Goal: Information Seeking & Learning: Learn about a topic

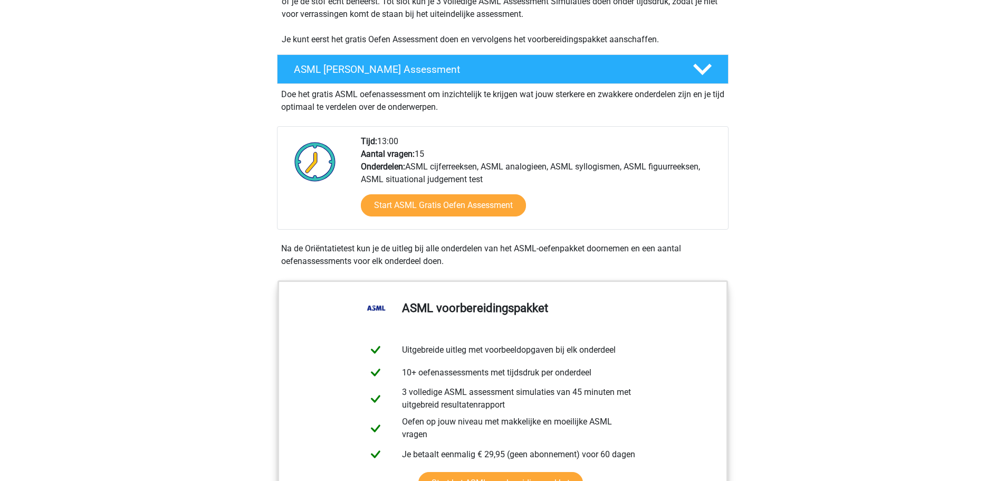
scroll to position [211, 0]
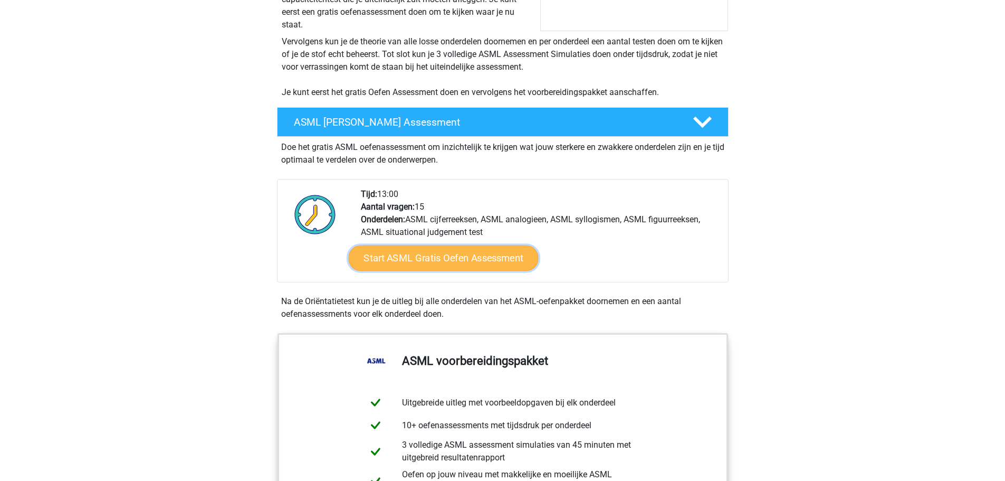
click at [466, 255] on link "Start ASML Gratis Oefen Assessment" at bounding box center [443, 257] width 190 height 25
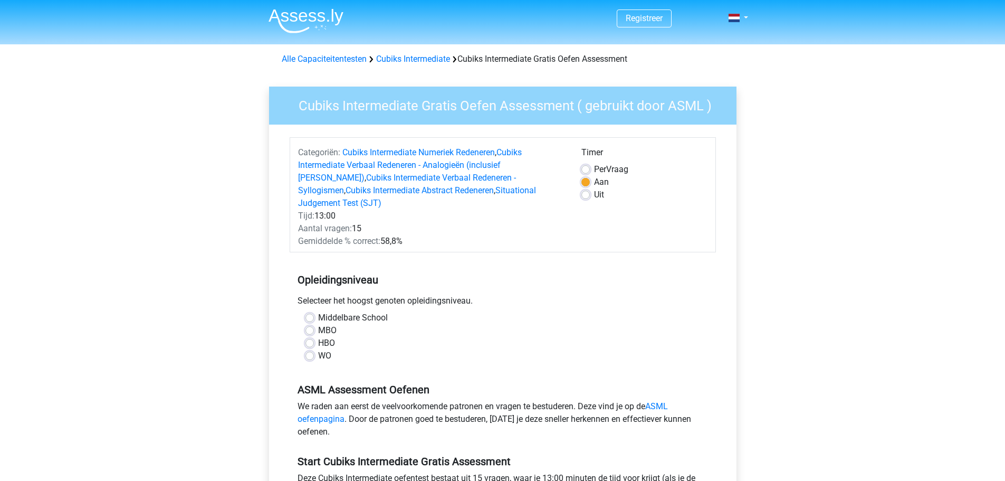
click at [318, 324] on label "MBO" at bounding box center [327, 330] width 18 height 13
click at [309, 324] on input "MBO" at bounding box center [309, 329] width 8 height 11
radio input "true"
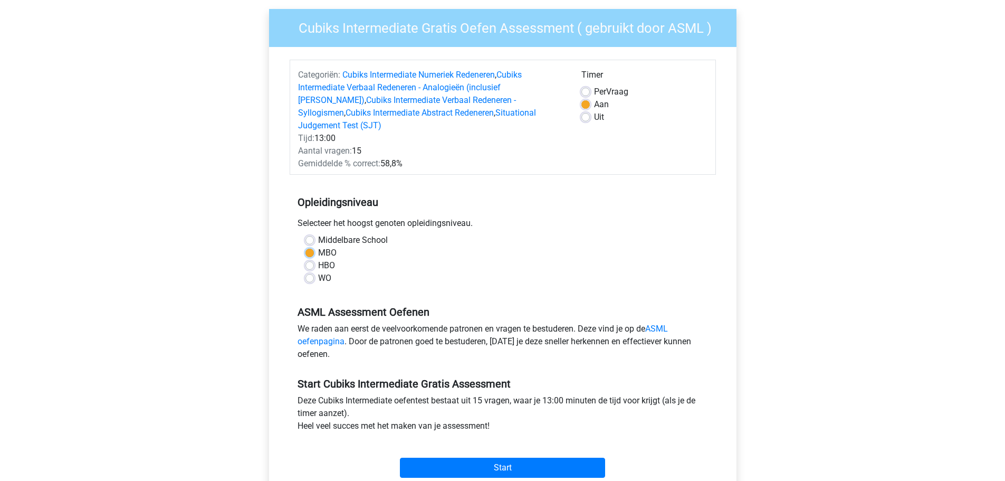
scroll to position [105, 0]
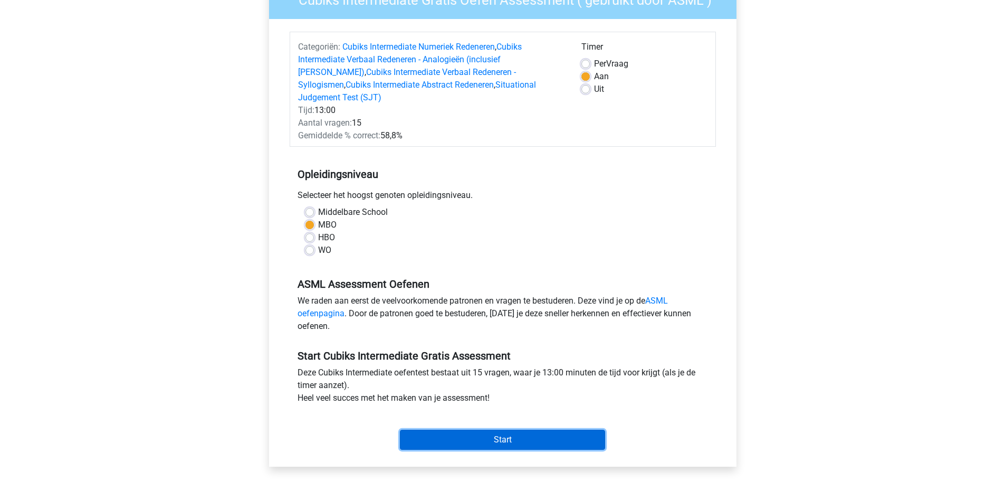
click at [504, 429] on input "Start" at bounding box center [502, 439] width 205 height 20
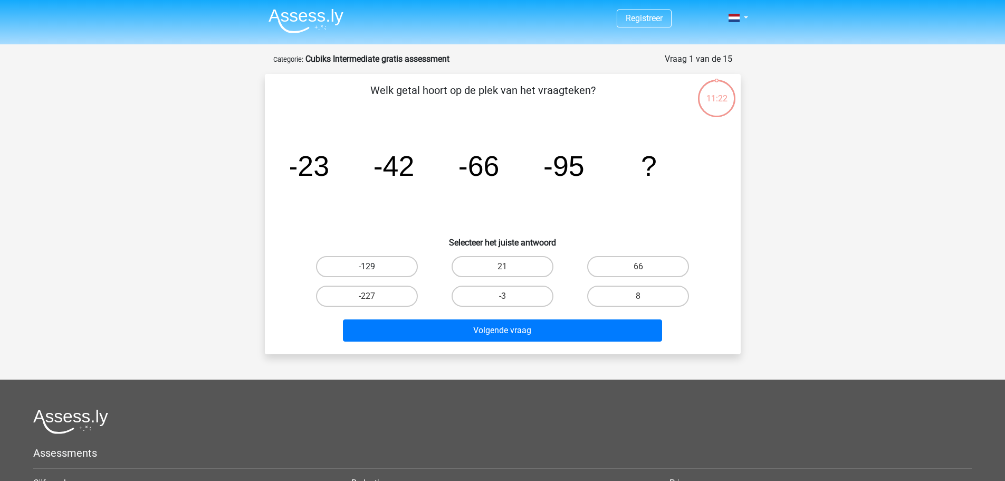
click at [395, 265] on label "-129" at bounding box center [367, 266] width 102 height 21
click at [373, 266] on input "-129" at bounding box center [370, 269] width 7 height 7
radio input "true"
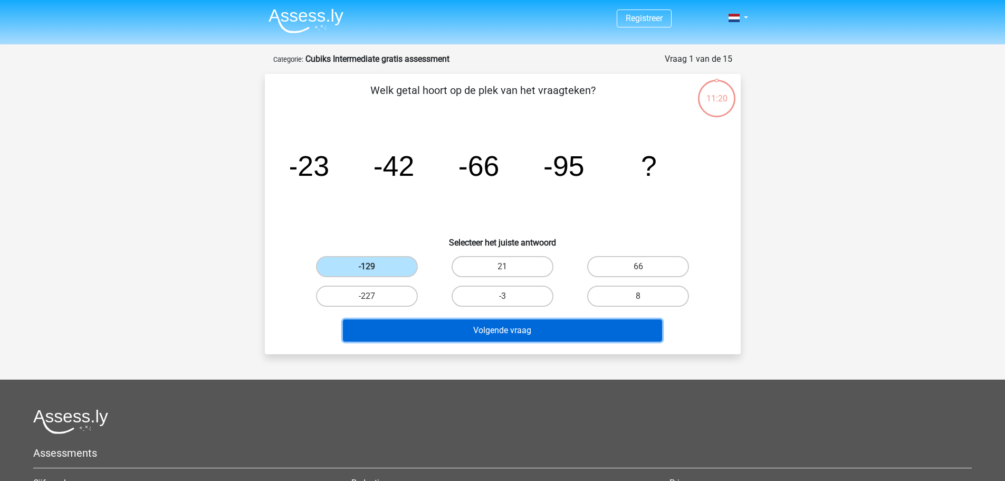
click at [434, 336] on button "Volgende vraag" at bounding box center [502, 330] width 319 height 22
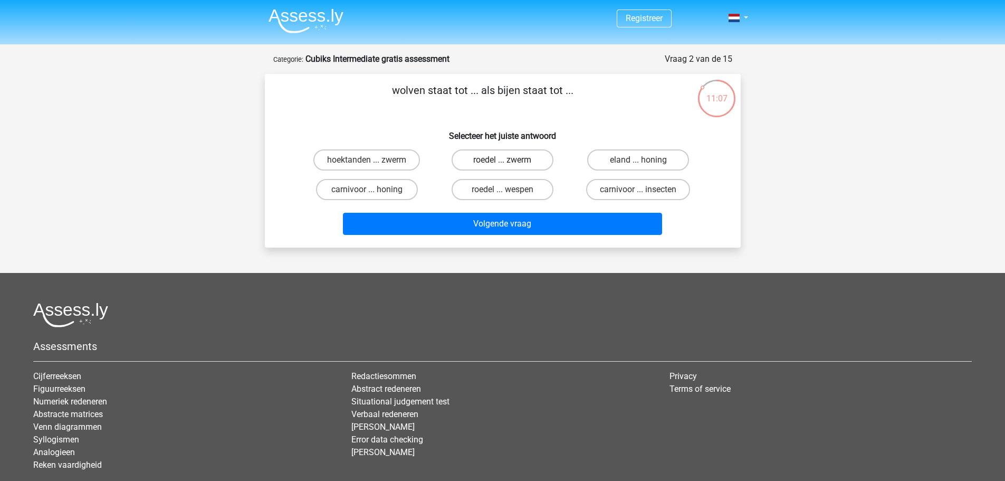
click at [485, 157] on label "roedel ... zwerm" at bounding box center [503, 159] width 102 height 21
click at [502, 160] on input "roedel ... zwerm" at bounding box center [505, 163] width 7 height 7
radio input "true"
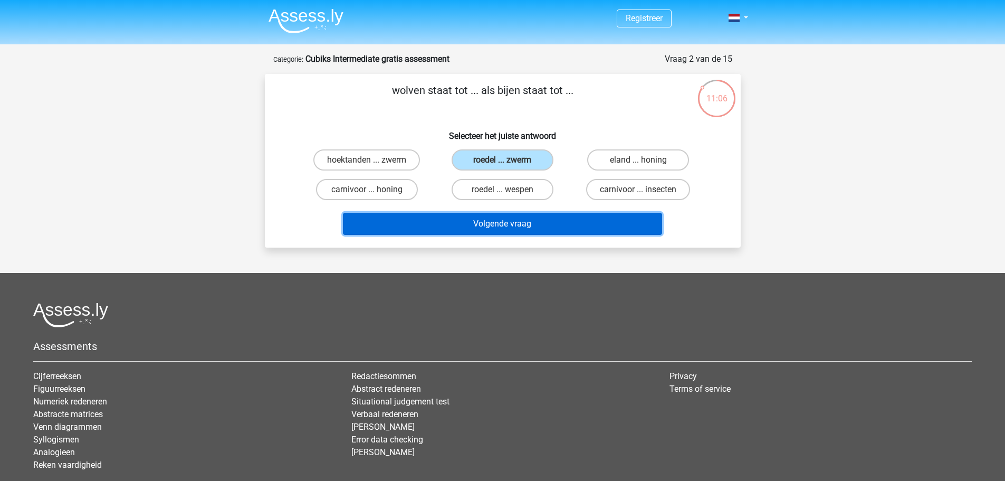
click at [523, 229] on button "Volgende vraag" at bounding box center [502, 224] width 319 height 22
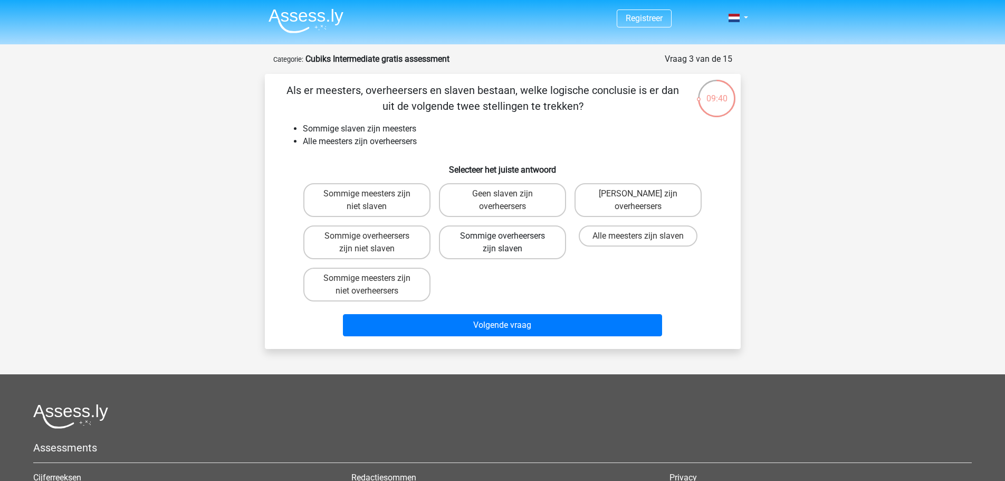
click at [454, 236] on label "Sommige overheersers zijn slaven" at bounding box center [502, 242] width 127 height 34
click at [502, 236] on input "Sommige overheersers zijn slaven" at bounding box center [505, 239] width 7 height 7
radio input "true"
click at [389, 278] on label "Sommige meesters zijn niet overheersers" at bounding box center [366, 284] width 127 height 34
click at [373, 278] on input "Sommige meesters zijn niet overheersers" at bounding box center [370, 281] width 7 height 7
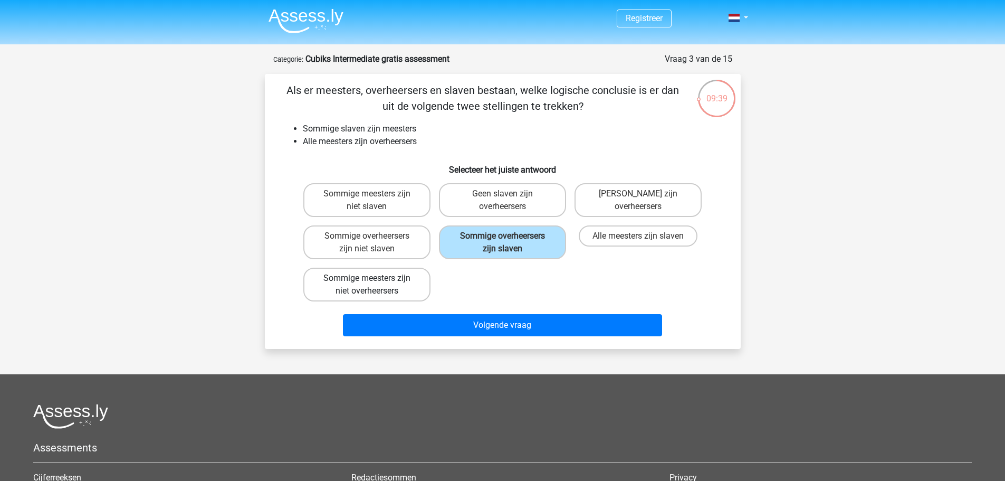
radio input "true"
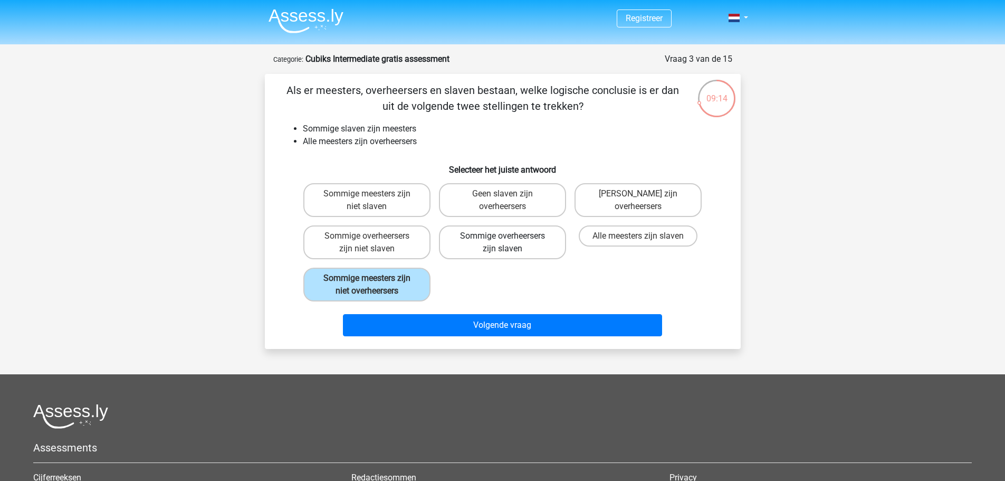
click at [465, 238] on label "Sommige overheersers zijn slaven" at bounding box center [502, 242] width 127 height 34
click at [502, 238] on input "Sommige overheersers zijn slaven" at bounding box center [505, 239] width 7 height 7
radio input "true"
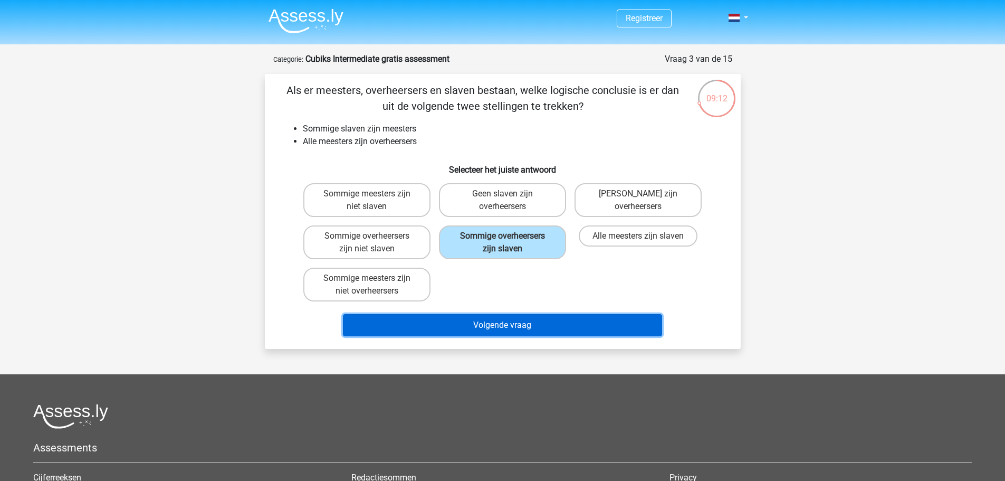
click at [485, 329] on button "Volgende vraag" at bounding box center [502, 325] width 319 height 22
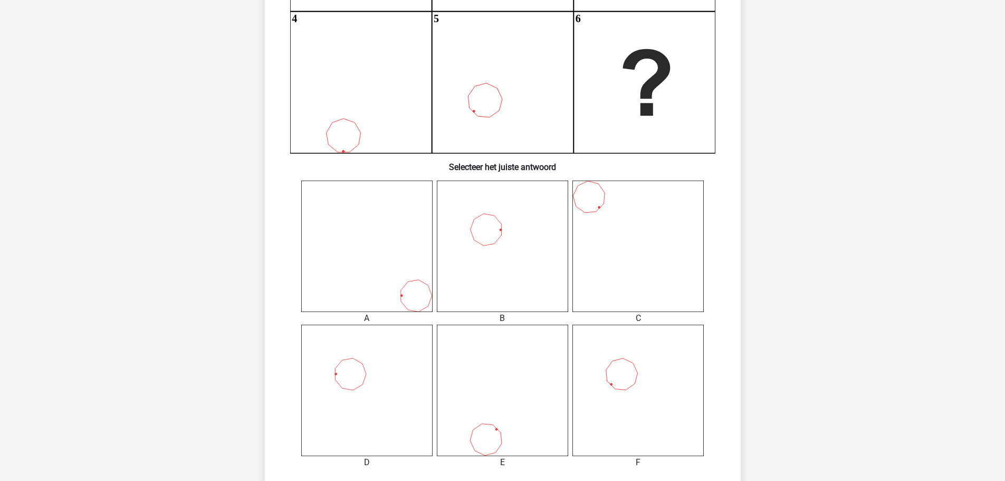
scroll to position [316, 0]
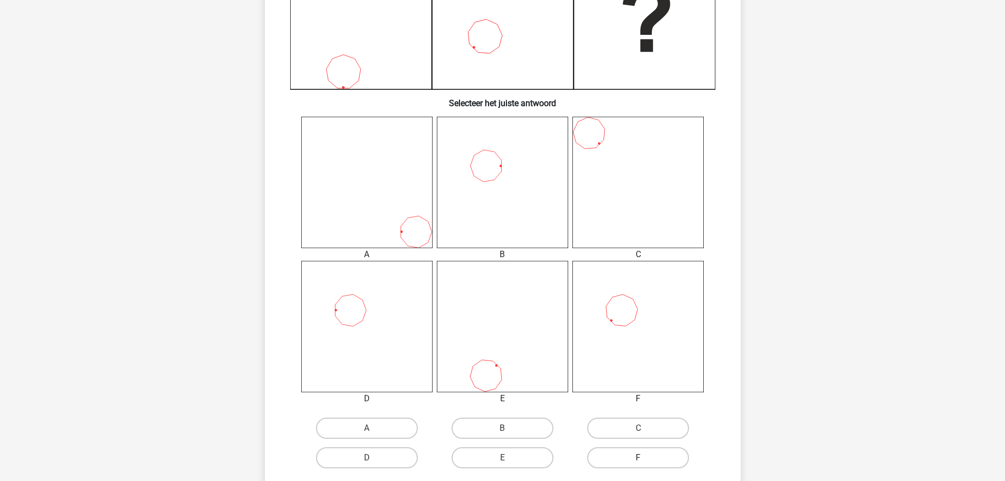
click at [656, 460] on label "F" at bounding box center [638, 457] width 102 height 21
click at [645, 460] on input "F" at bounding box center [641, 460] width 7 height 7
radio input "true"
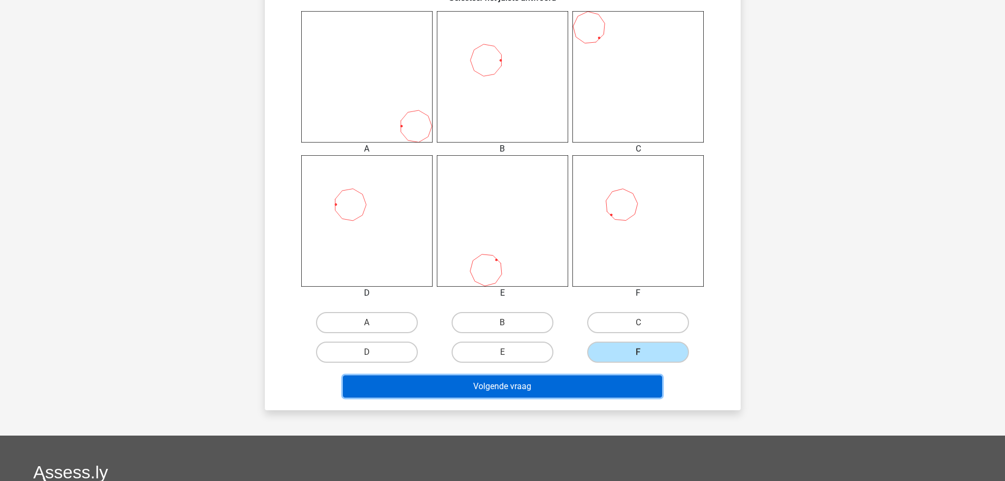
click at [589, 389] on button "Volgende vraag" at bounding box center [502, 386] width 319 height 22
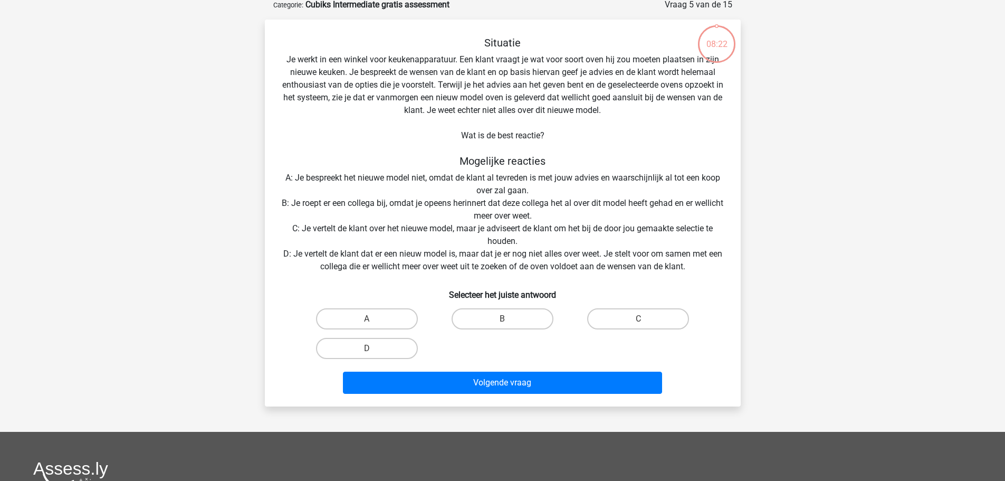
scroll to position [53, 0]
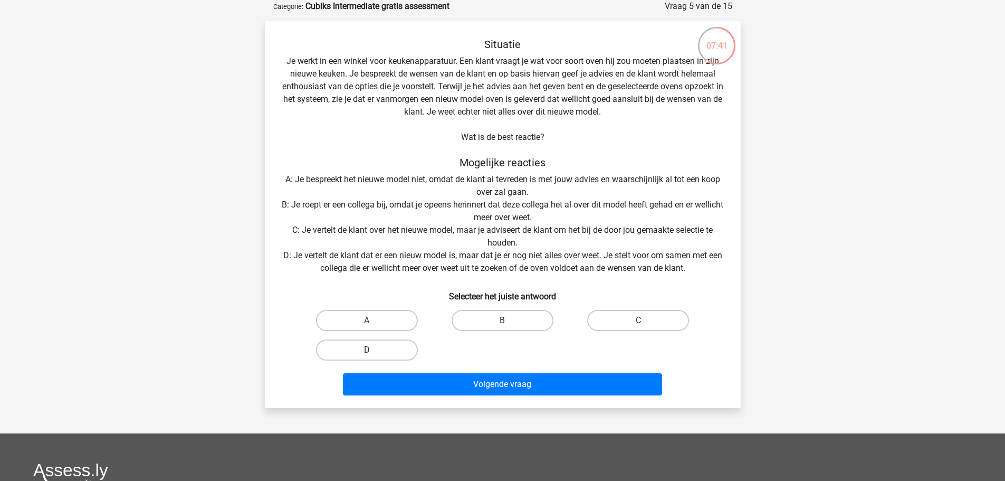
click at [390, 351] on label "D" at bounding box center [367, 349] width 102 height 21
click at [373, 351] on input "D" at bounding box center [370, 353] width 7 height 7
radio input "true"
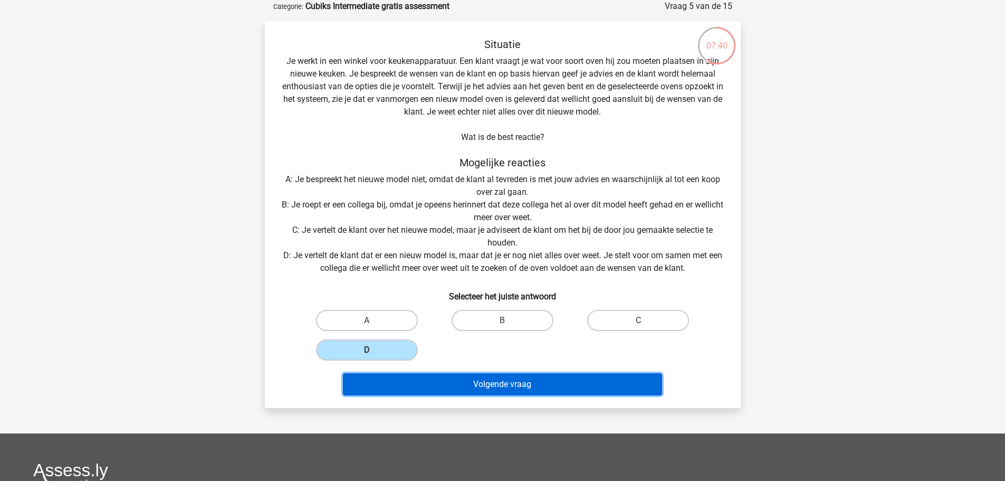
click at [502, 383] on button "Volgende vraag" at bounding box center [502, 384] width 319 height 22
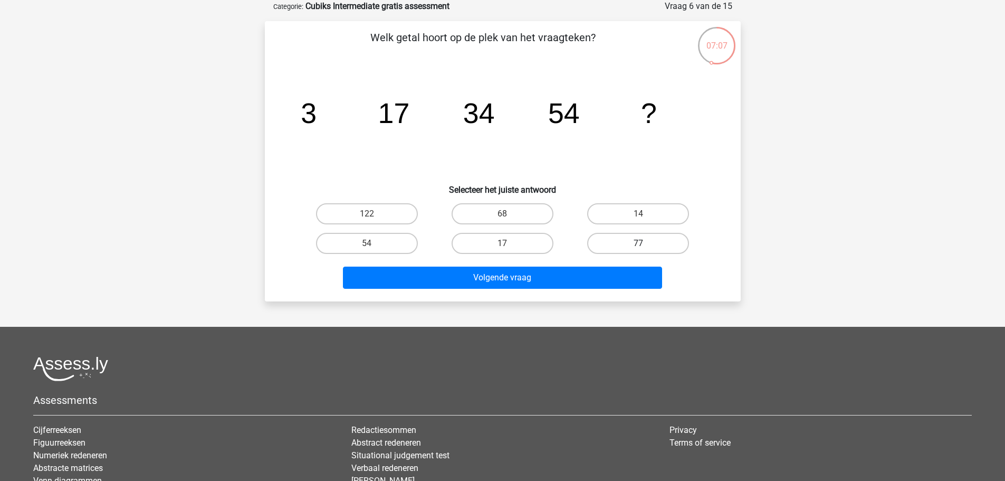
click at [637, 244] on label "77" at bounding box center [638, 243] width 102 height 21
click at [638, 244] on input "77" at bounding box center [641, 246] width 7 height 7
radio input "true"
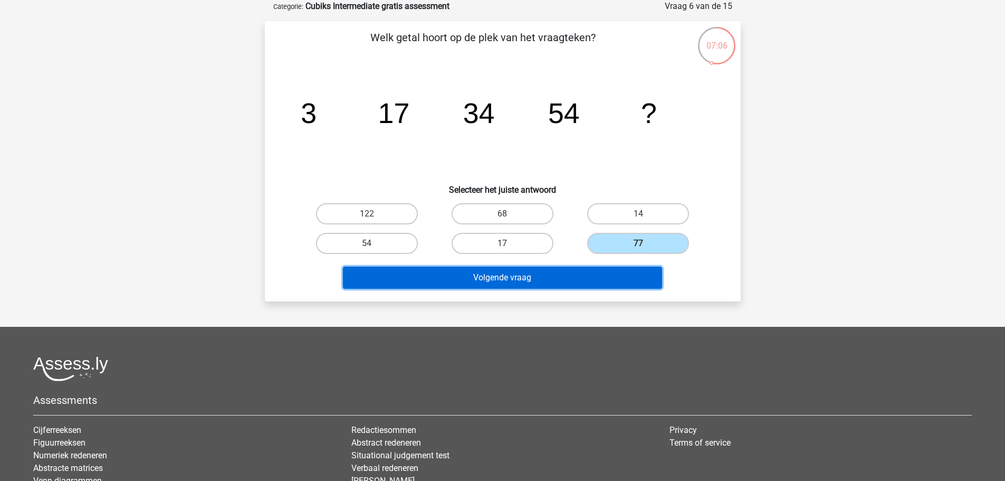
click at [553, 276] on button "Volgende vraag" at bounding box center [502, 277] width 319 height 22
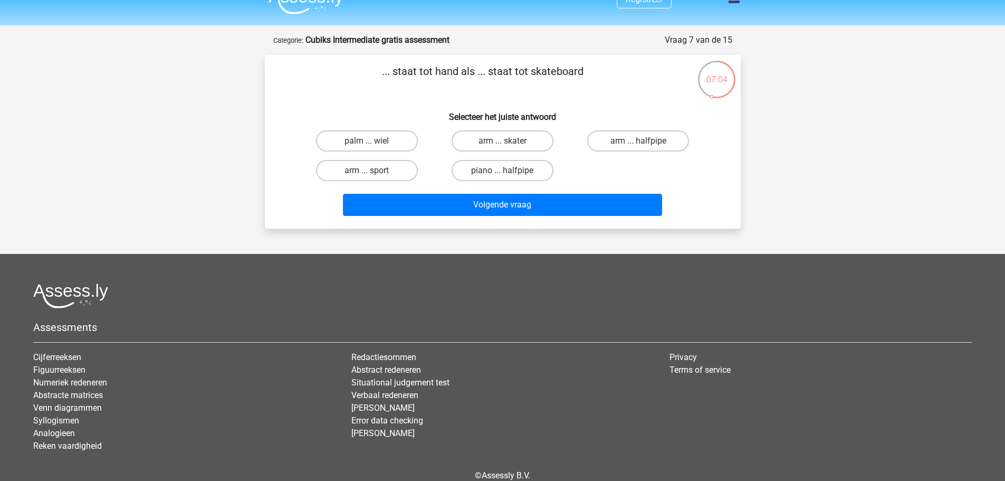
scroll to position [0, 0]
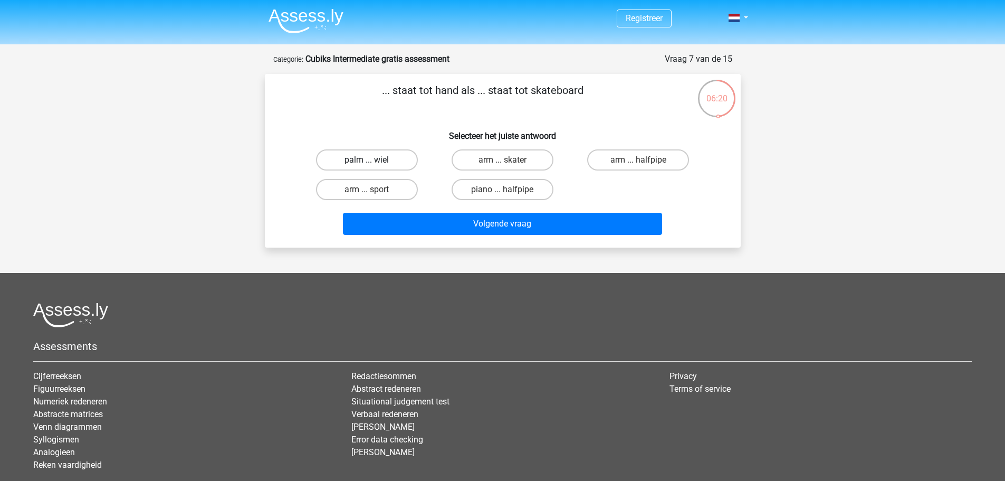
click at [363, 155] on label "palm ... wiel" at bounding box center [367, 159] width 102 height 21
click at [367, 160] on input "palm ... wiel" at bounding box center [370, 163] width 7 height 7
radio input "true"
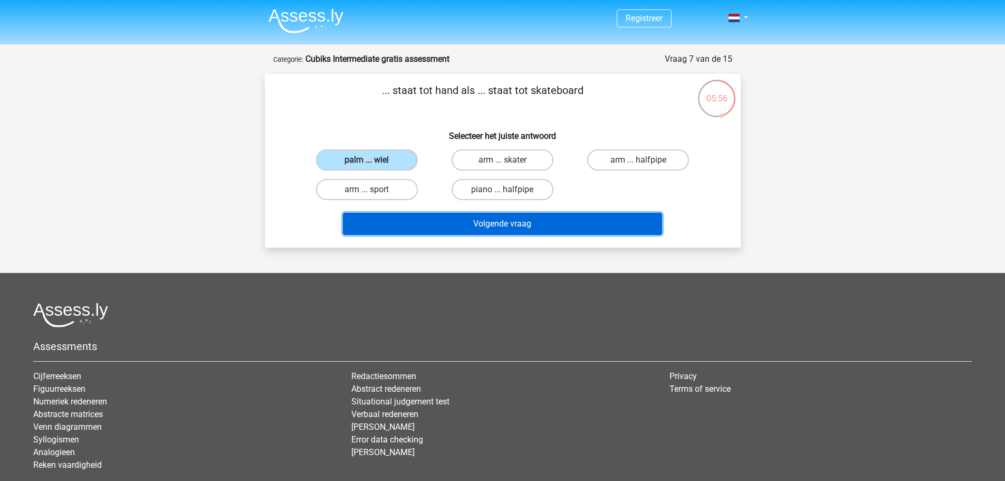
click at [492, 227] on button "Volgende vraag" at bounding box center [502, 224] width 319 height 22
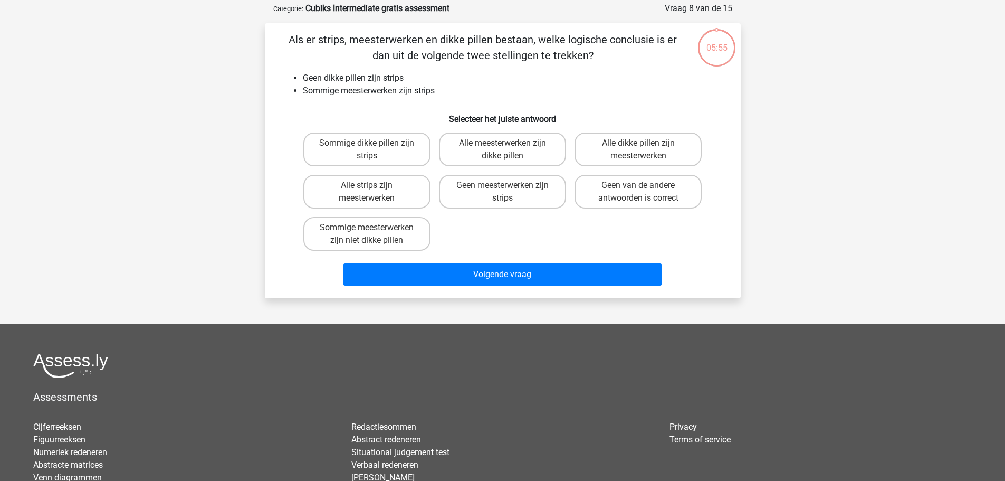
scroll to position [53, 0]
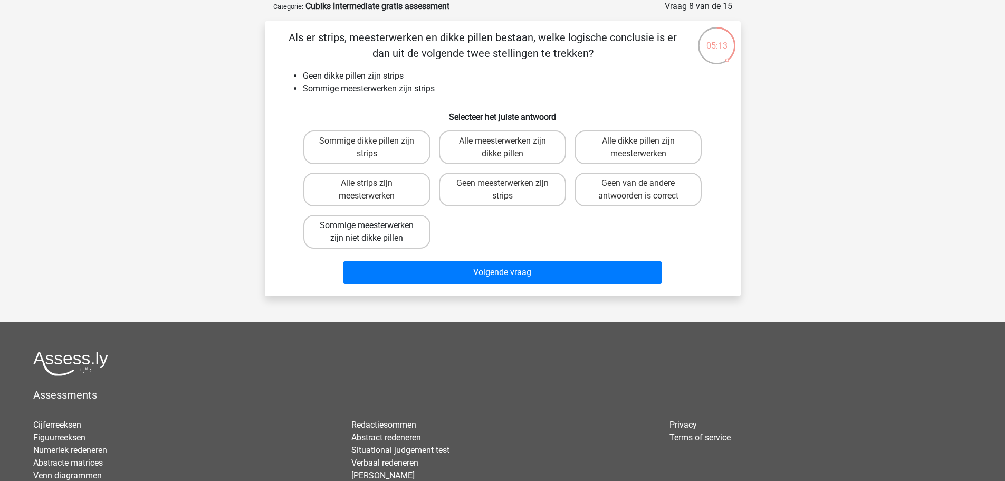
click at [366, 229] on label "Sommige meesterwerken zijn niet dikke pillen" at bounding box center [366, 232] width 127 height 34
click at [367, 229] on input "Sommige meesterwerken zijn niet dikke pillen" at bounding box center [370, 228] width 7 height 7
radio input "true"
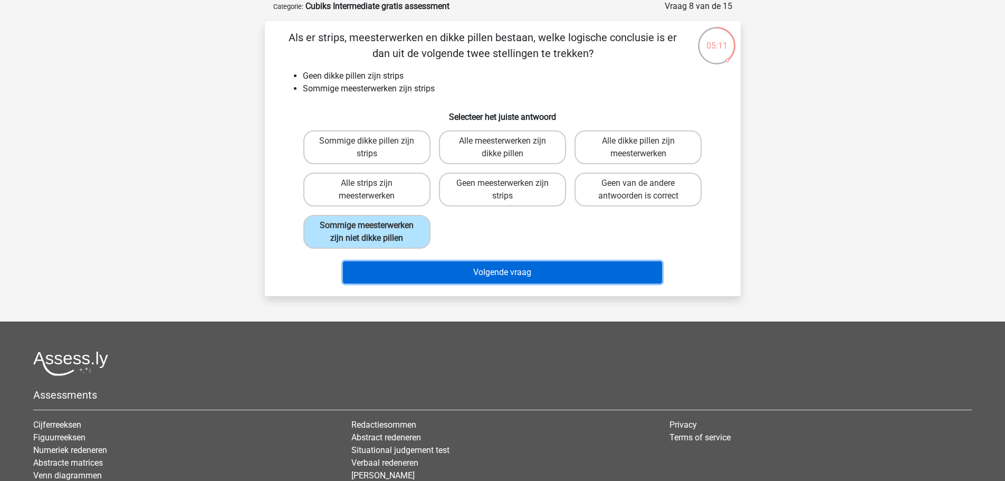
click at [505, 276] on button "Volgende vraag" at bounding box center [502, 272] width 319 height 22
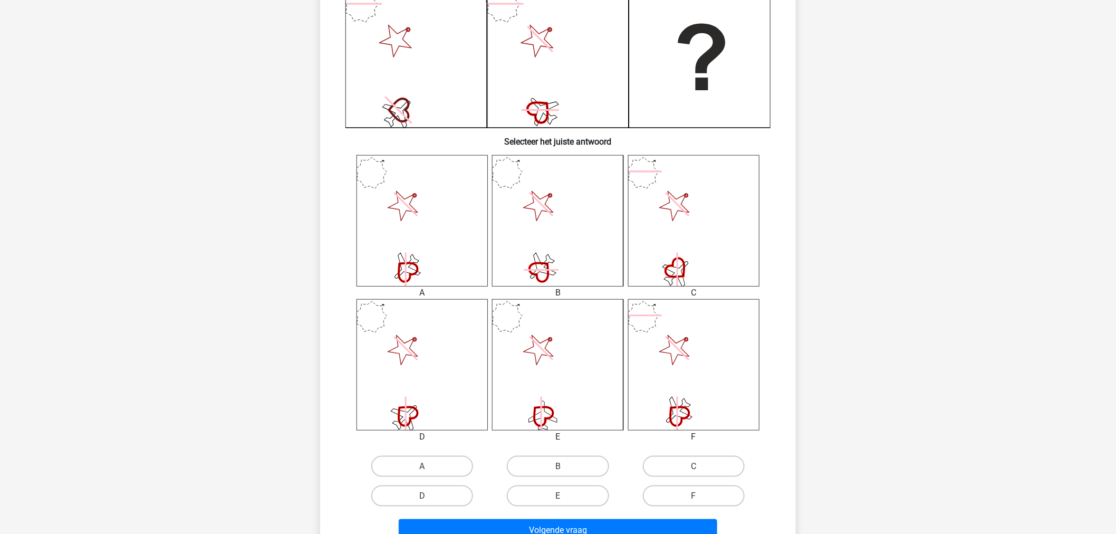
scroll to position [281, 0]
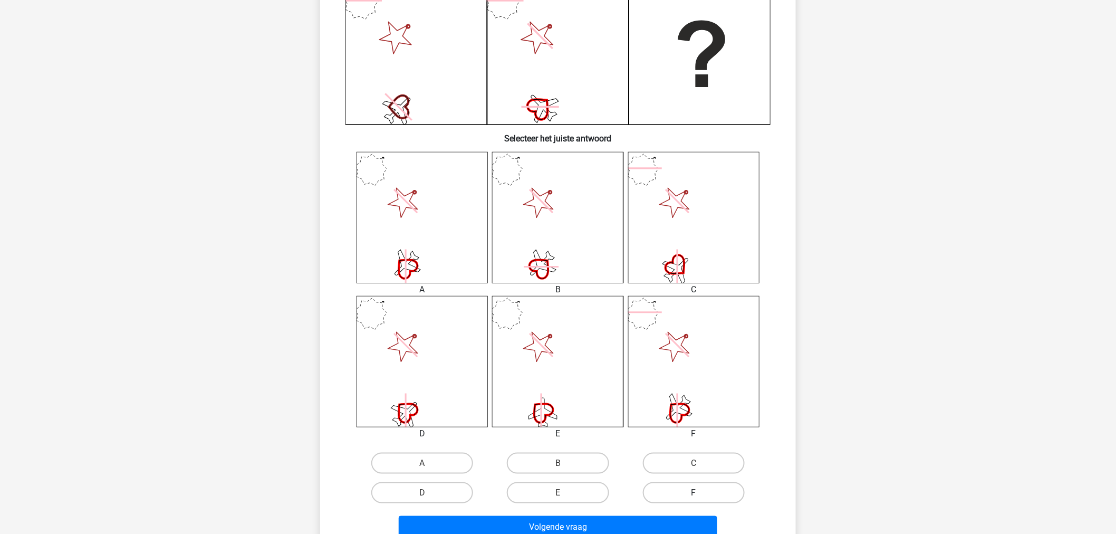
click at [686, 480] on label "F" at bounding box center [694, 492] width 102 height 21
click at [694, 480] on input "F" at bounding box center [697, 496] width 7 height 7
radio input "true"
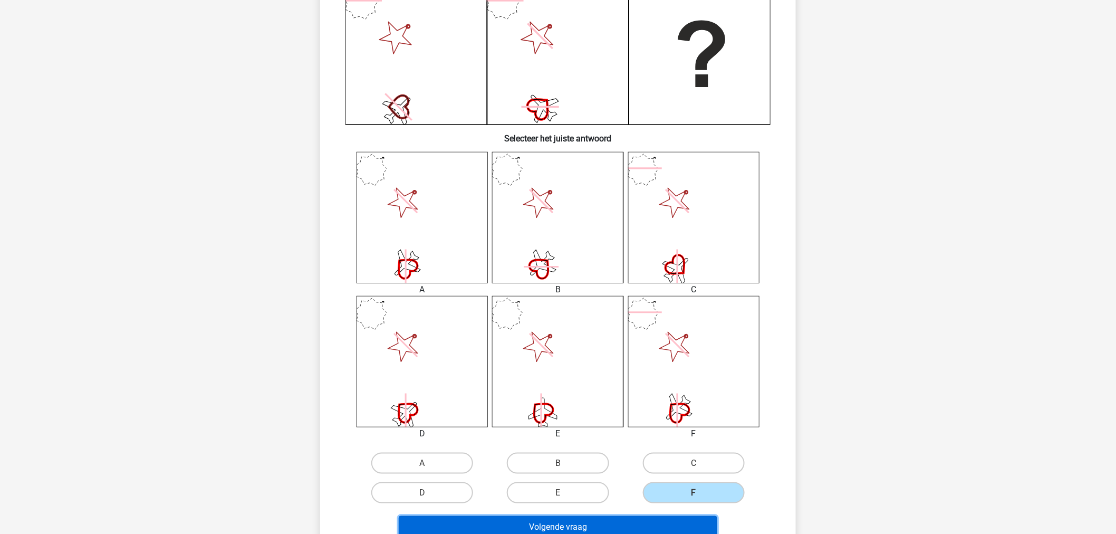
click at [639, 480] on button "Volgende vraag" at bounding box center [558, 527] width 319 height 22
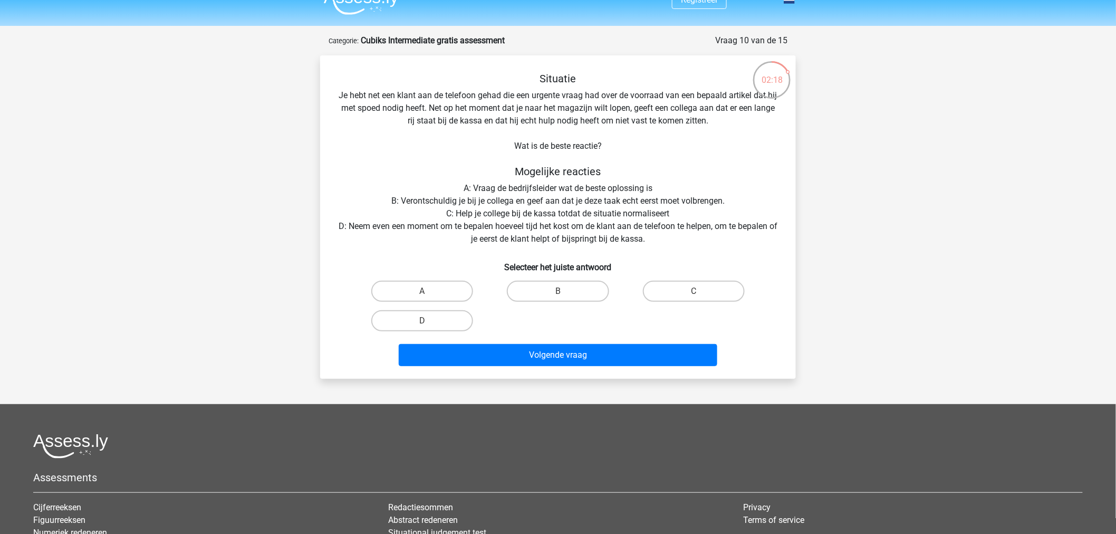
scroll to position [0, 0]
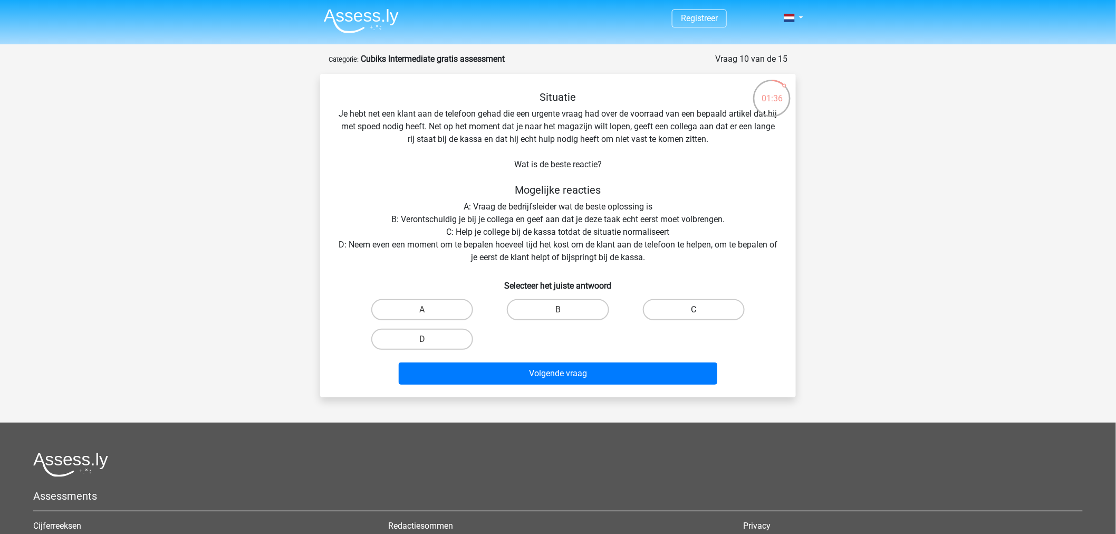
click at [689, 308] on label "C" at bounding box center [694, 309] width 102 height 21
click at [694, 310] on input "C" at bounding box center [697, 313] width 7 height 7
radio input "true"
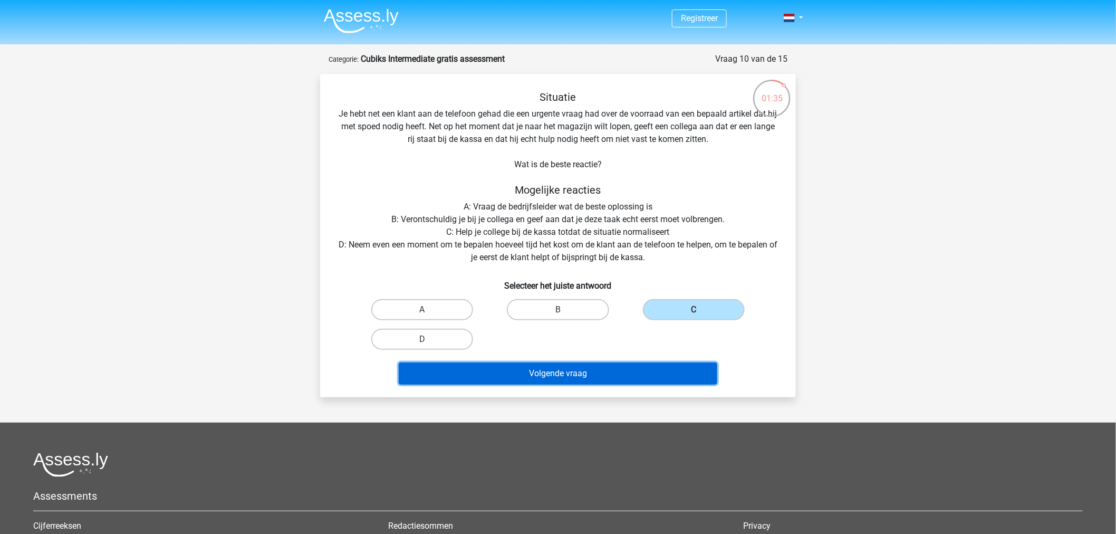
click at [581, 374] on button "Volgende vraag" at bounding box center [558, 373] width 319 height 22
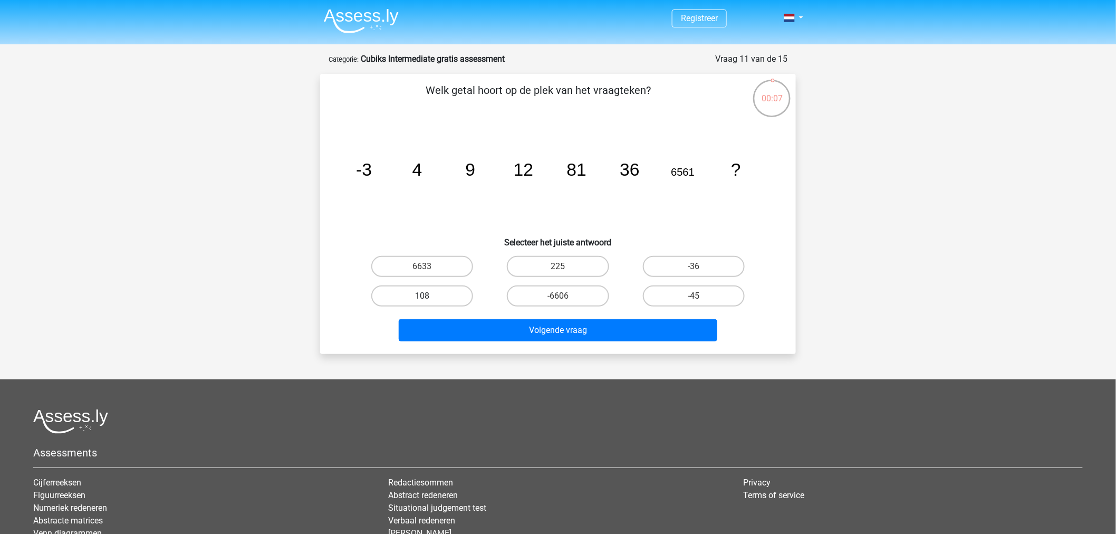
click at [419, 293] on label "108" at bounding box center [422, 295] width 102 height 21
click at [422, 296] on input "108" at bounding box center [425, 299] width 7 height 7
radio input "true"
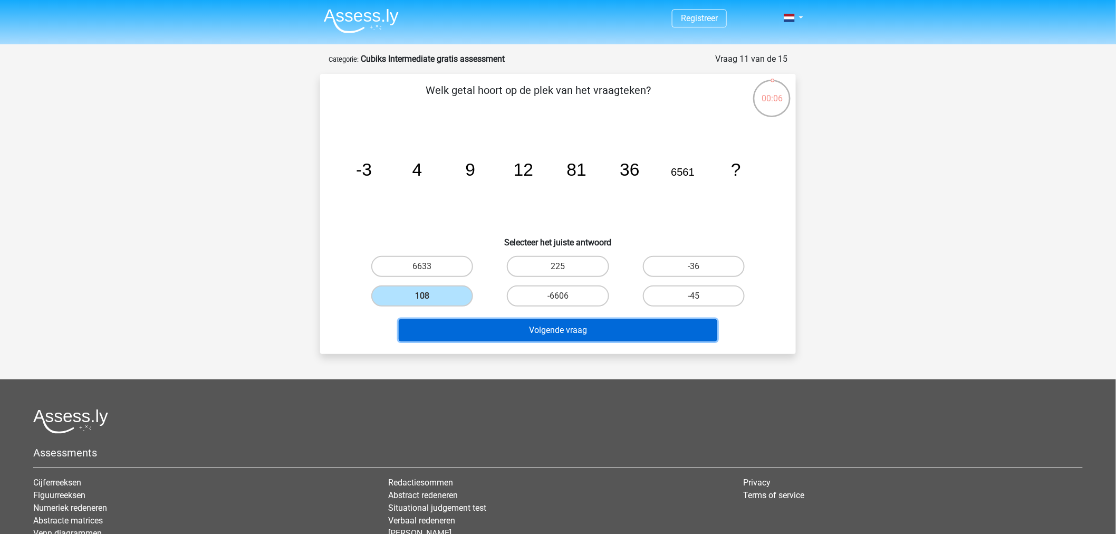
click at [472, 329] on button "Volgende vraag" at bounding box center [558, 330] width 319 height 22
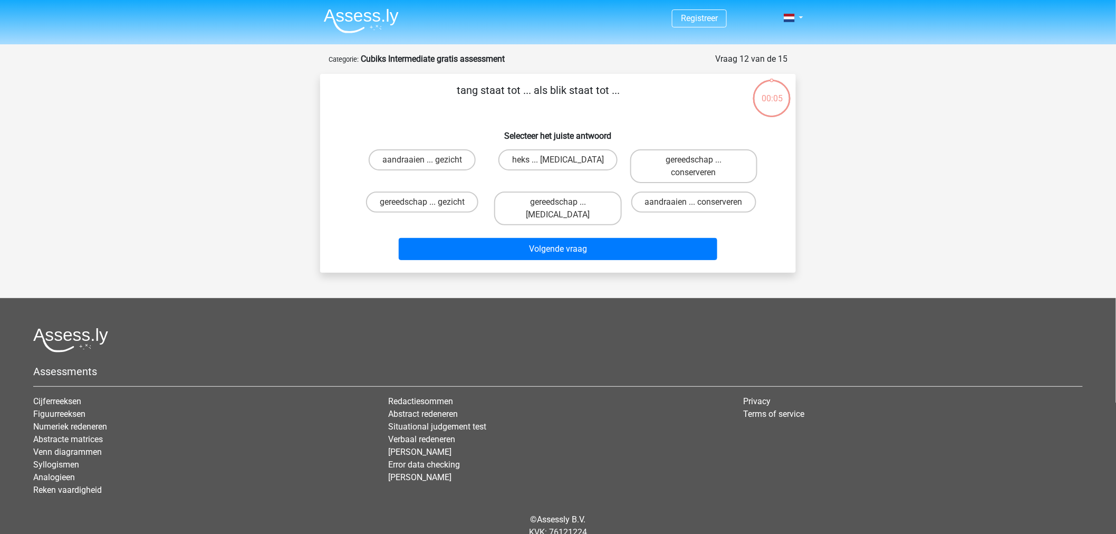
scroll to position [28, 0]
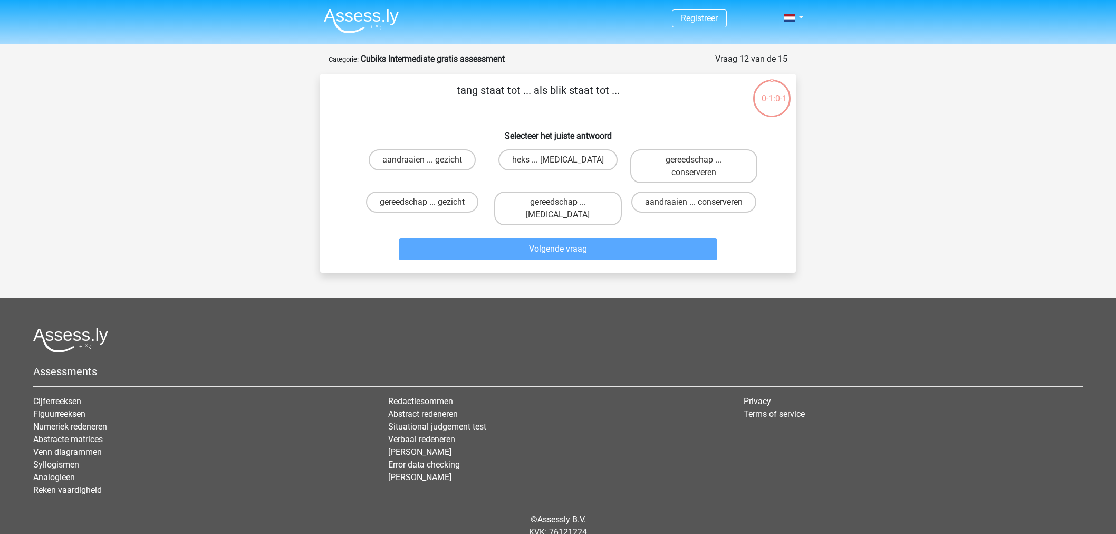
scroll to position [28, 0]
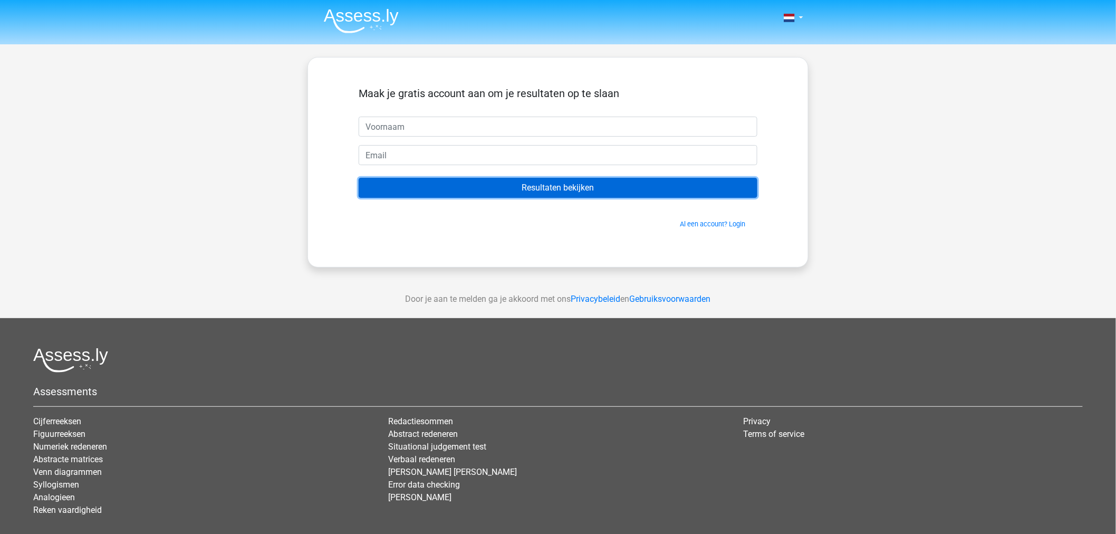
click at [575, 189] on input "Resultaten bekijken" at bounding box center [558, 188] width 399 height 20
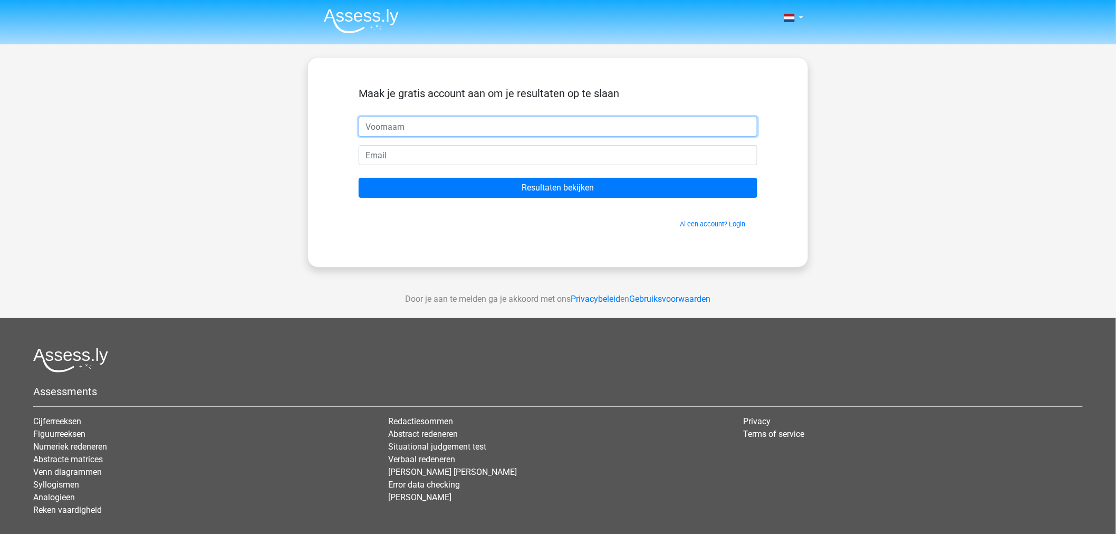
click at [538, 122] on input "text" at bounding box center [558, 127] width 399 height 20
type input "kenneth.otten@asml.com"
type input "Kenneth"
paste input "kenneth.otten@asml.com"
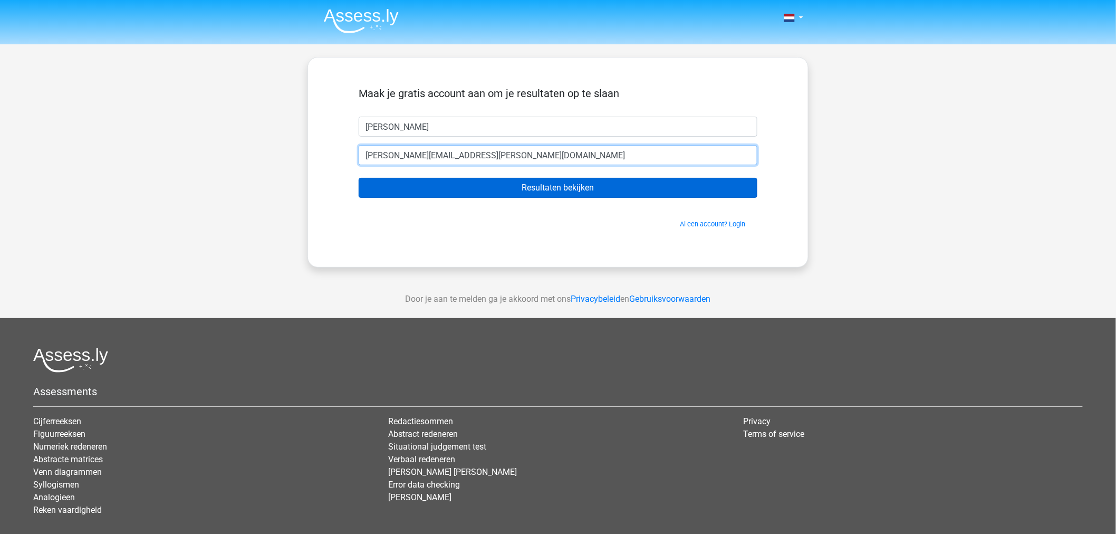
type input "kenneth.otten@asml.com"
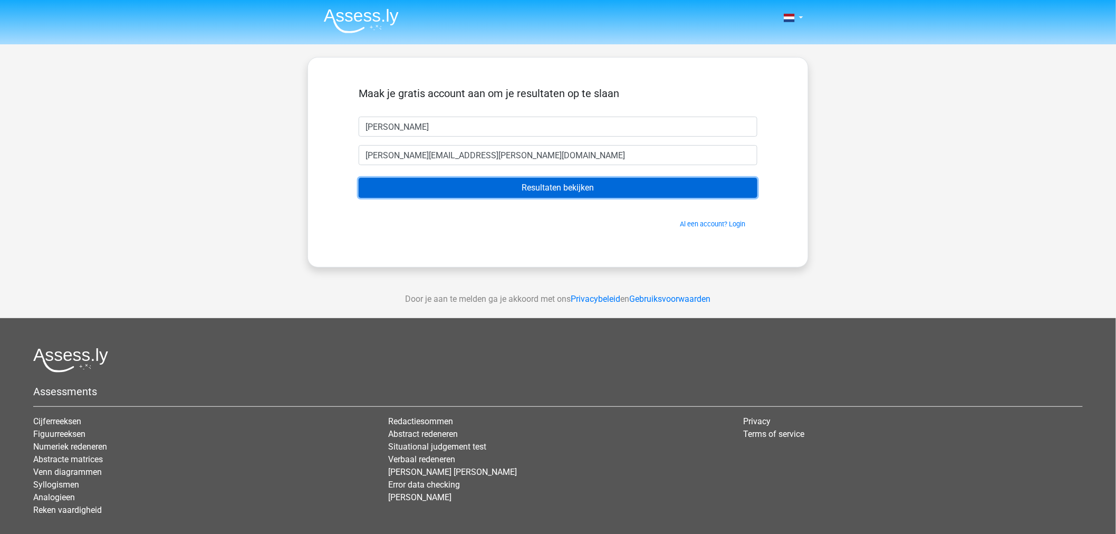
click at [592, 194] on input "Resultaten bekijken" at bounding box center [558, 188] width 399 height 20
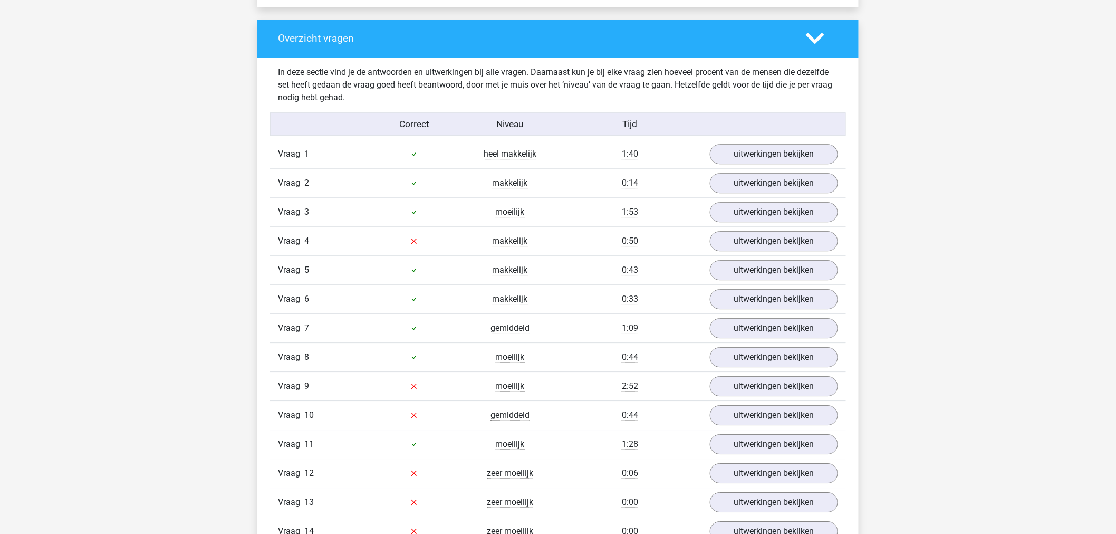
scroll to position [1113, 0]
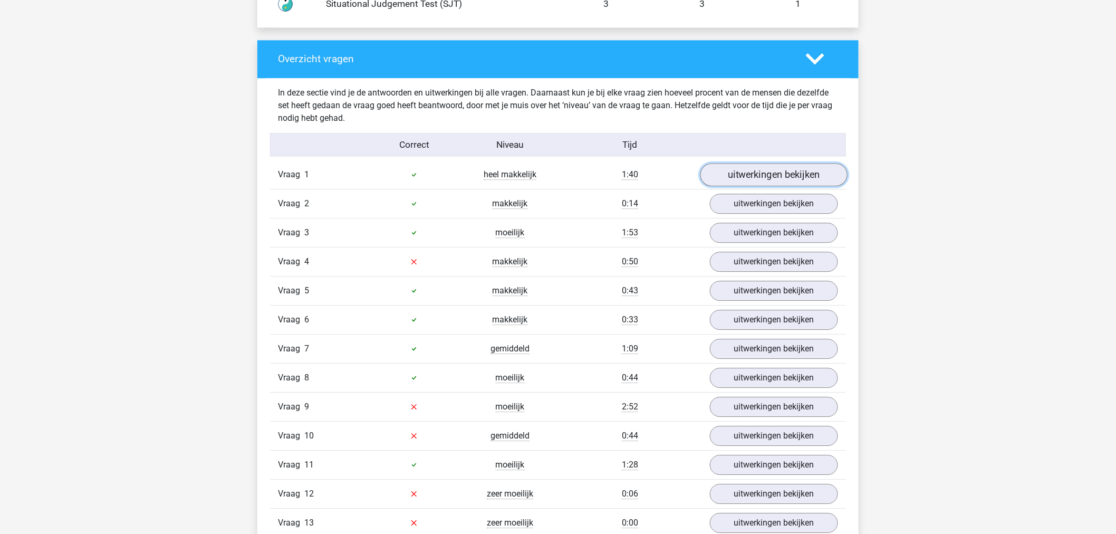
click at [760, 171] on link "uitwerkingen bekijken" at bounding box center [773, 174] width 147 height 23
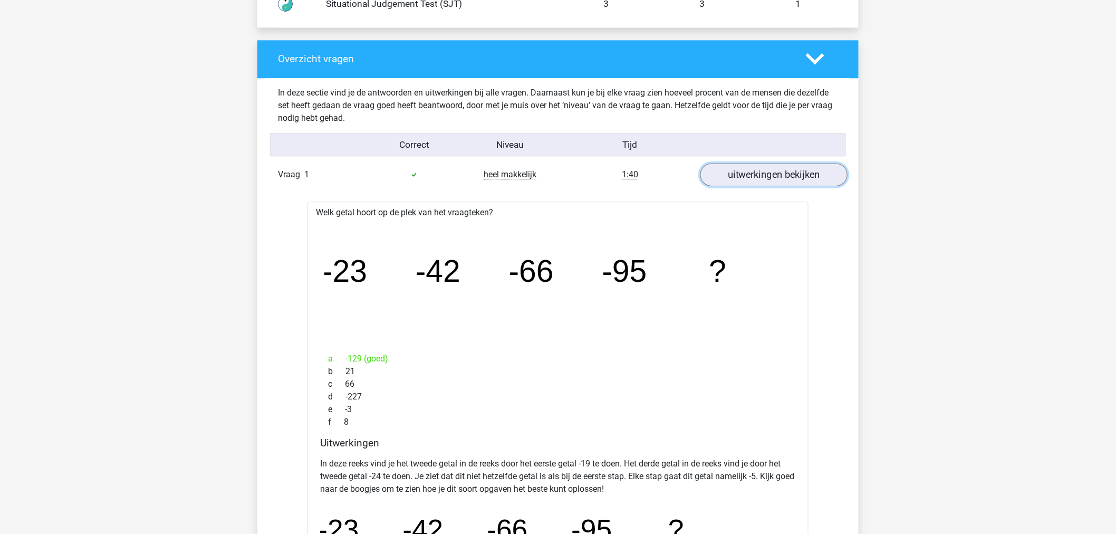
click at [760, 171] on link "uitwerkingen bekijken" at bounding box center [773, 174] width 147 height 23
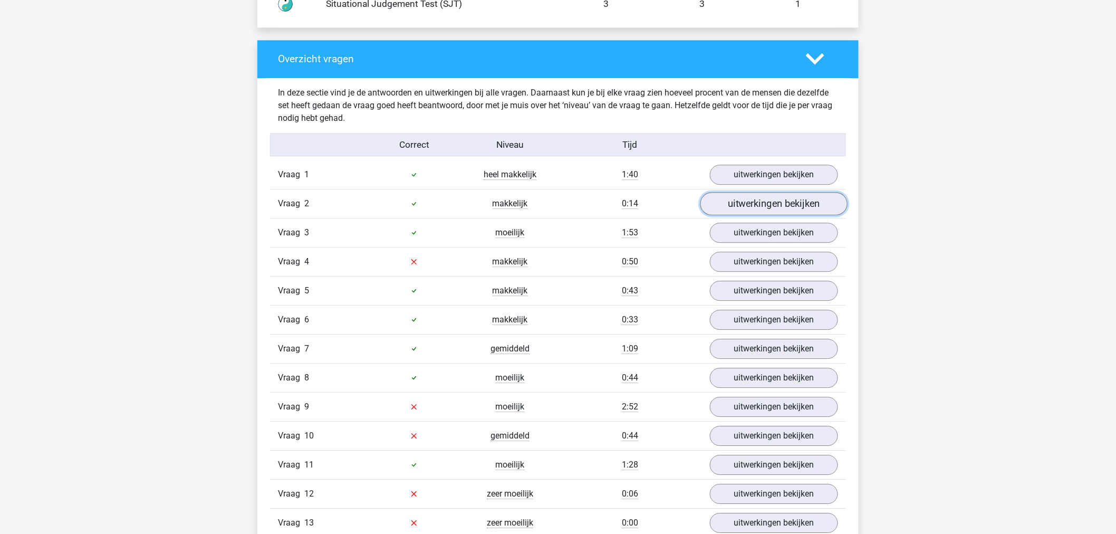
click at [757, 202] on link "uitwerkingen bekijken" at bounding box center [773, 203] width 147 height 23
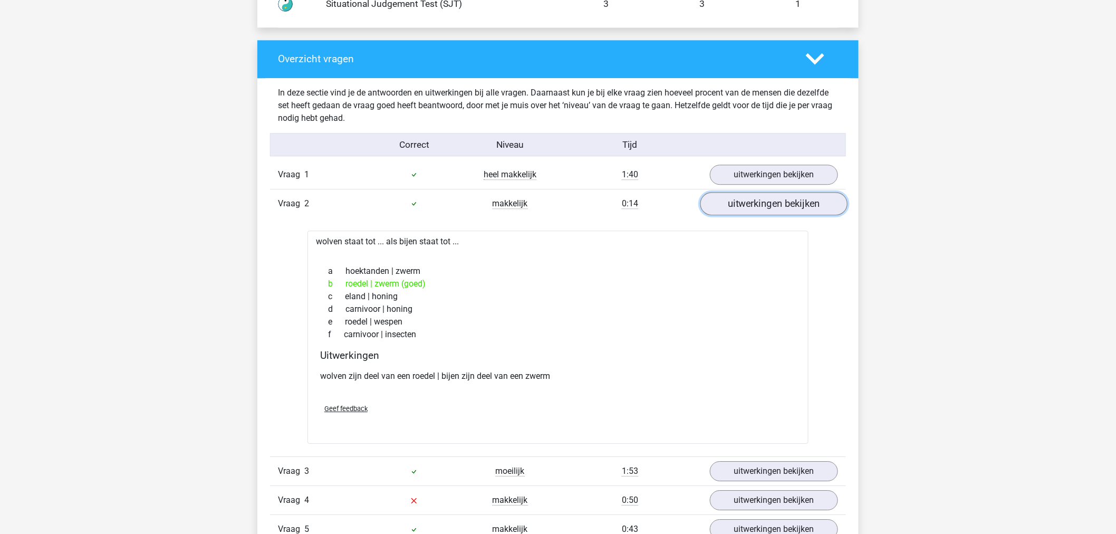
click at [757, 202] on link "uitwerkingen bekijken" at bounding box center [773, 203] width 147 height 23
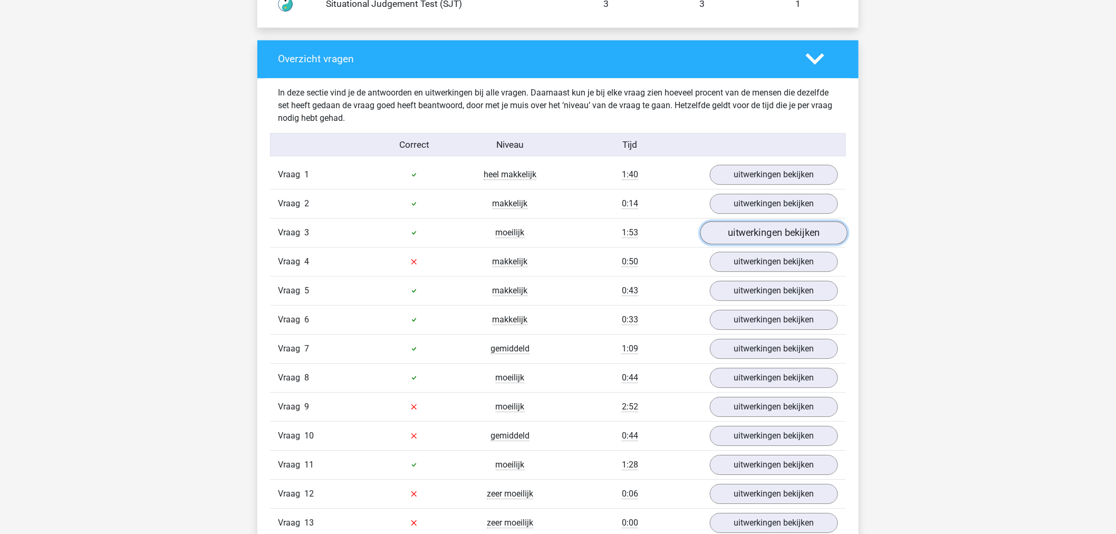
click at [752, 231] on link "uitwerkingen bekijken" at bounding box center [773, 232] width 147 height 23
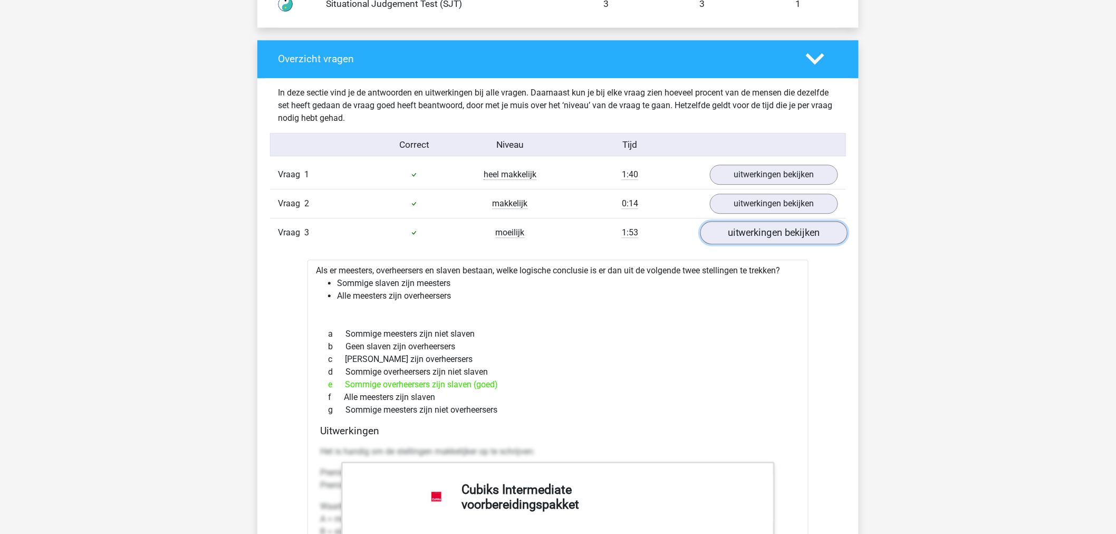
click at [752, 231] on link "uitwerkingen bekijken" at bounding box center [773, 232] width 147 height 23
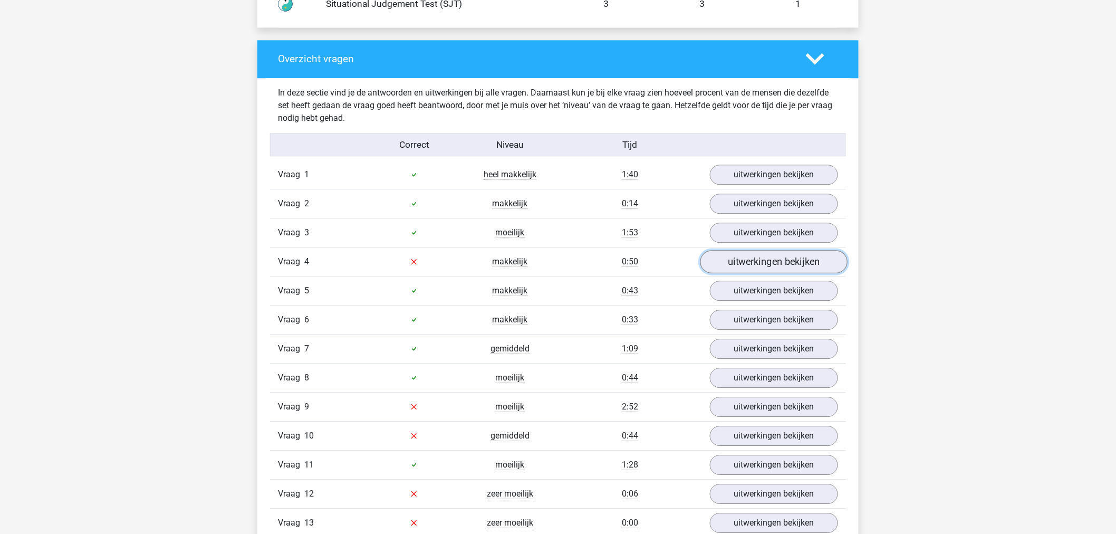
click at [763, 261] on link "uitwerkingen bekijken" at bounding box center [773, 261] width 147 height 23
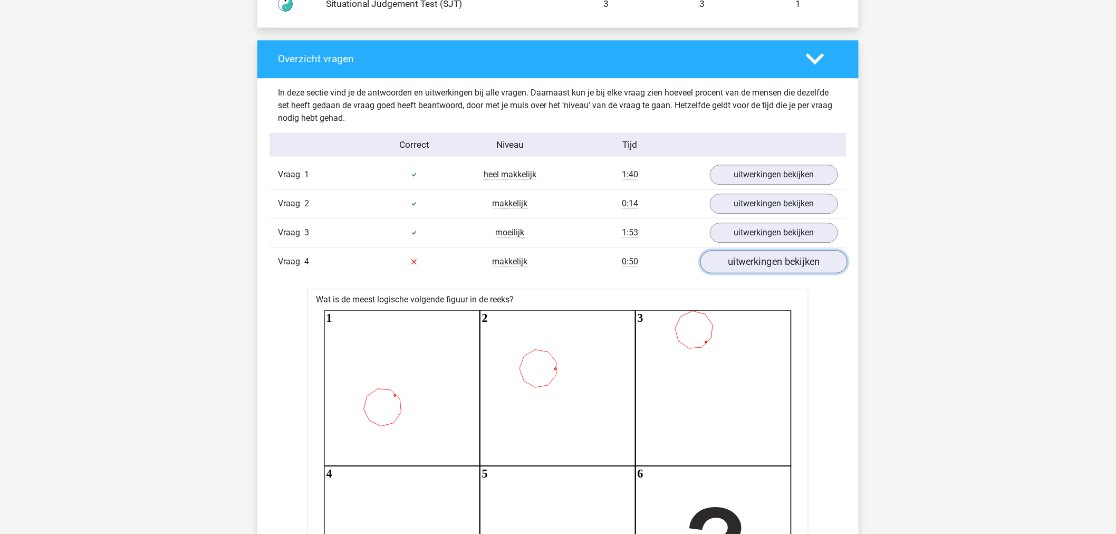
click at [779, 267] on link "uitwerkingen bekijken" at bounding box center [773, 261] width 147 height 23
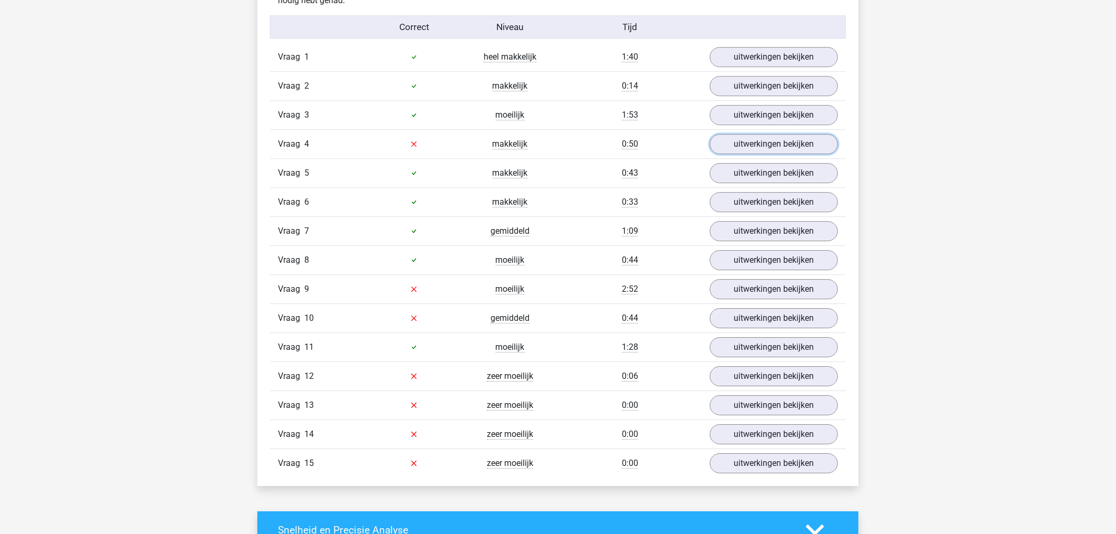
scroll to position [1231, 0]
click at [777, 289] on link "uitwerkingen bekijken" at bounding box center [773, 289] width 147 height 23
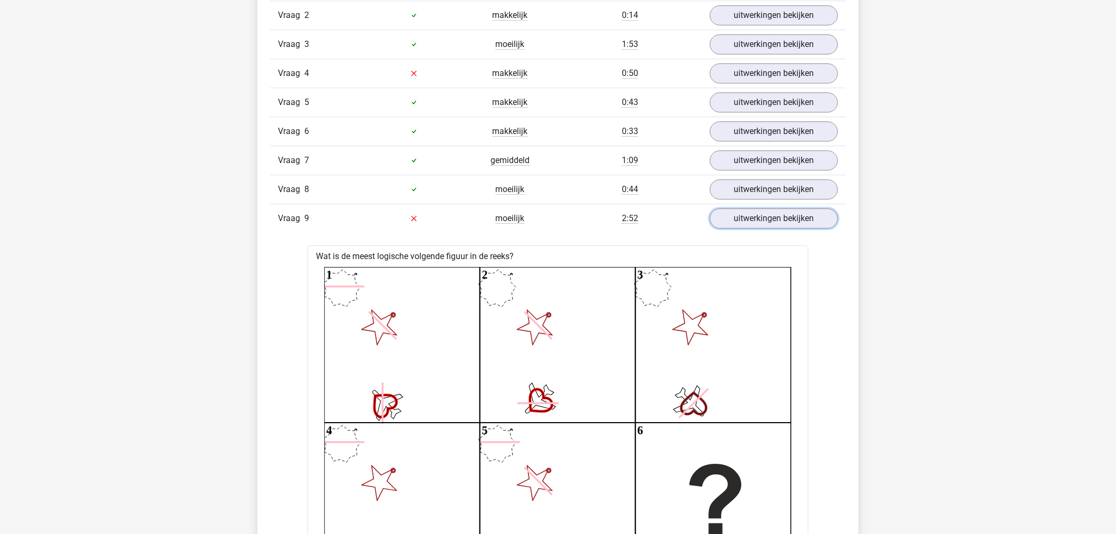
scroll to position [1289, 0]
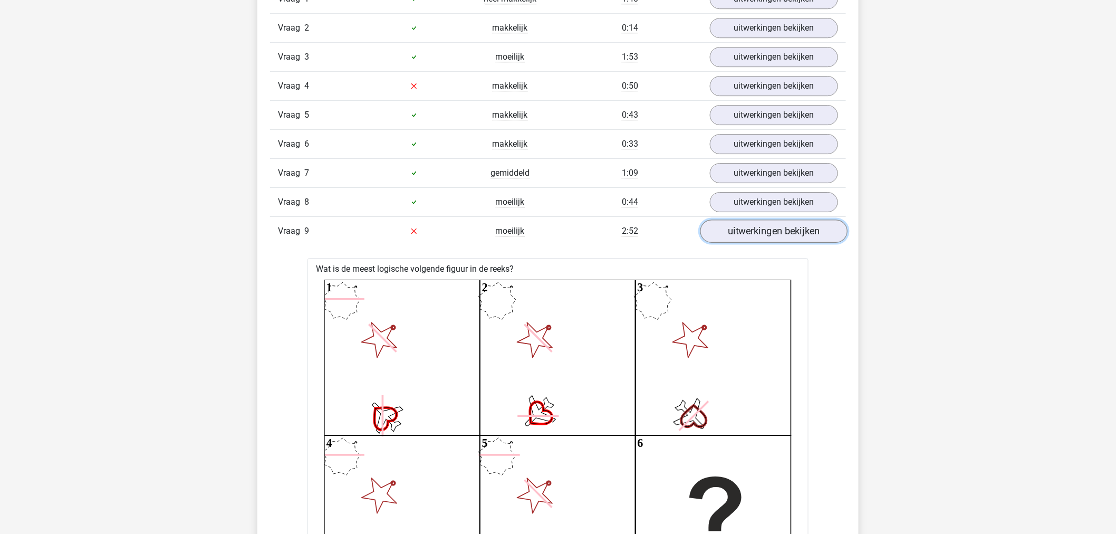
click at [765, 231] on link "uitwerkingen bekijken" at bounding box center [773, 230] width 147 height 23
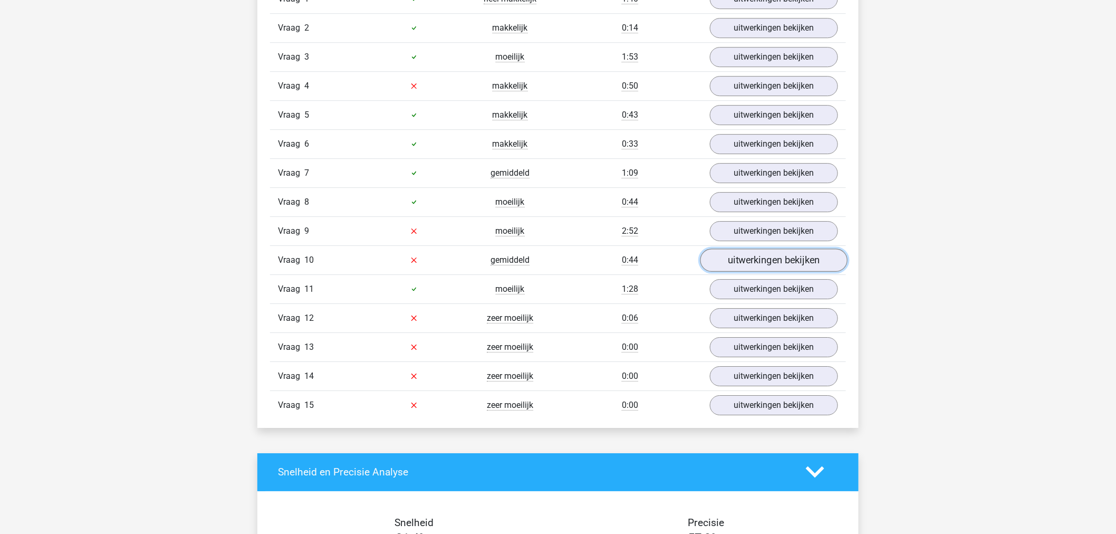
click at [760, 261] on link "uitwerkingen bekijken" at bounding box center [773, 259] width 147 height 23
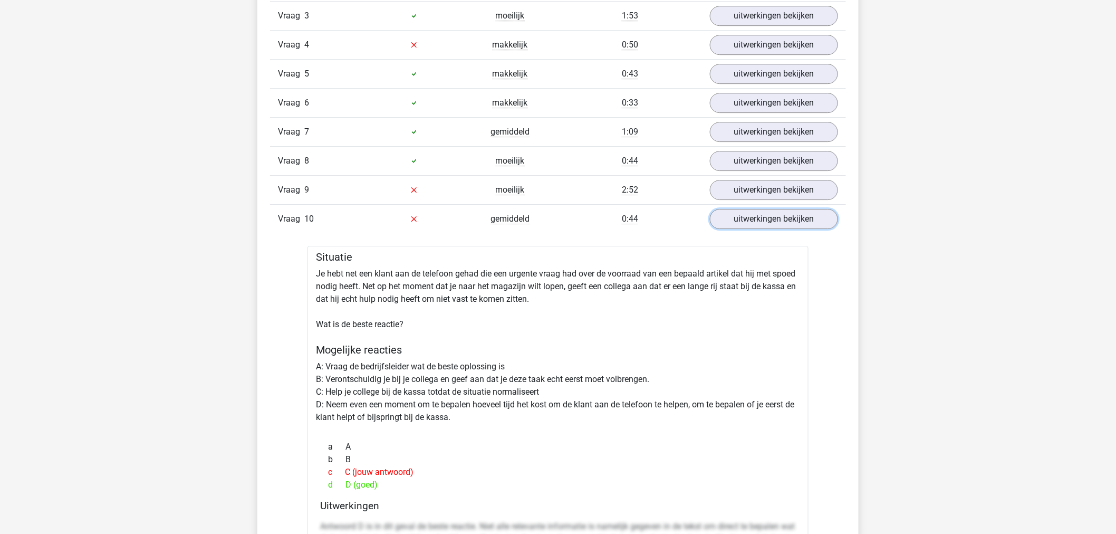
scroll to position [1348, 0]
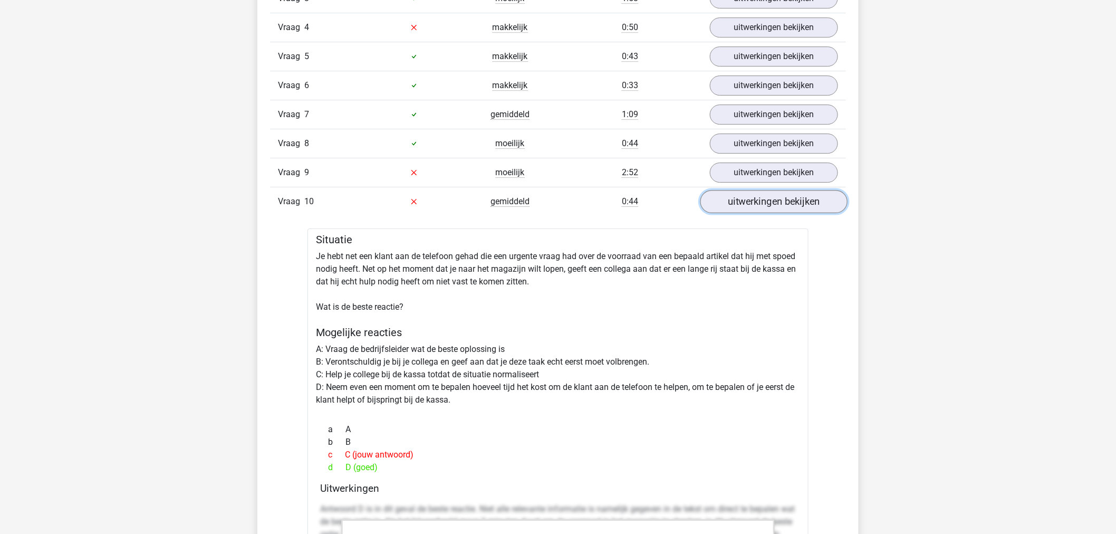
click at [757, 206] on link "uitwerkingen bekijken" at bounding box center [773, 201] width 147 height 23
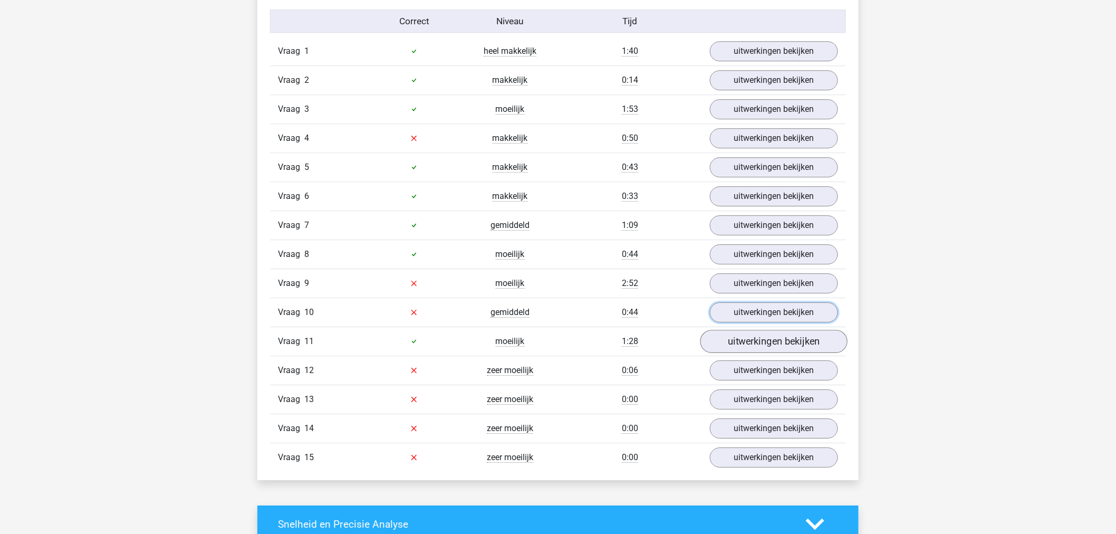
scroll to position [1231, 0]
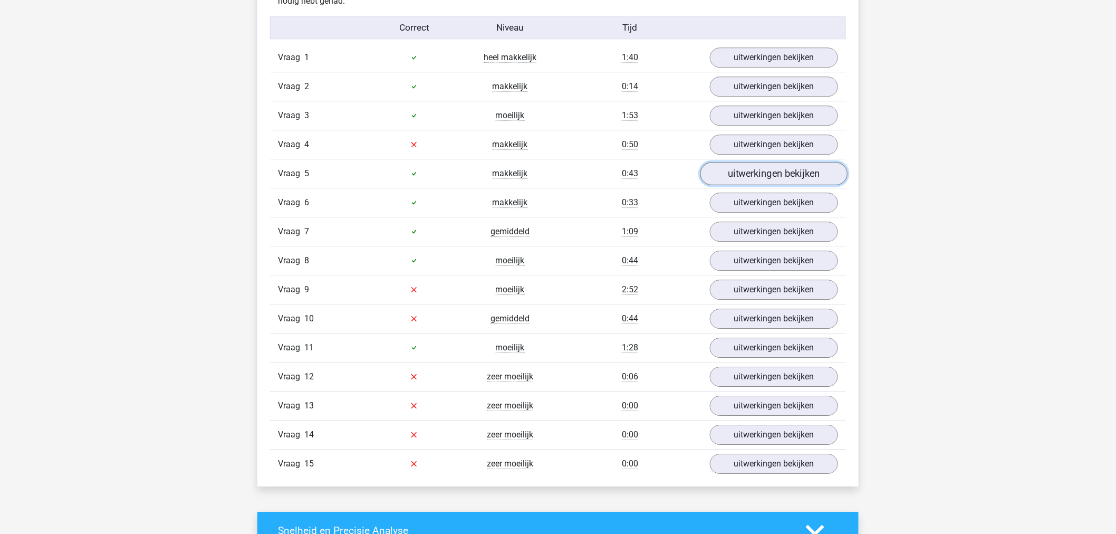
click at [774, 174] on link "uitwerkingen bekijken" at bounding box center [773, 173] width 147 height 23
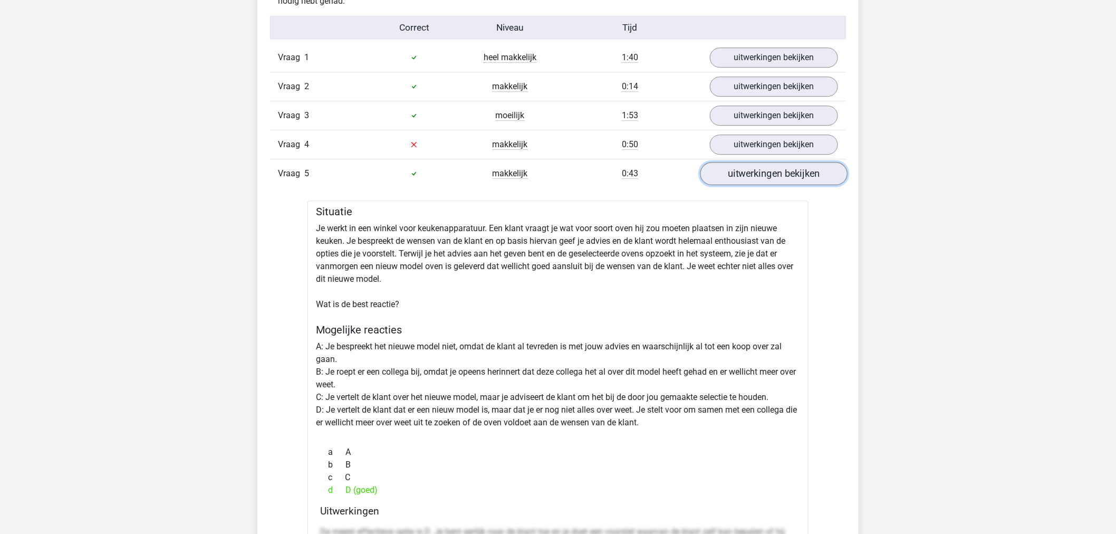
click at [774, 176] on link "uitwerkingen bekijken" at bounding box center [773, 173] width 147 height 23
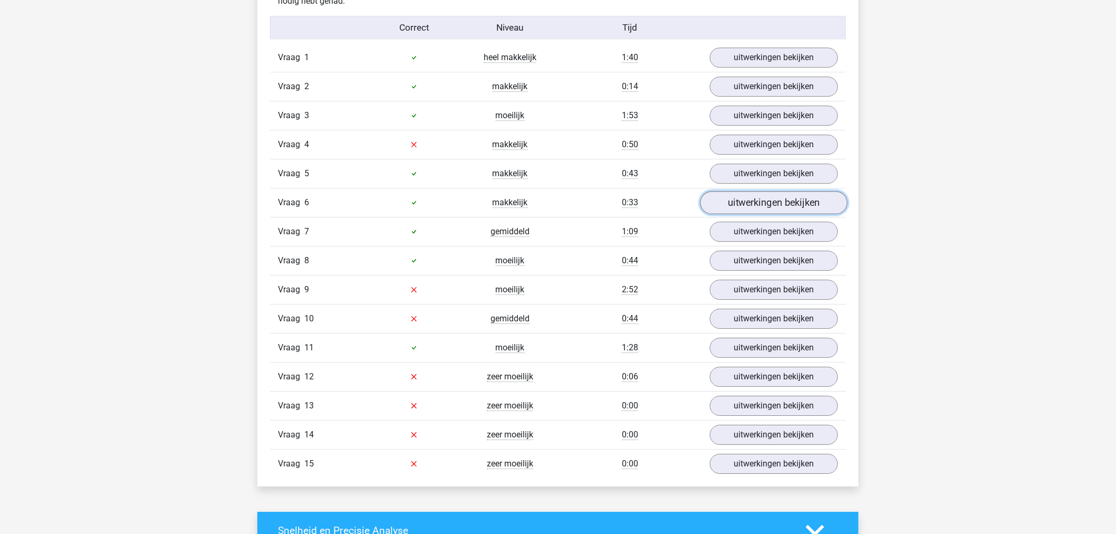
click at [768, 207] on link "uitwerkingen bekijken" at bounding box center [773, 202] width 147 height 23
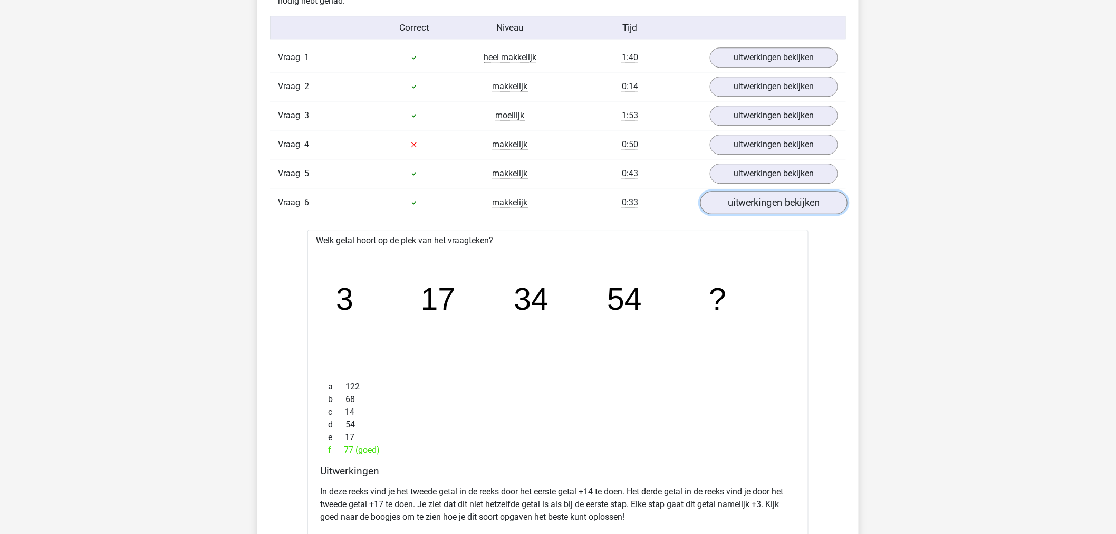
click at [768, 207] on link "uitwerkingen bekijken" at bounding box center [773, 202] width 147 height 23
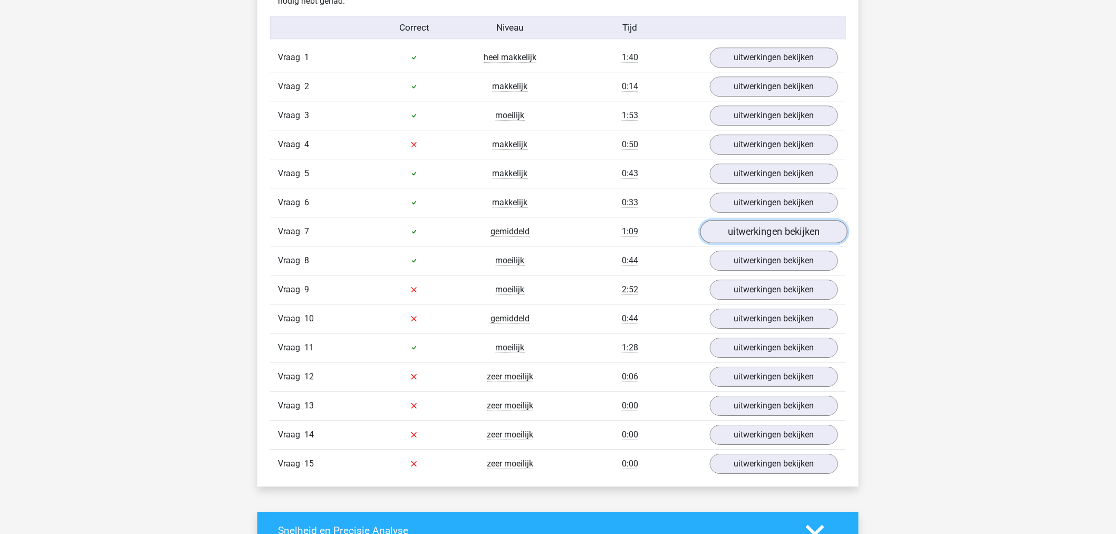
click at [771, 234] on link "uitwerkingen bekijken" at bounding box center [773, 231] width 147 height 23
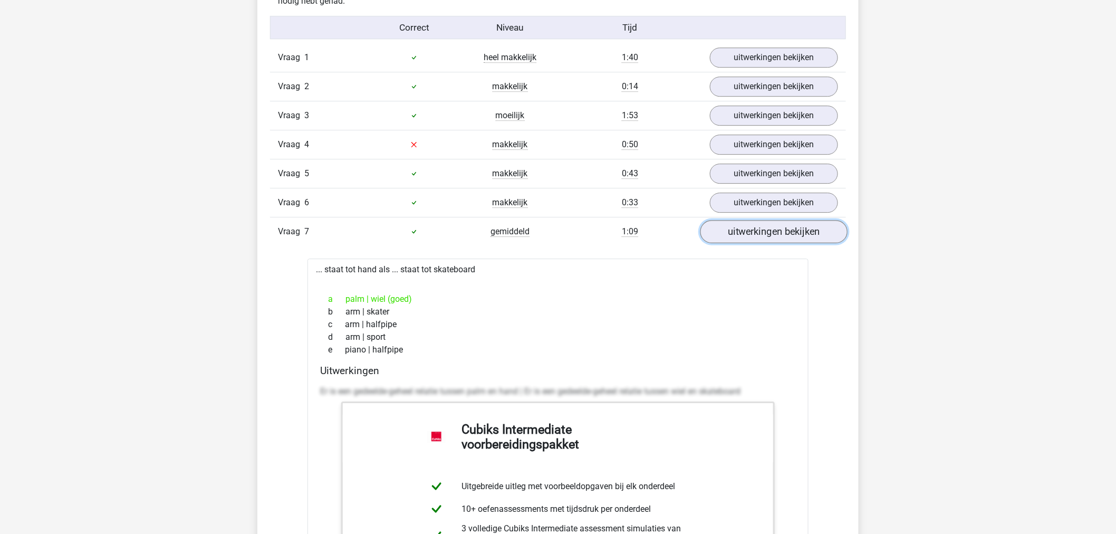
click at [771, 233] on link "uitwerkingen bekijken" at bounding box center [773, 231] width 147 height 23
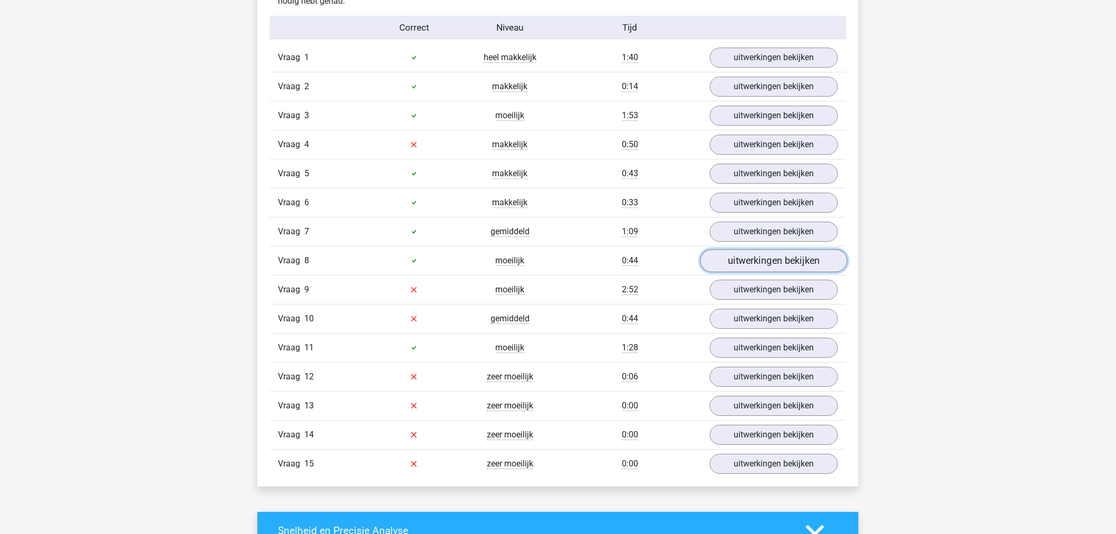
click at [773, 262] on link "uitwerkingen bekijken" at bounding box center [773, 260] width 147 height 23
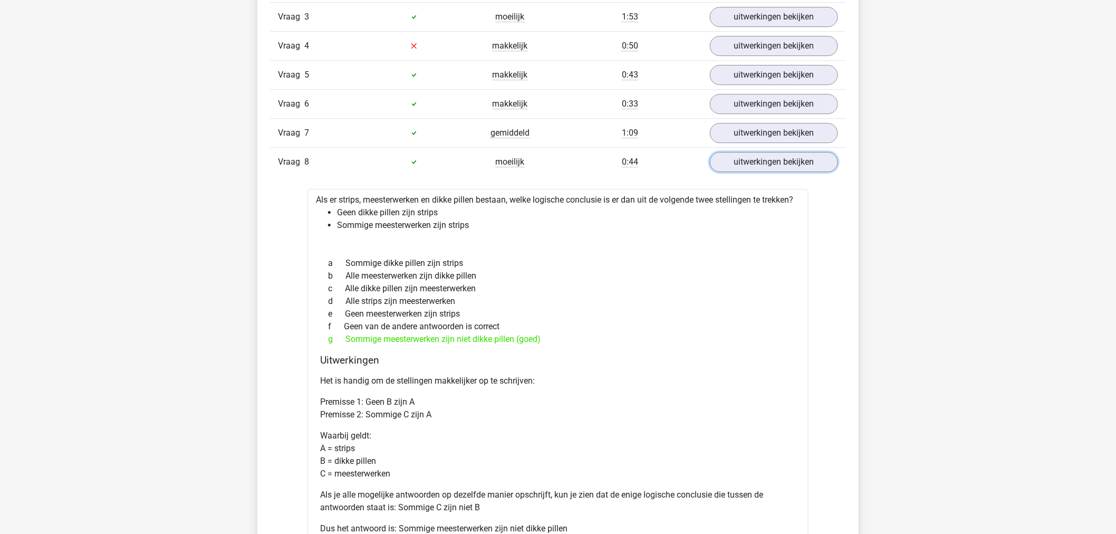
scroll to position [1348, 0]
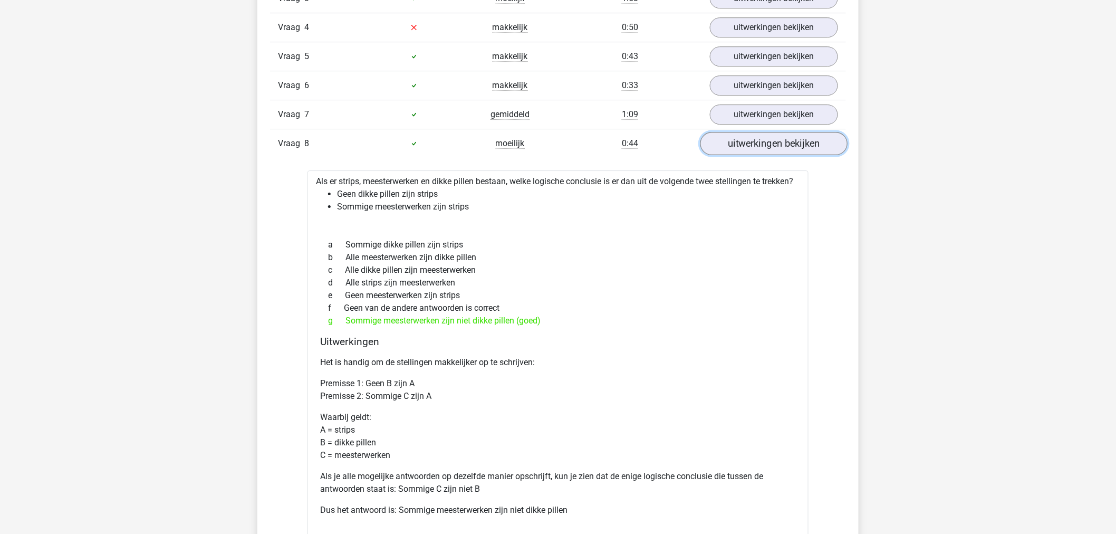
click at [779, 149] on link "uitwerkingen bekijken" at bounding box center [773, 143] width 147 height 23
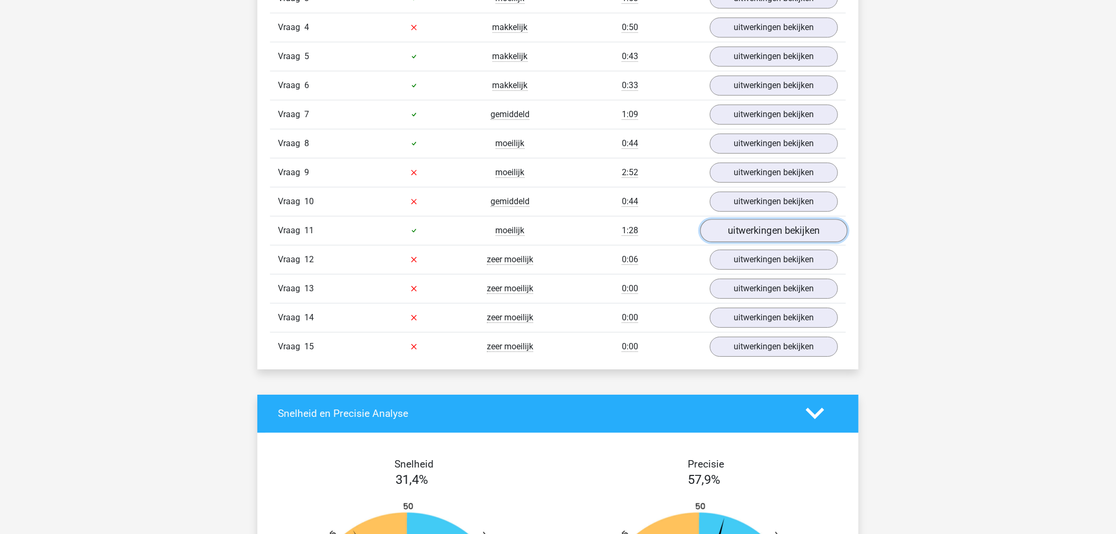
click at [758, 233] on link "uitwerkingen bekijken" at bounding box center [773, 230] width 147 height 23
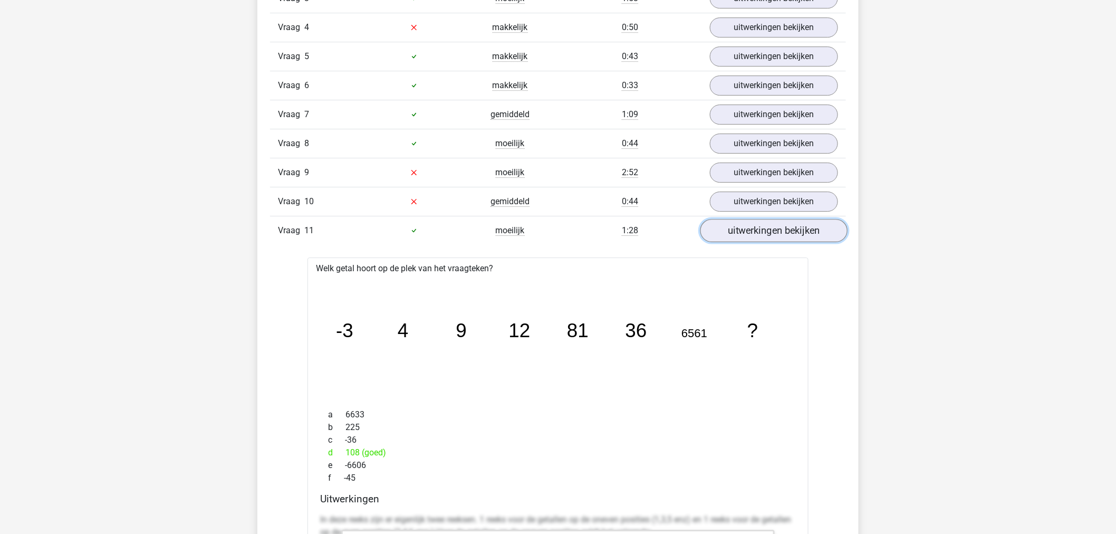
click at [767, 232] on link "uitwerkingen bekijken" at bounding box center [773, 230] width 147 height 23
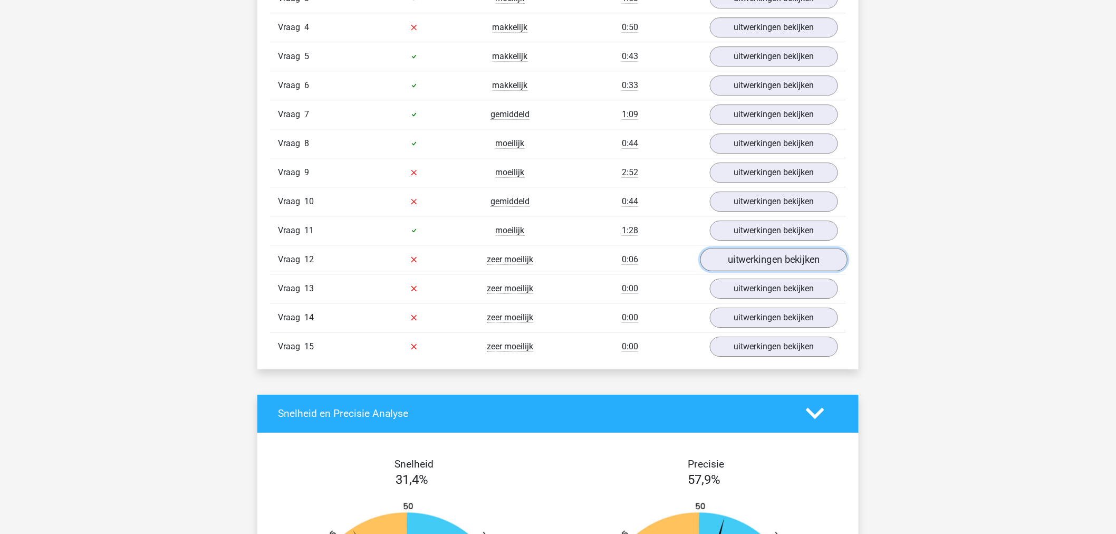
click at [769, 261] on link "uitwerkingen bekijken" at bounding box center [773, 259] width 147 height 23
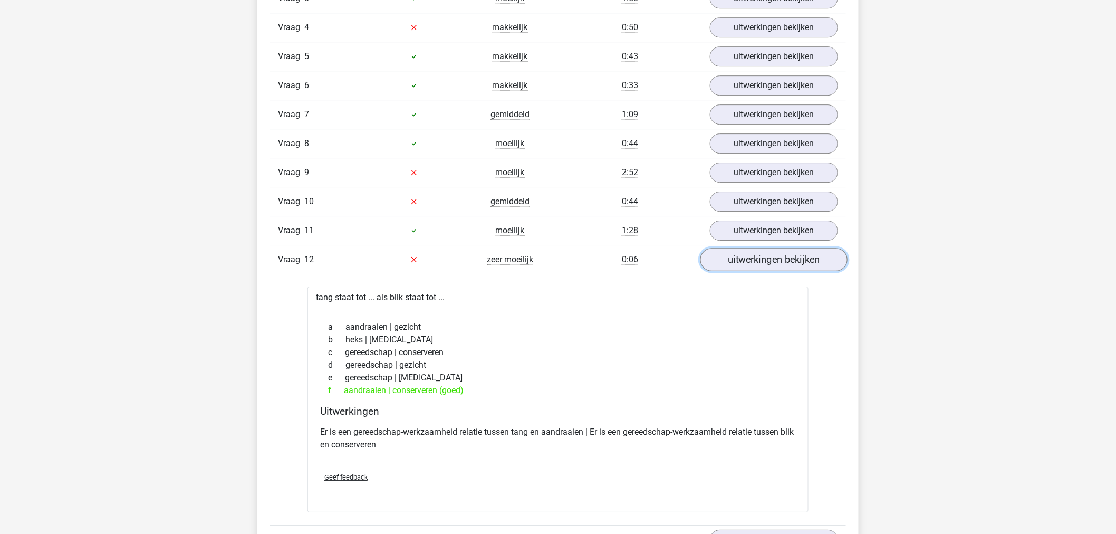
click at [776, 262] on link "uitwerkingen bekijken" at bounding box center [773, 259] width 147 height 23
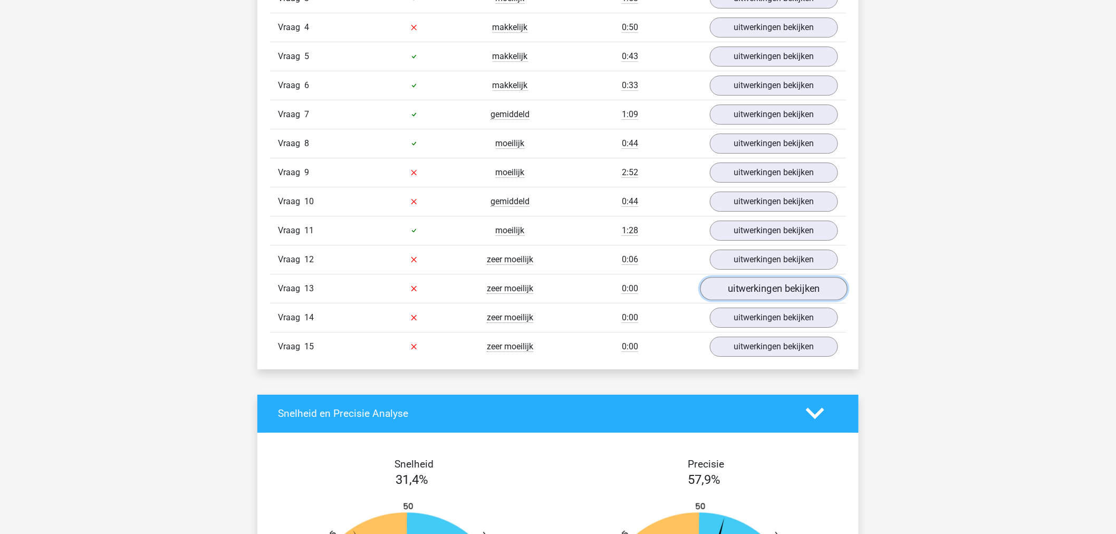
click at [771, 290] on link "uitwerkingen bekijken" at bounding box center [773, 288] width 147 height 23
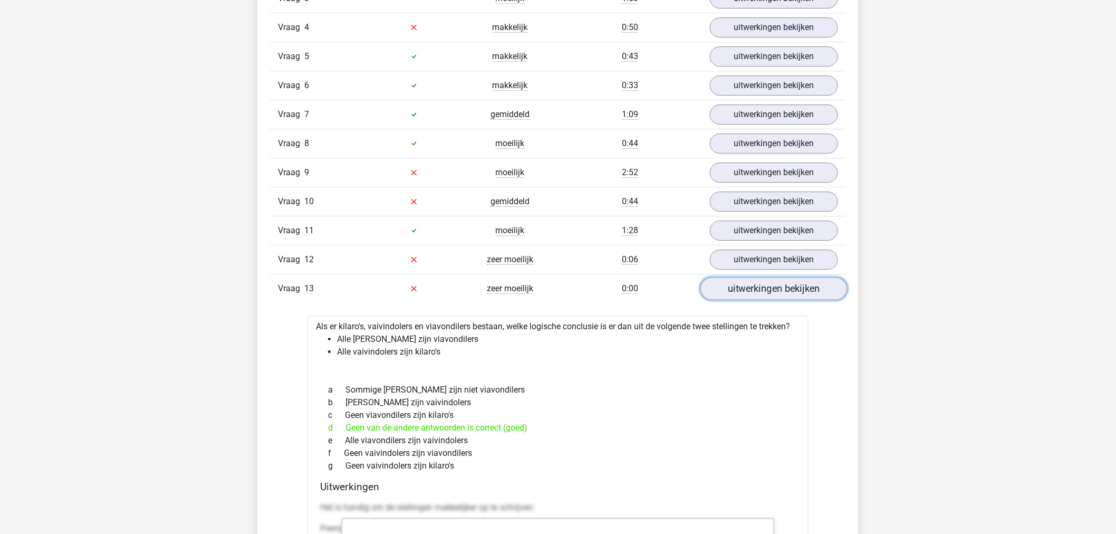
click at [779, 289] on link "uitwerkingen bekijken" at bounding box center [773, 288] width 147 height 23
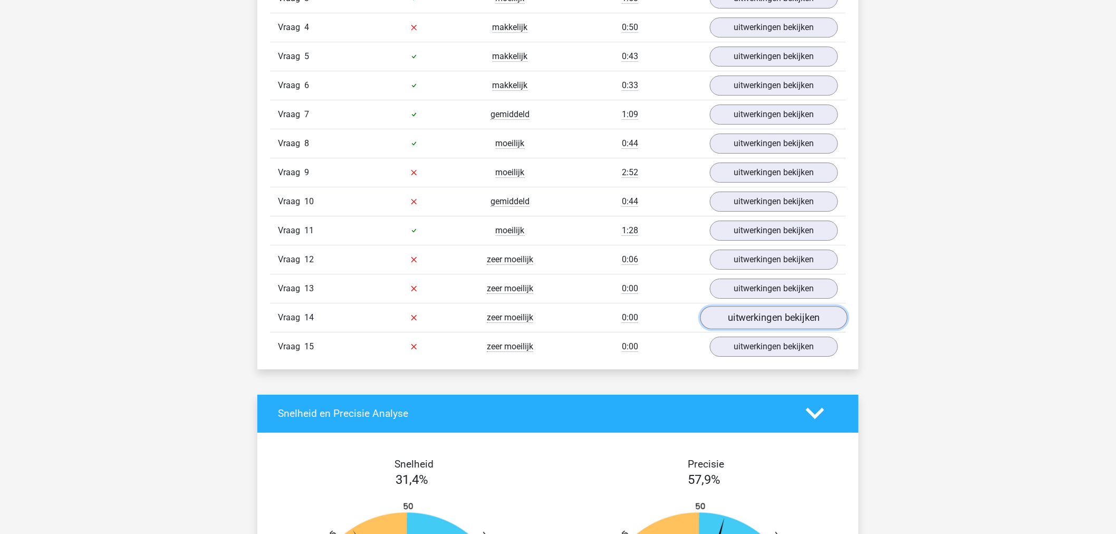
click at [763, 318] on link "uitwerkingen bekijken" at bounding box center [773, 317] width 147 height 23
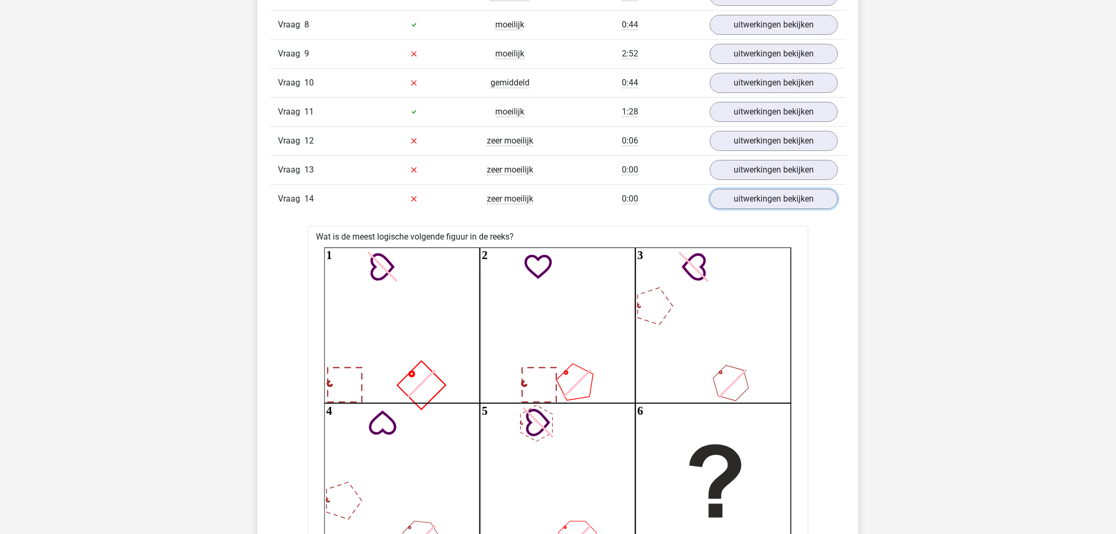
scroll to position [1465, 0]
click at [773, 197] on link "uitwerkingen bekijken" at bounding box center [773, 200] width 147 height 23
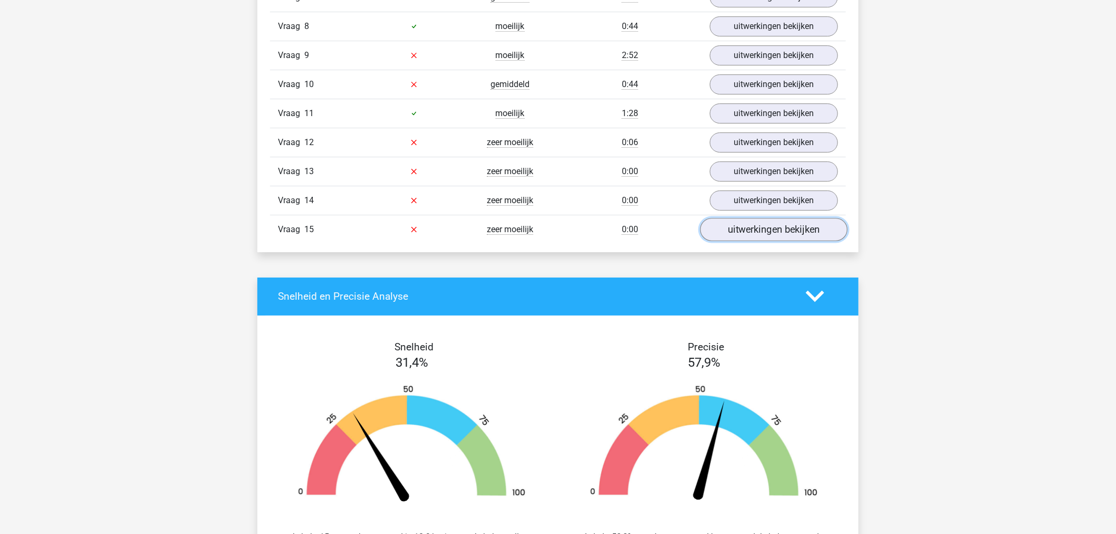
click at [777, 230] on link "uitwerkingen bekijken" at bounding box center [773, 229] width 147 height 23
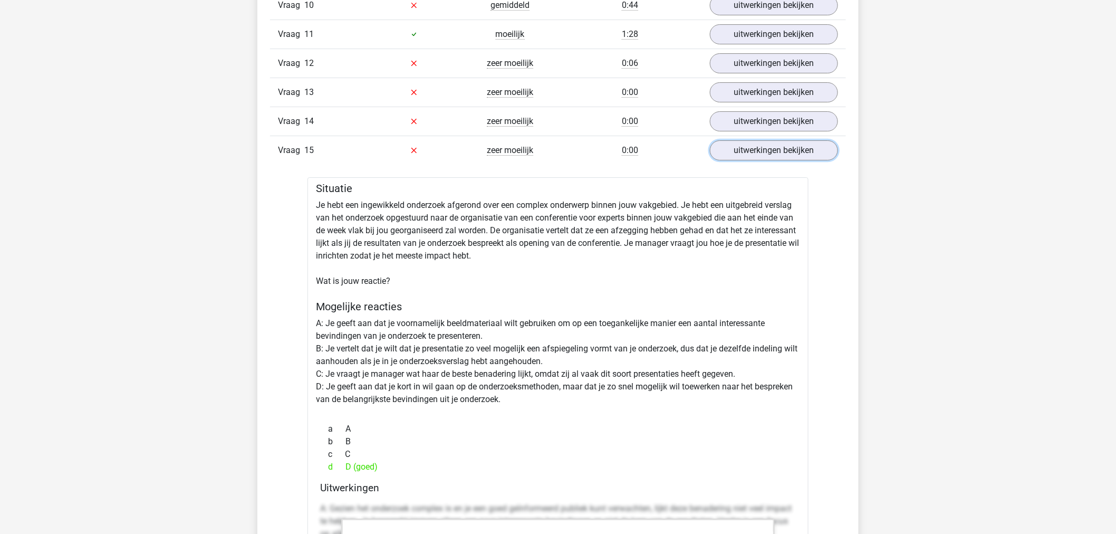
scroll to position [1427, 0]
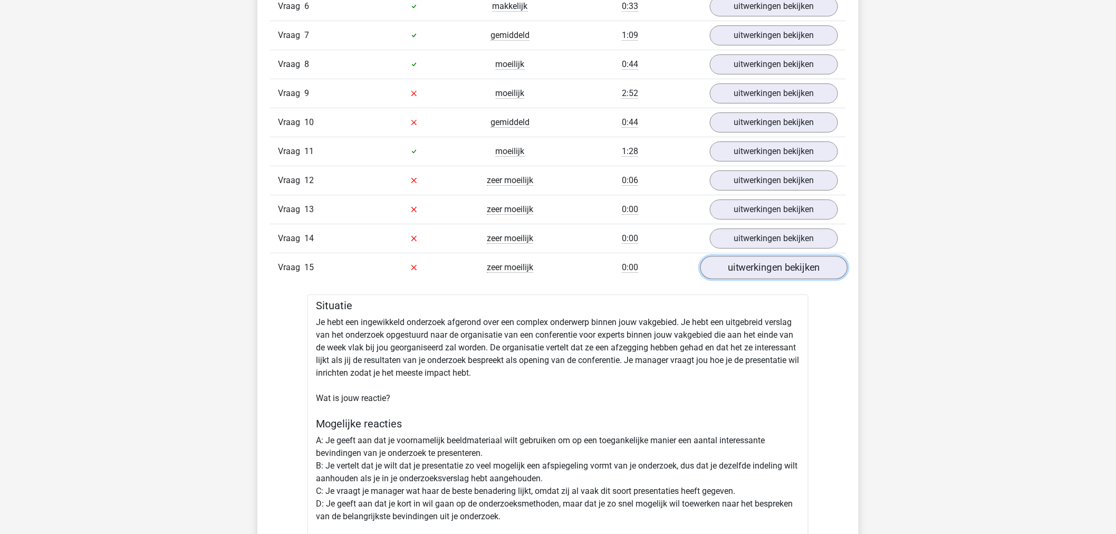
click at [782, 268] on link "uitwerkingen bekijken" at bounding box center [773, 267] width 147 height 23
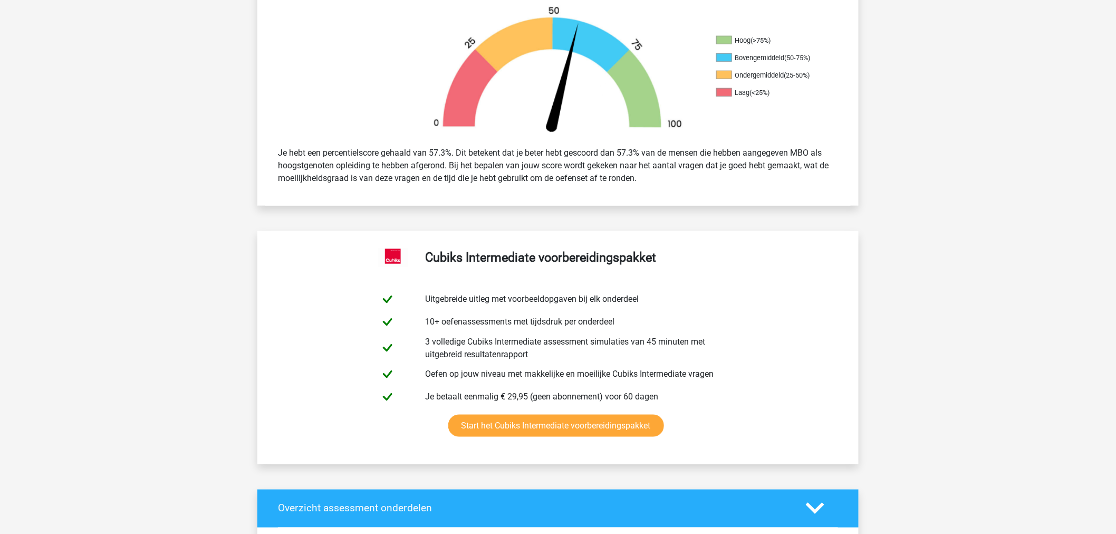
scroll to position [0, 0]
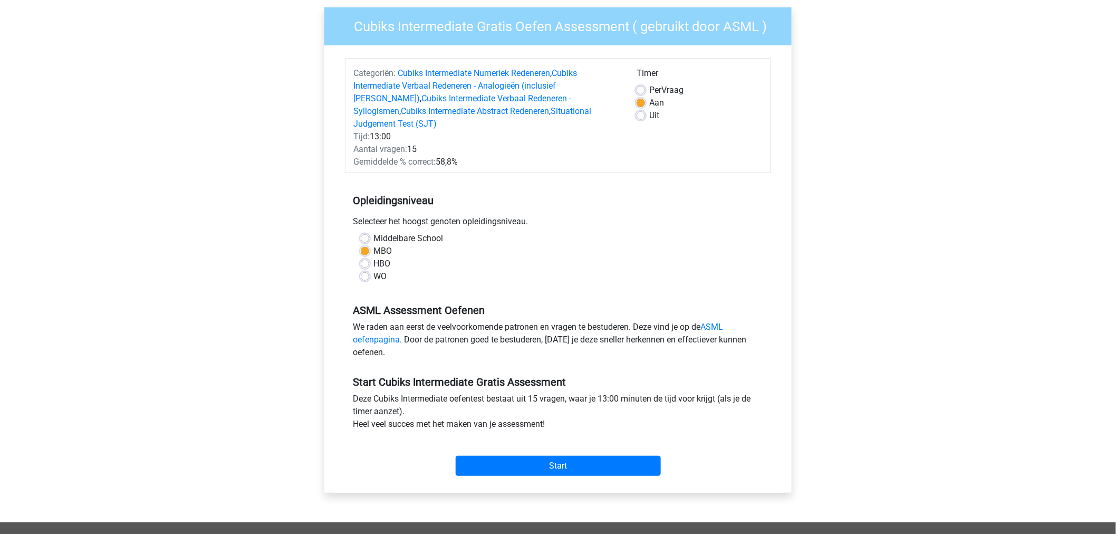
scroll to position [59, 0]
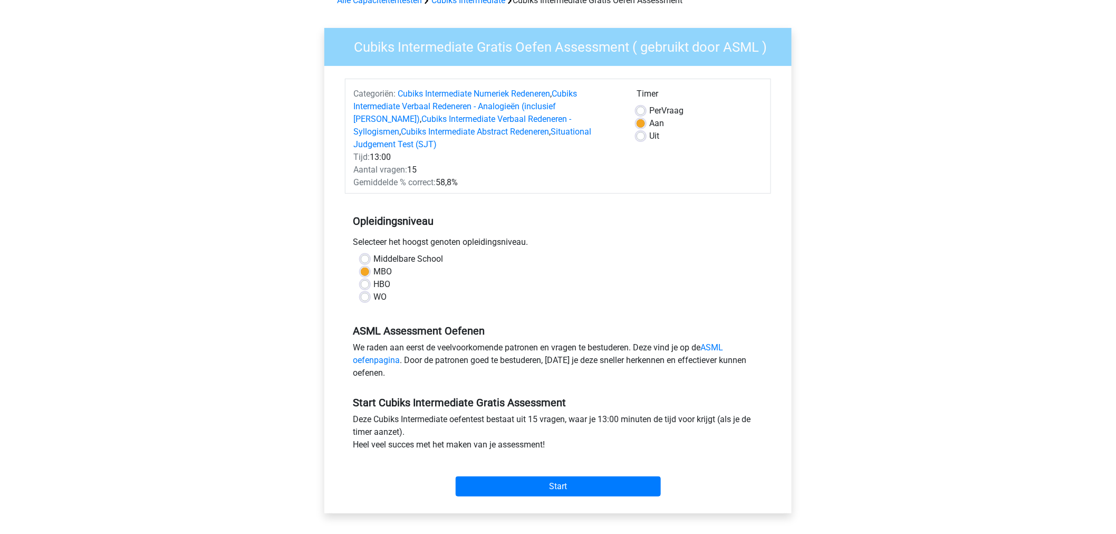
click at [649, 135] on label "Uit" at bounding box center [654, 136] width 10 height 13
click at [640, 135] on input "Uit" at bounding box center [641, 135] width 8 height 11
radio input "true"
click at [587, 476] on input "Start" at bounding box center [558, 486] width 205 height 20
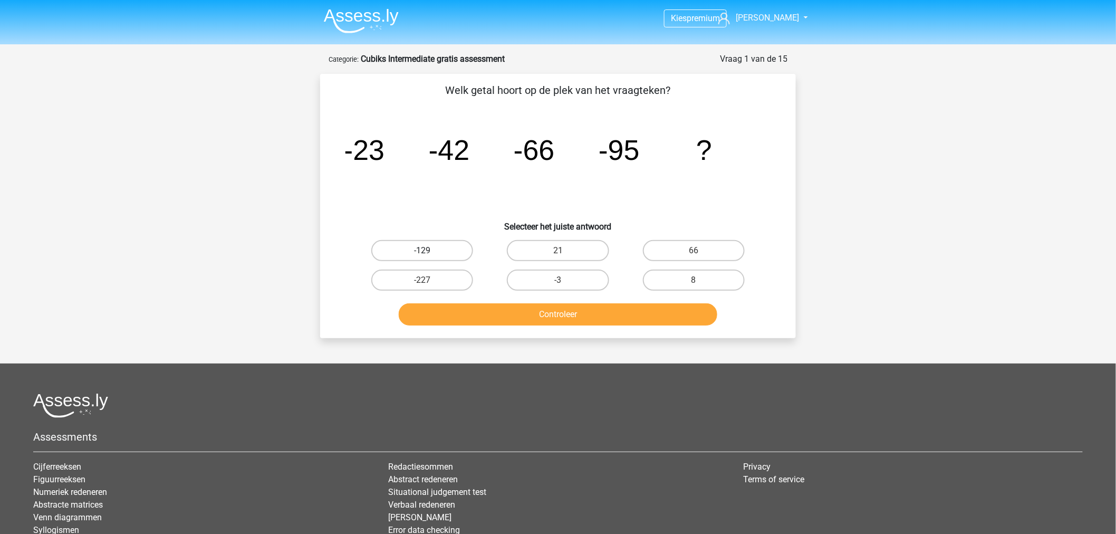
click at [441, 245] on label "-129" at bounding box center [422, 250] width 102 height 21
click at [429, 251] on input "-129" at bounding box center [425, 254] width 7 height 7
radio input "true"
click at [555, 313] on button "Controleer" at bounding box center [558, 314] width 319 height 22
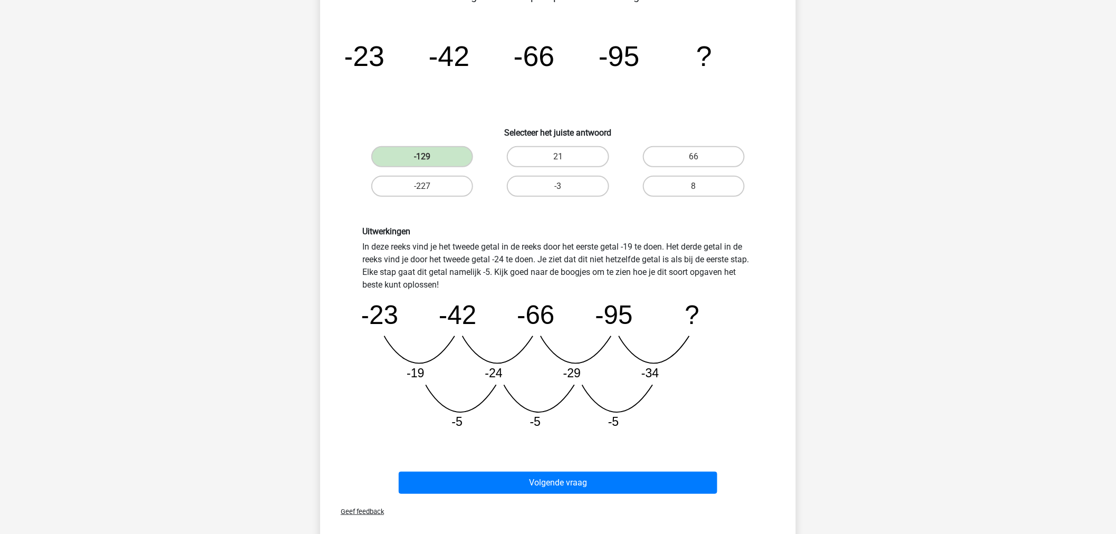
scroll to position [117, 0]
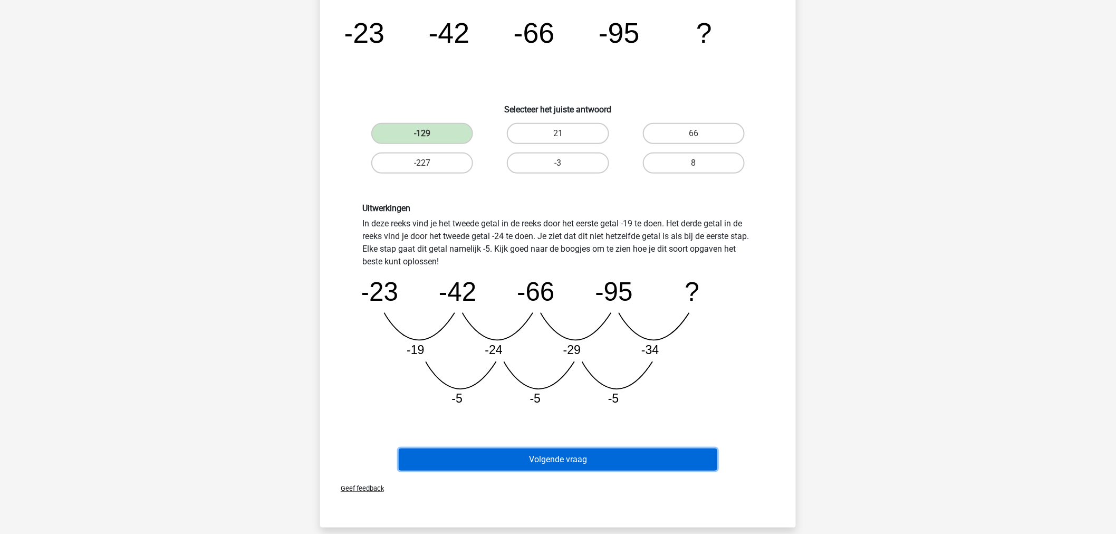
click at [566, 452] on button "Volgende vraag" at bounding box center [558, 459] width 319 height 22
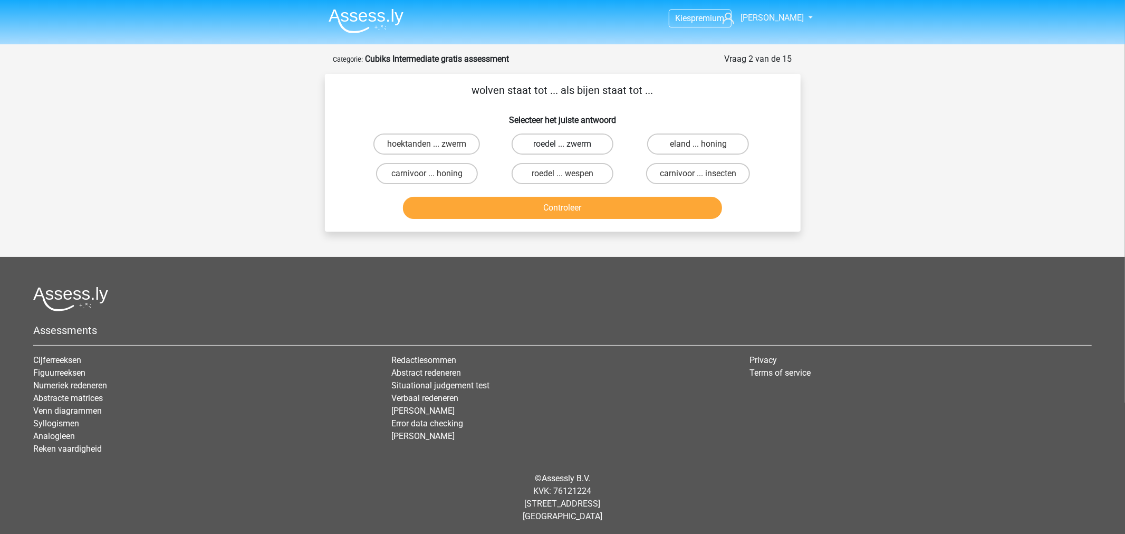
click at [554, 138] on label "roedel ... zwerm" at bounding box center [563, 143] width 102 height 21
click at [562, 144] on input "roedel ... zwerm" at bounding box center [565, 147] width 7 height 7
radio input "true"
click at [578, 207] on button "Controleer" at bounding box center [562, 208] width 319 height 22
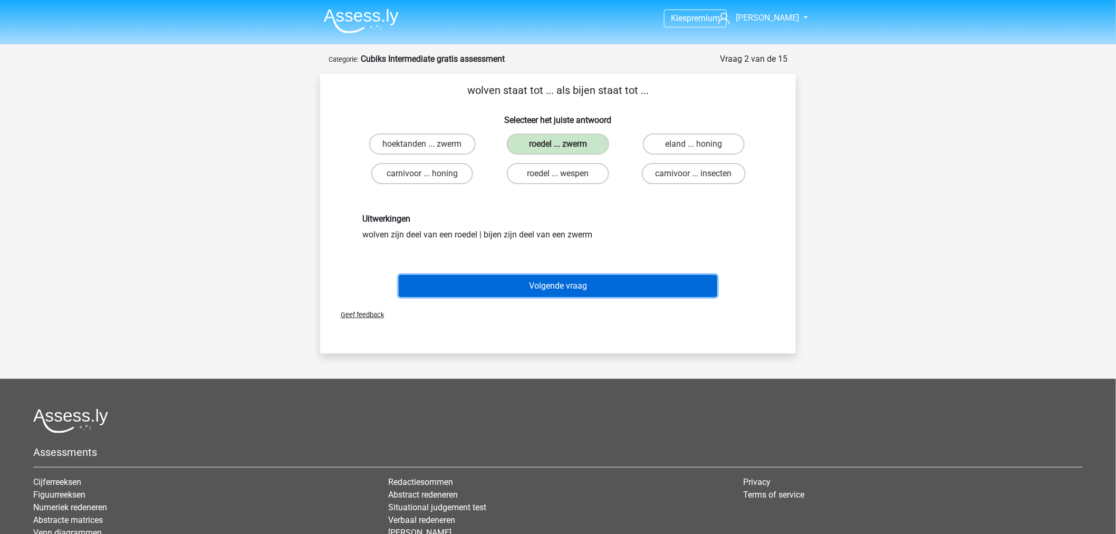
click at [573, 276] on button "Volgende vraag" at bounding box center [558, 286] width 319 height 22
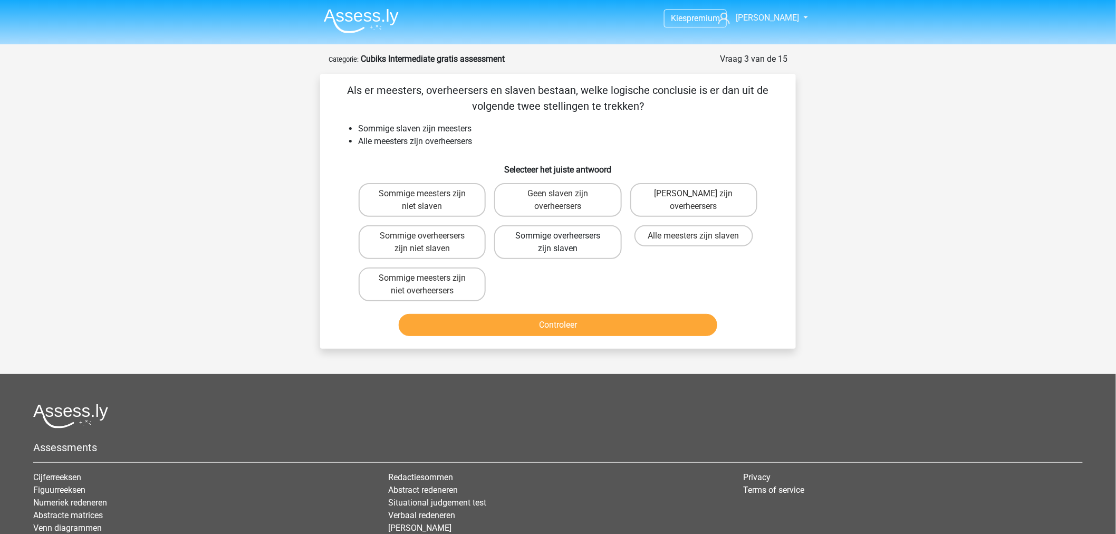
click at [565, 245] on label "Sommige overheersers zijn slaven" at bounding box center [557, 242] width 127 height 34
click at [565, 243] on input "Sommige overheersers zijn slaven" at bounding box center [561, 239] width 7 height 7
radio input "true"
click at [576, 317] on button "Controleer" at bounding box center [558, 325] width 319 height 22
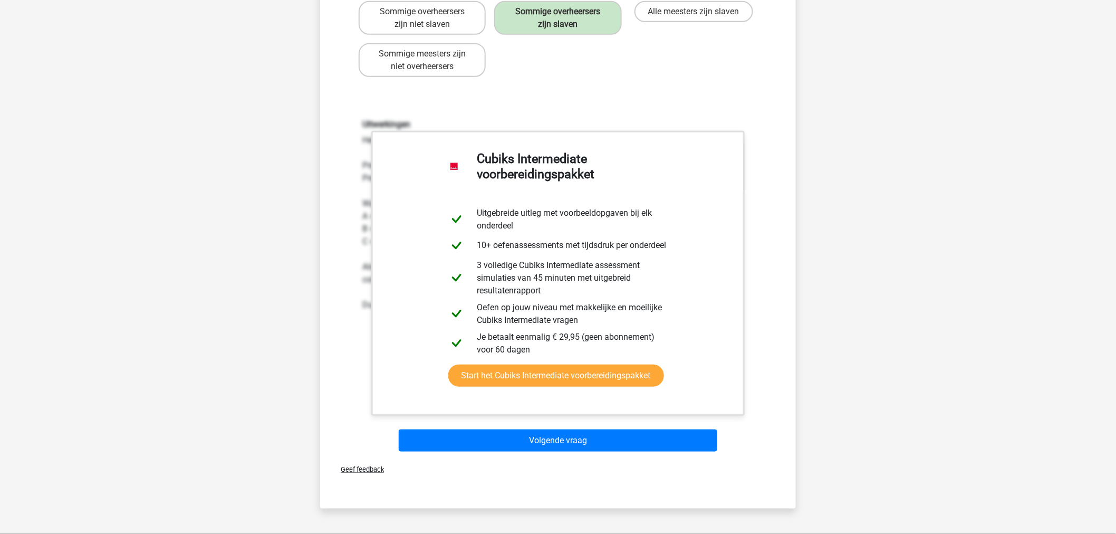
scroll to position [234, 0]
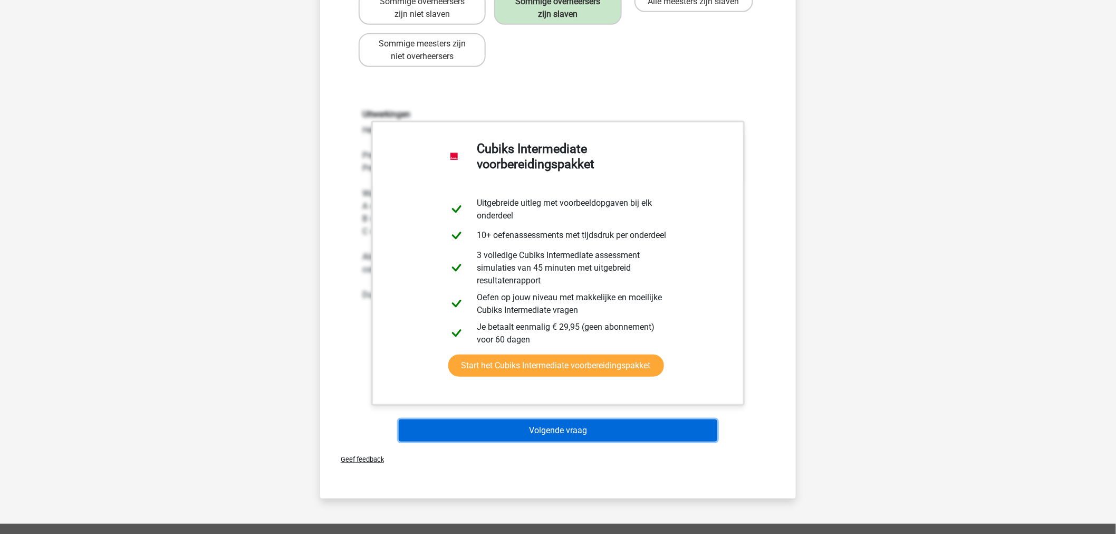
click at [572, 434] on button "Volgende vraag" at bounding box center [558, 430] width 319 height 22
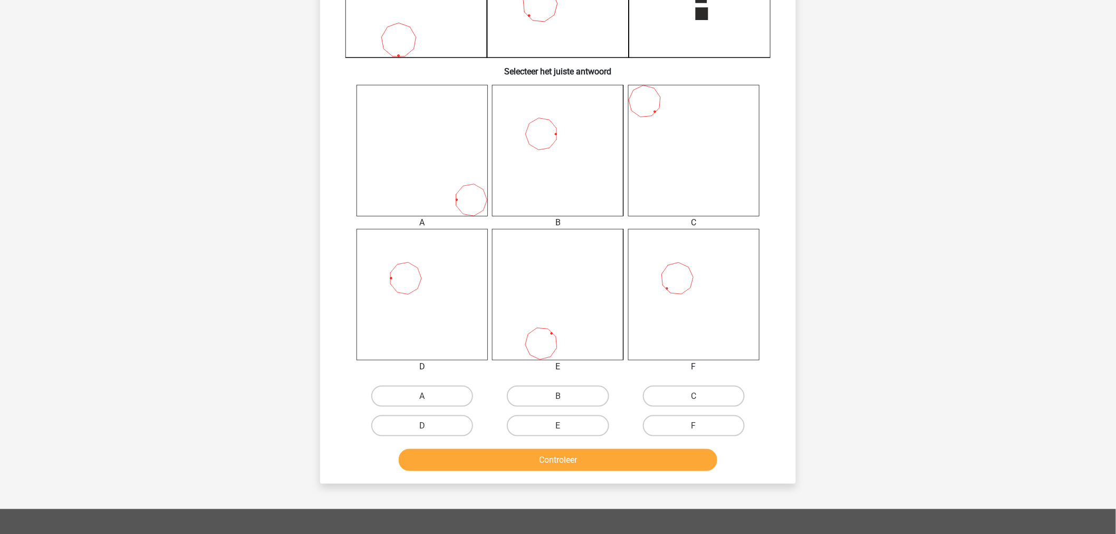
scroll to position [345, 0]
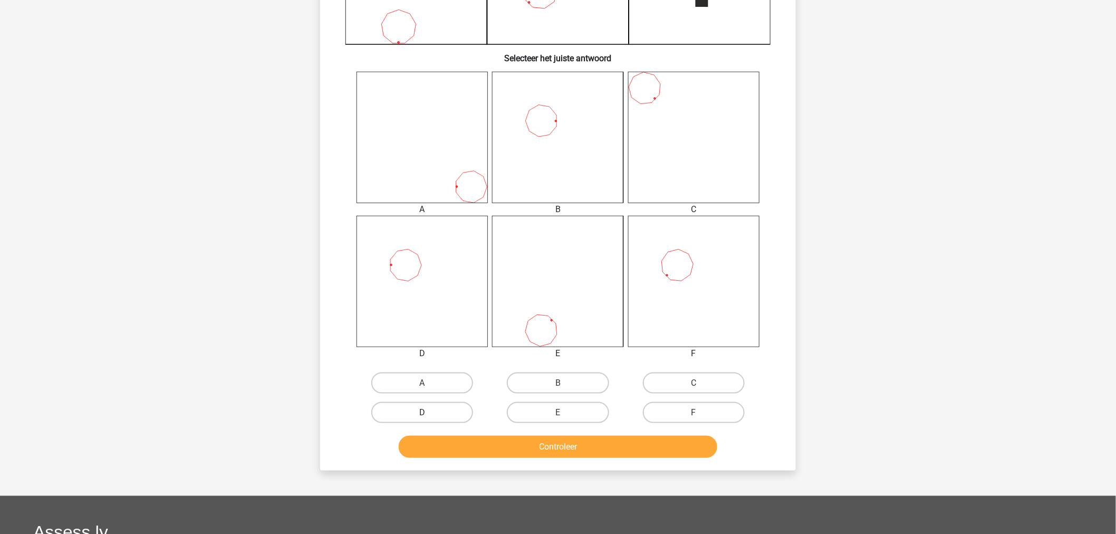
click at [429, 414] on label "D" at bounding box center [422, 412] width 102 height 21
click at [429, 414] on input "D" at bounding box center [425, 415] width 7 height 7
radio input "true"
click at [502, 439] on button "Controleer" at bounding box center [558, 447] width 319 height 22
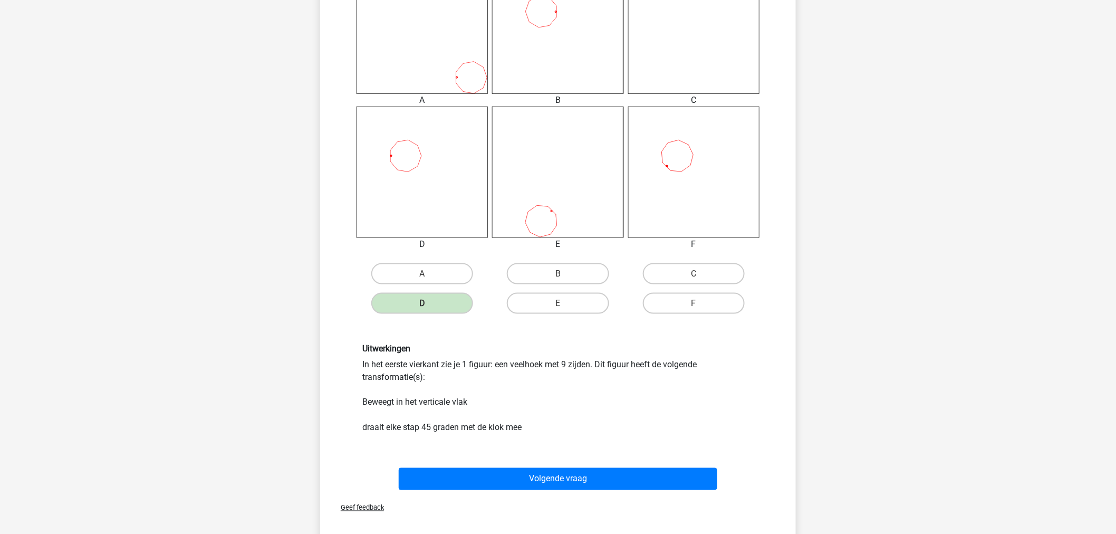
scroll to position [521, 0]
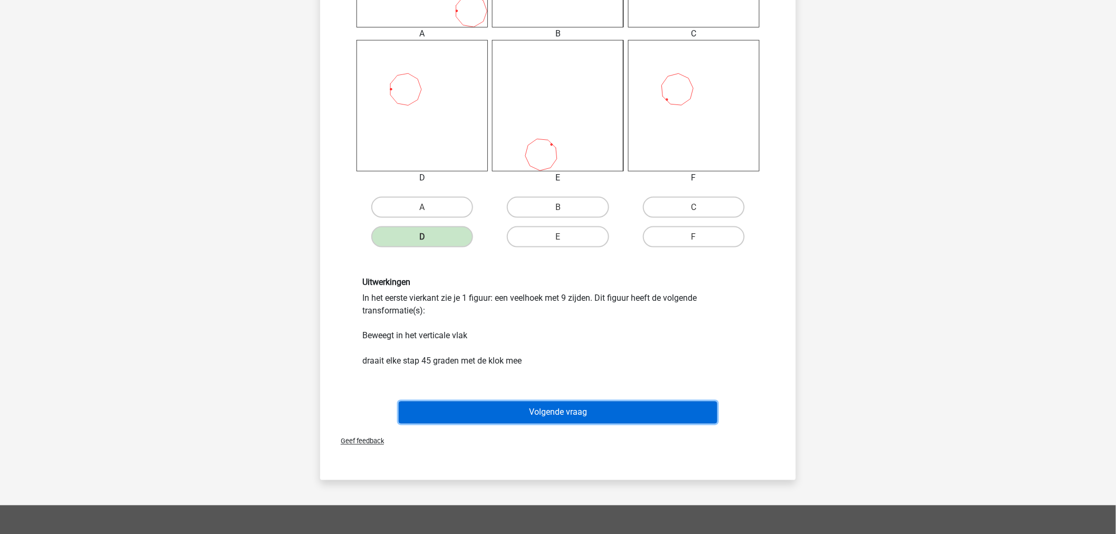
click at [515, 406] on button "Volgende vraag" at bounding box center [558, 412] width 319 height 22
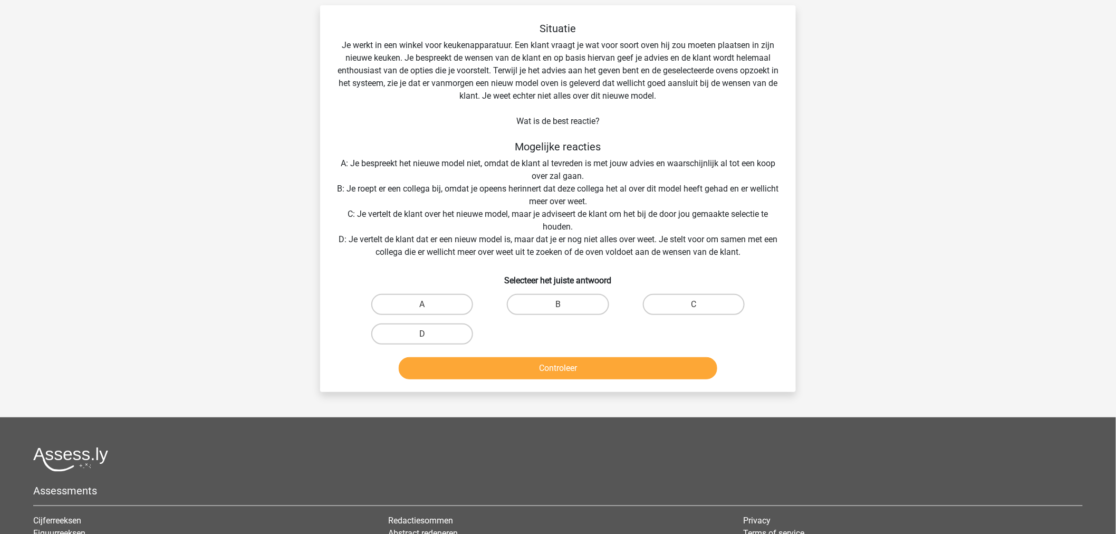
scroll to position [53, 0]
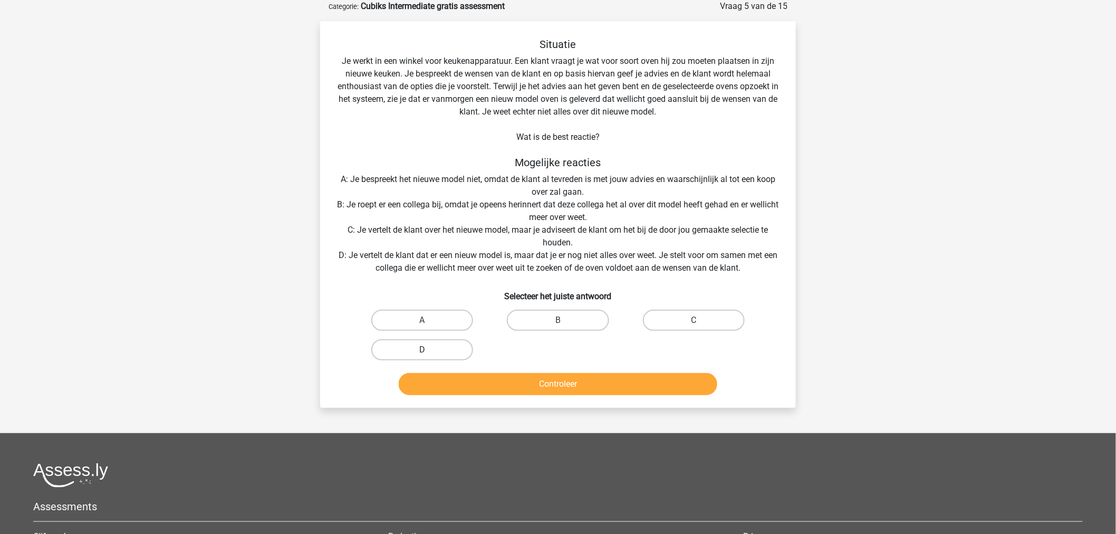
click at [454, 351] on label "D" at bounding box center [422, 349] width 102 height 21
click at [429, 351] on input "D" at bounding box center [425, 353] width 7 height 7
radio input "true"
click at [524, 391] on button "Controleer" at bounding box center [558, 384] width 319 height 22
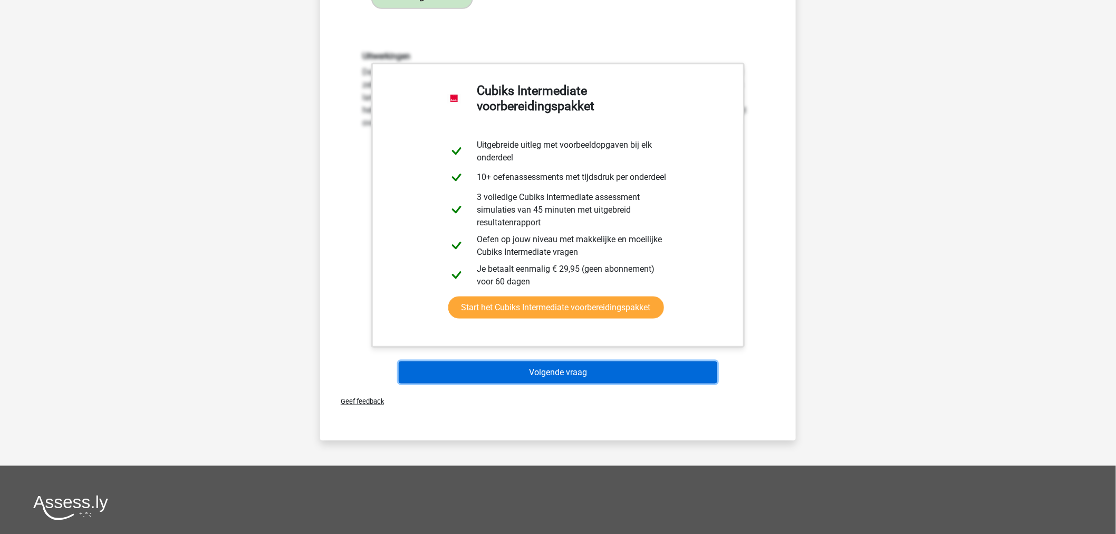
click at [531, 377] on button "Volgende vraag" at bounding box center [558, 372] width 319 height 22
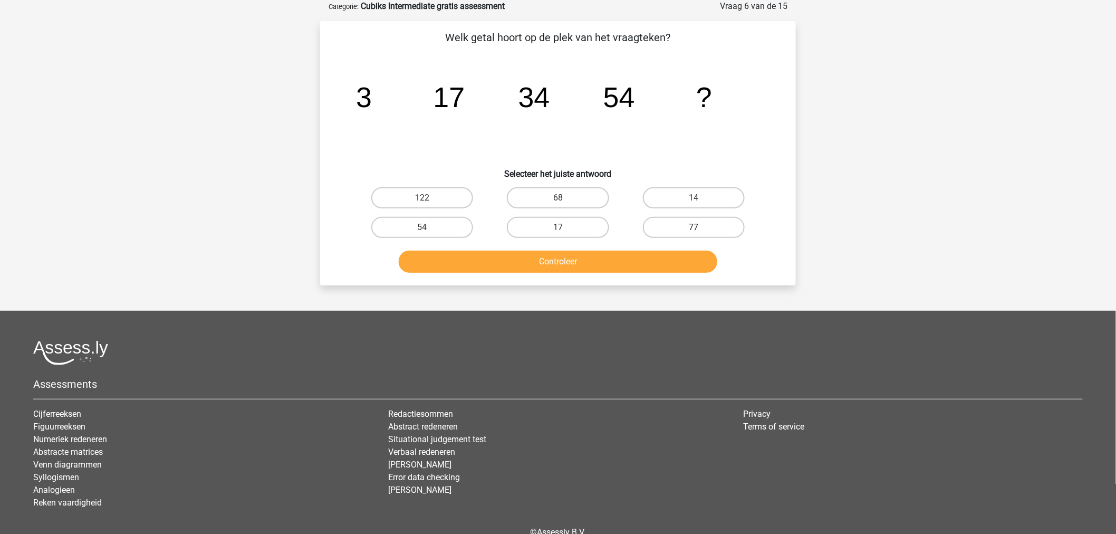
click at [666, 218] on label "77" at bounding box center [694, 227] width 102 height 21
click at [694, 227] on input "77" at bounding box center [697, 230] width 7 height 7
radio input "true"
click at [562, 256] on button "Controleer" at bounding box center [558, 262] width 319 height 22
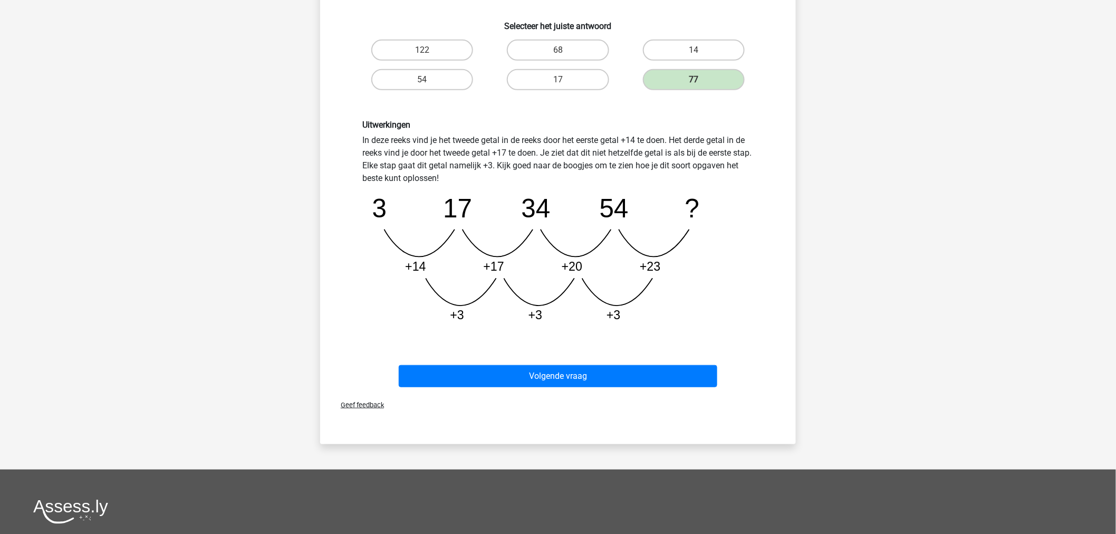
scroll to position [228, 0]
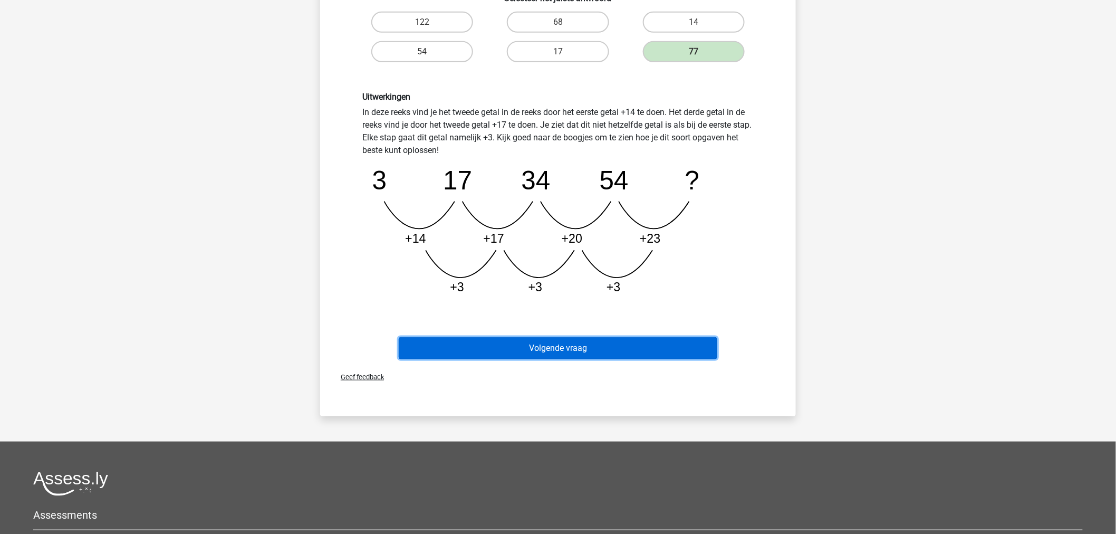
click at [538, 340] on button "Volgende vraag" at bounding box center [558, 348] width 319 height 22
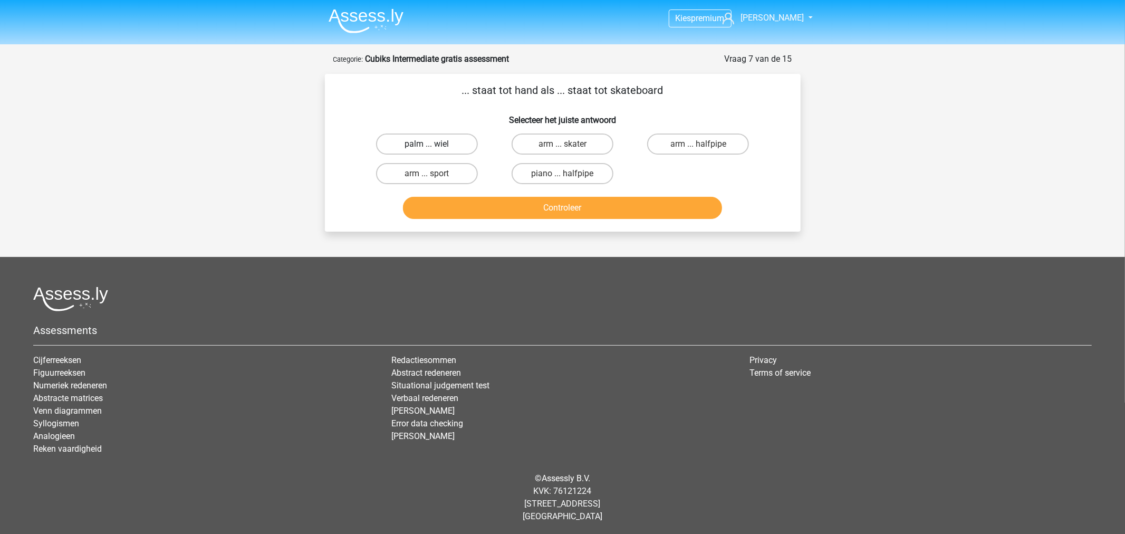
click at [422, 140] on label "palm ... wiel" at bounding box center [427, 143] width 102 height 21
click at [427, 144] on input "palm ... wiel" at bounding box center [430, 147] width 7 height 7
radio input "true"
click at [529, 206] on button "Controleer" at bounding box center [562, 208] width 319 height 22
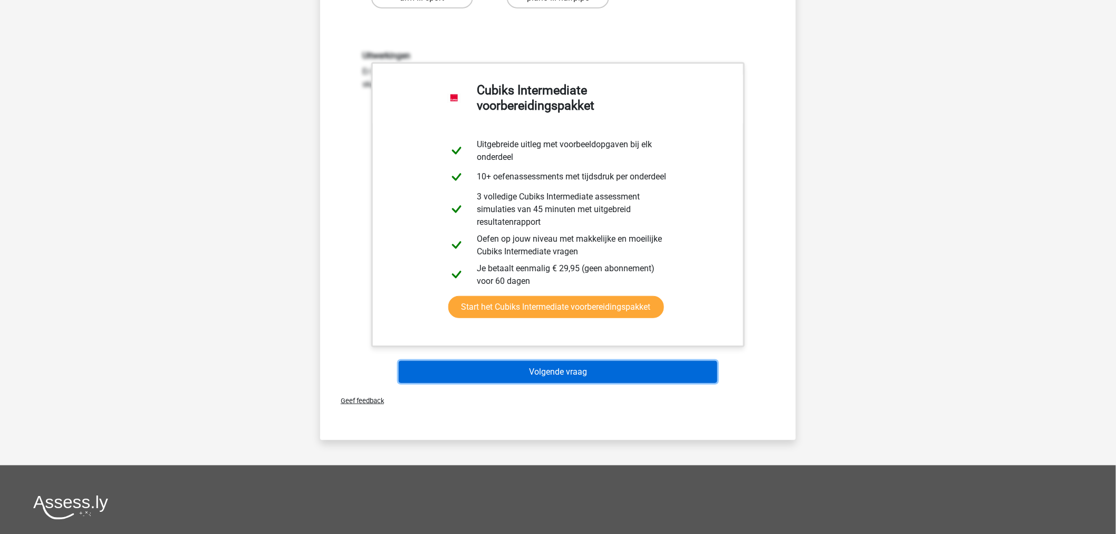
click at [561, 363] on button "Volgende vraag" at bounding box center [558, 372] width 319 height 22
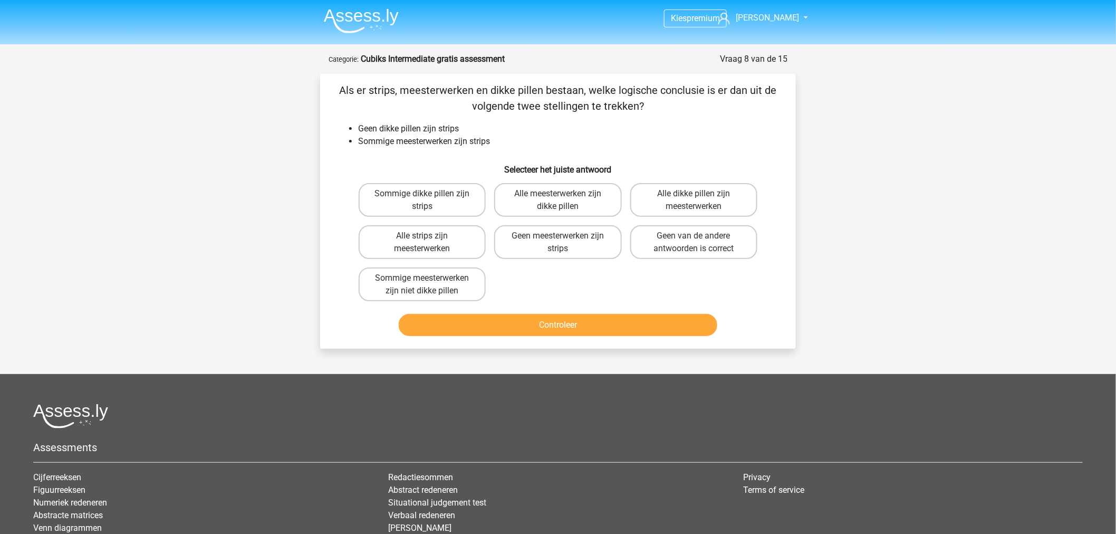
click at [428, 278] on input "Sommige meesterwerken zijn niet dikke pillen" at bounding box center [425, 281] width 7 height 7
radio input "true"
click at [556, 320] on button "Controleer" at bounding box center [558, 325] width 319 height 22
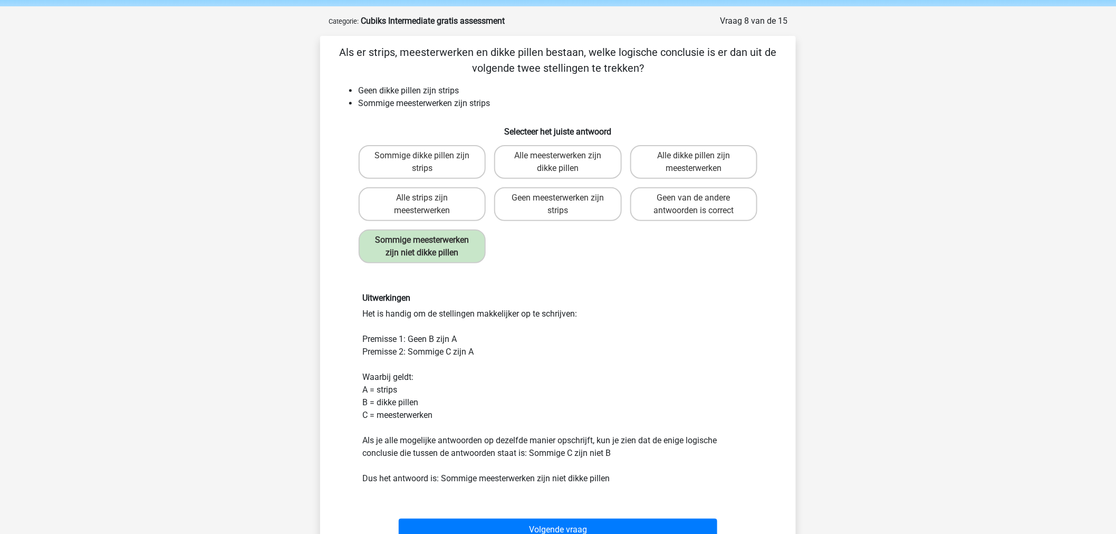
scroll to position [59, 0]
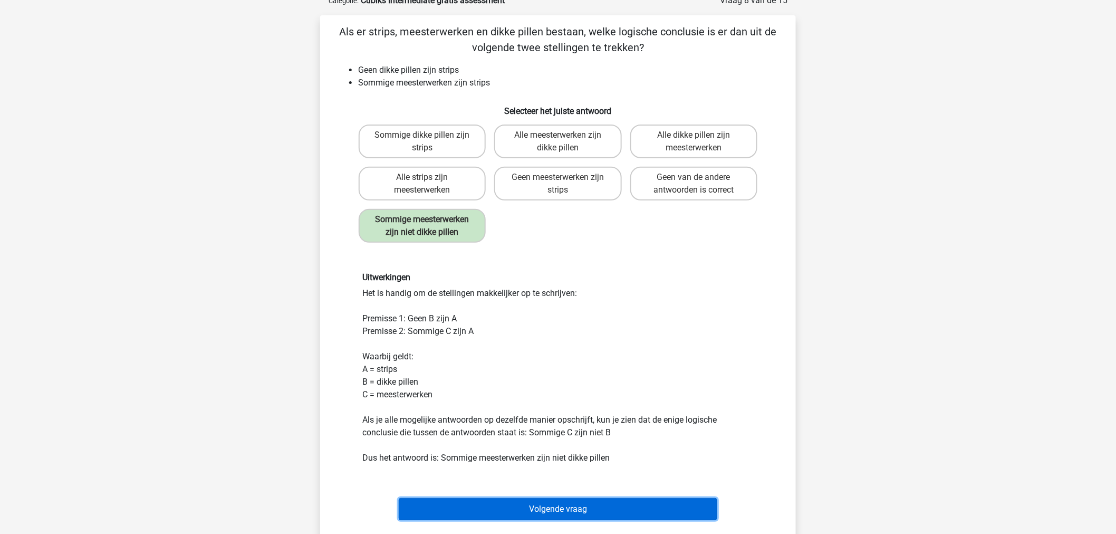
click at [579, 504] on button "Volgende vraag" at bounding box center [558, 509] width 319 height 22
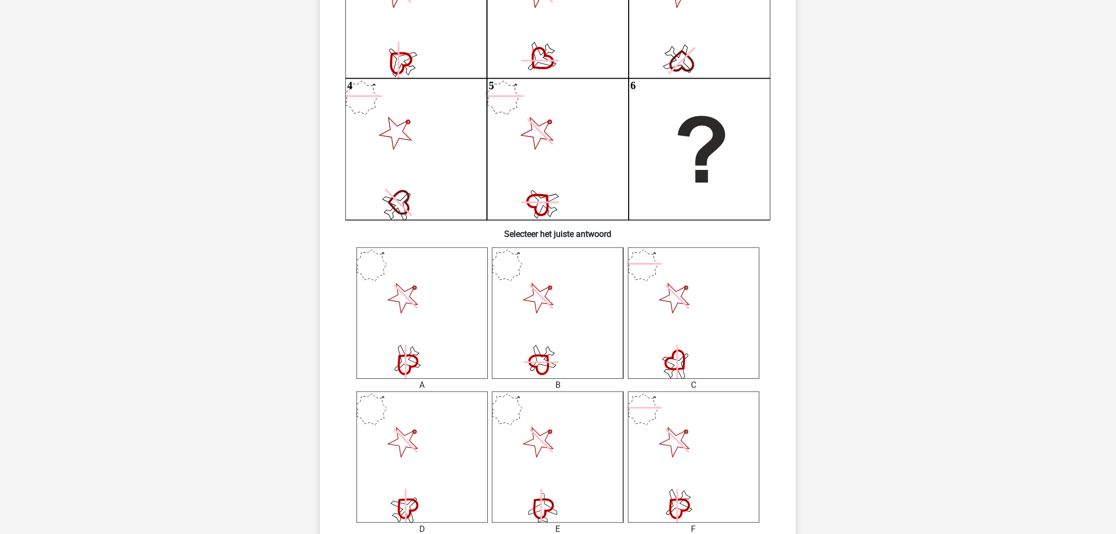
scroll to position [228, 0]
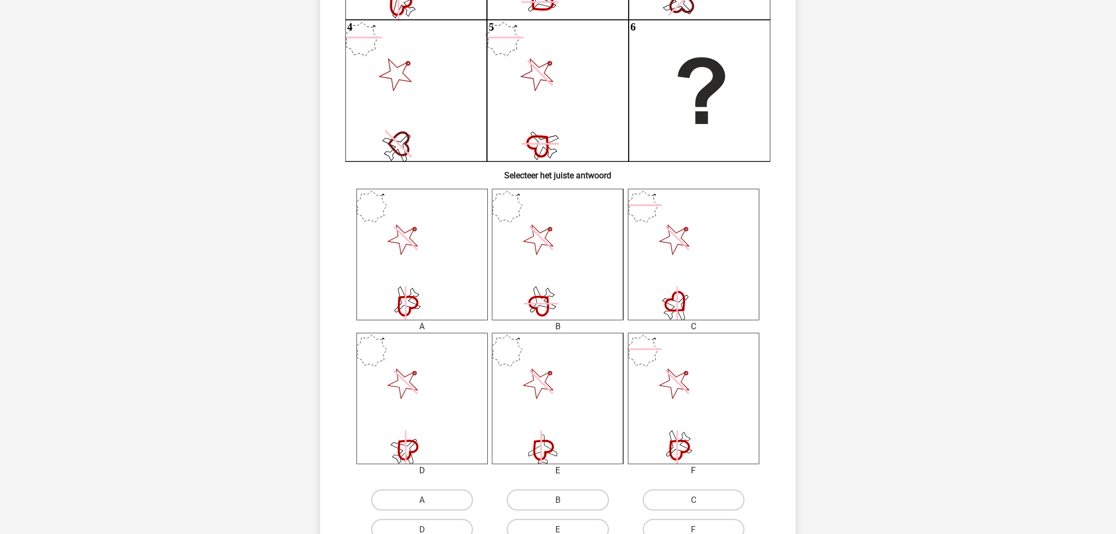
click at [426, 500] on input "A" at bounding box center [425, 503] width 7 height 7
radio input "true"
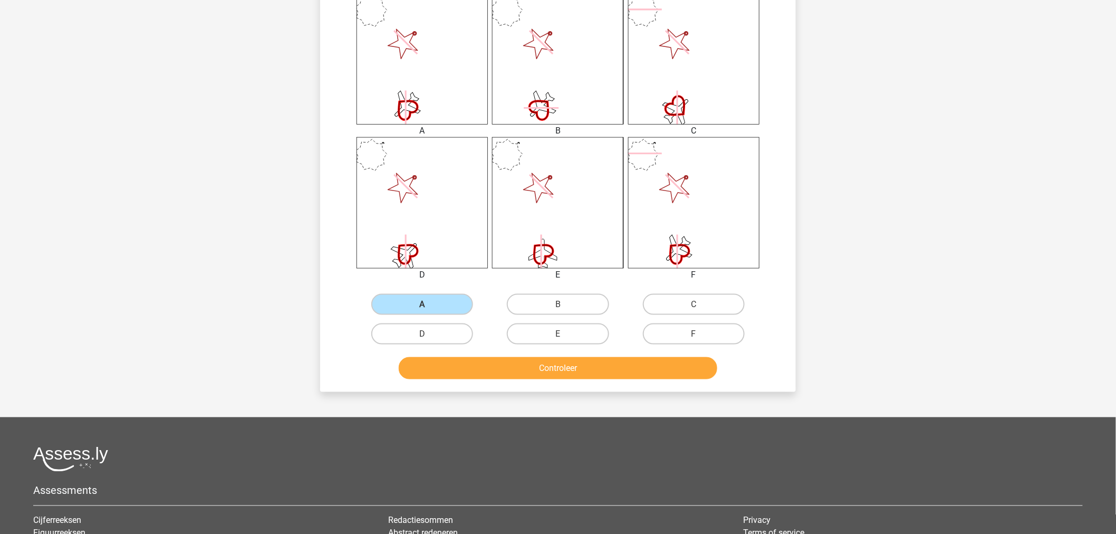
scroll to position [463, 0]
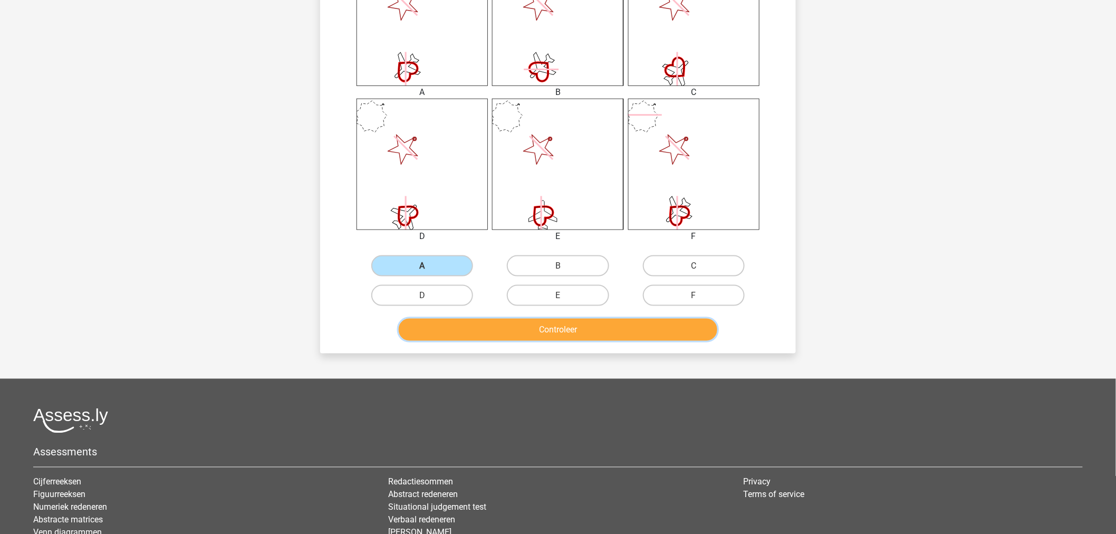
click at [572, 325] on button "Controleer" at bounding box center [558, 330] width 319 height 22
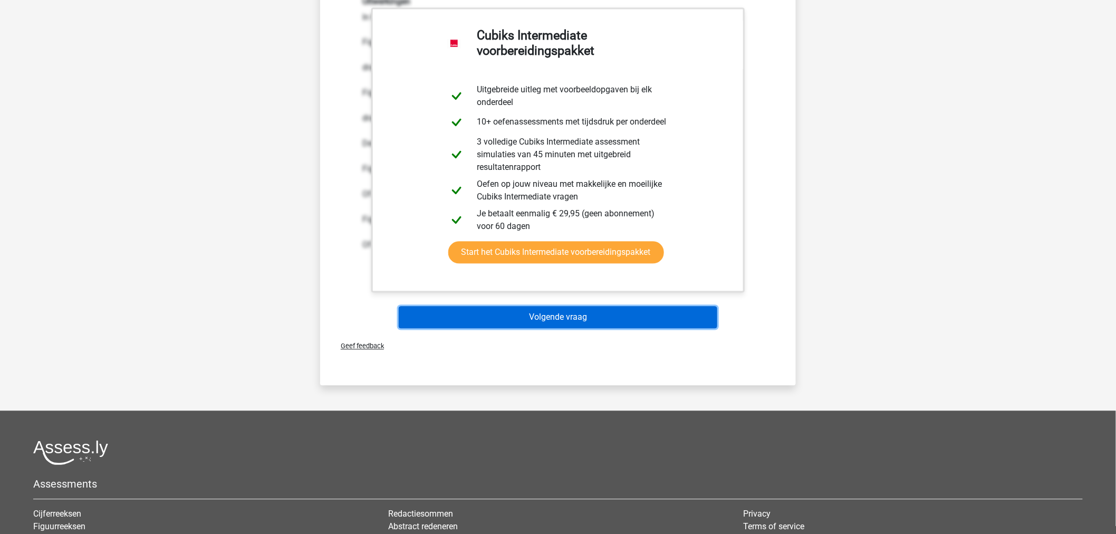
click at [575, 311] on button "Volgende vraag" at bounding box center [558, 317] width 319 height 22
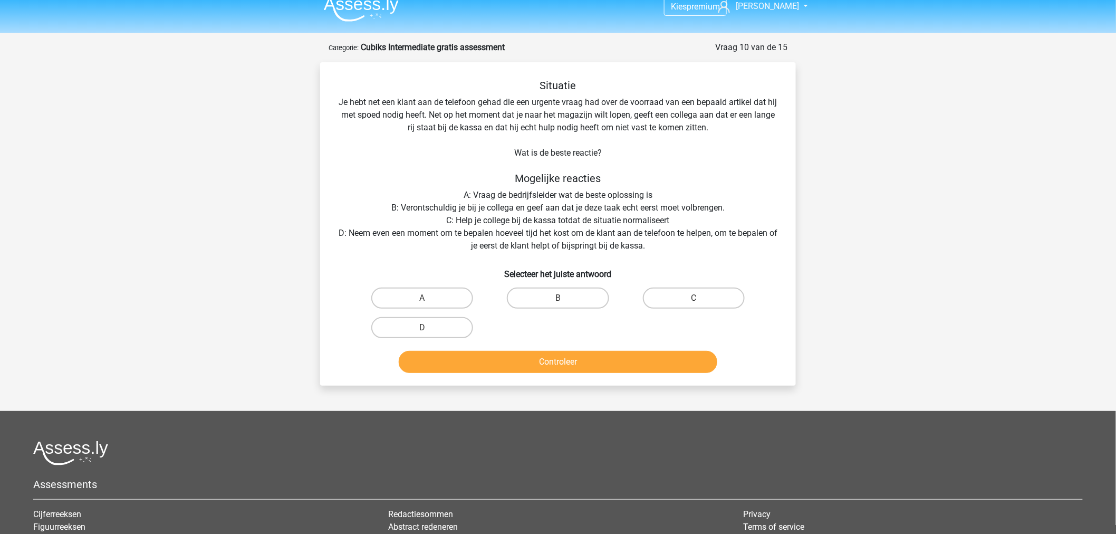
scroll to position [0, 0]
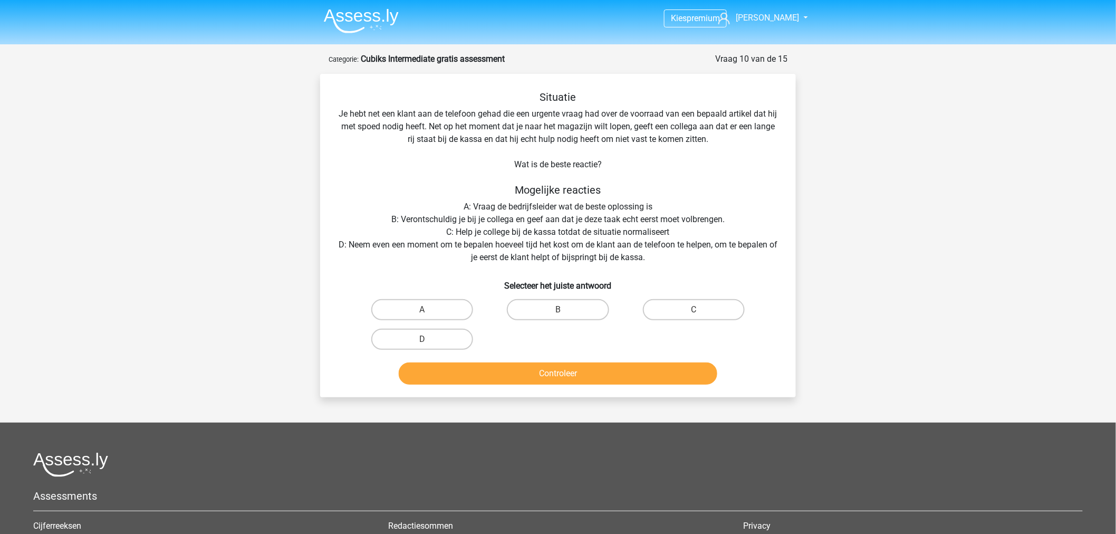
click at [425, 341] on input "D" at bounding box center [425, 342] width 7 height 7
radio input "true"
click at [534, 378] on button "Controleer" at bounding box center [558, 373] width 319 height 22
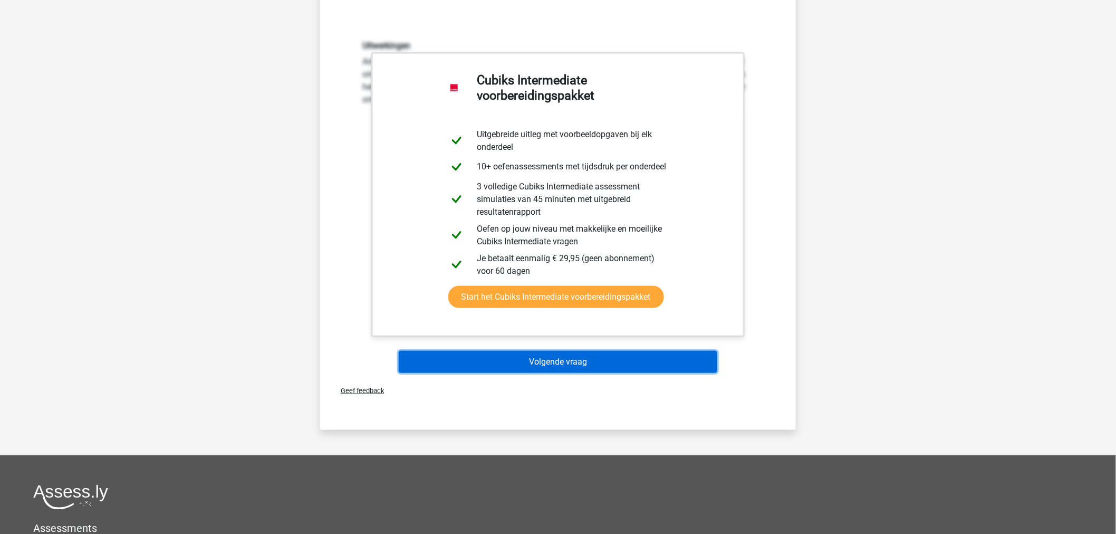
click at [576, 367] on button "Volgende vraag" at bounding box center [558, 362] width 319 height 22
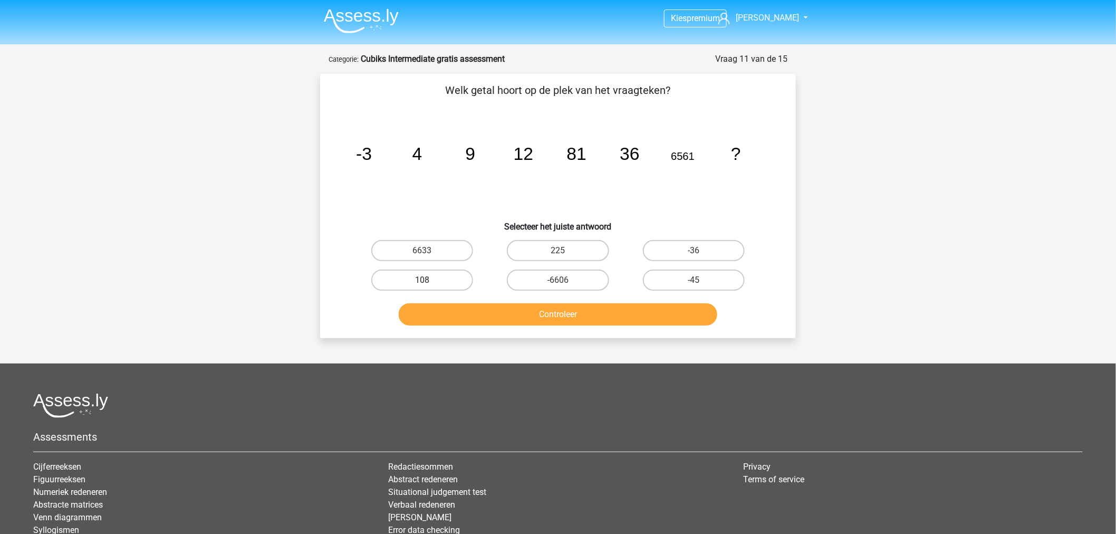
click at [429, 273] on label "108" at bounding box center [422, 280] width 102 height 21
click at [429, 280] on input "108" at bounding box center [425, 283] width 7 height 7
radio input "true"
click at [564, 313] on button "Controleer" at bounding box center [558, 314] width 319 height 22
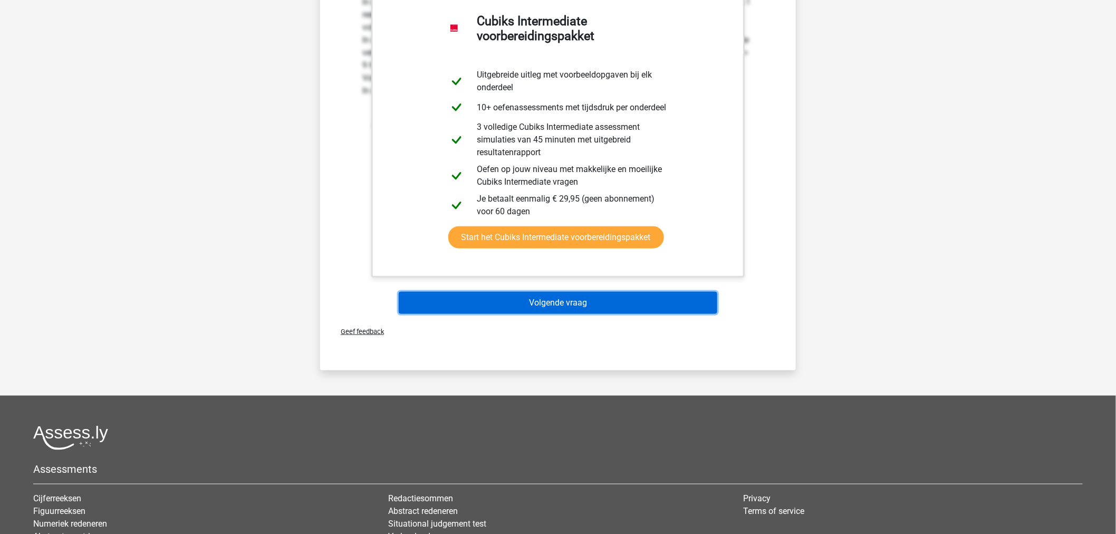
click at [572, 302] on button "Volgende vraag" at bounding box center [558, 303] width 319 height 22
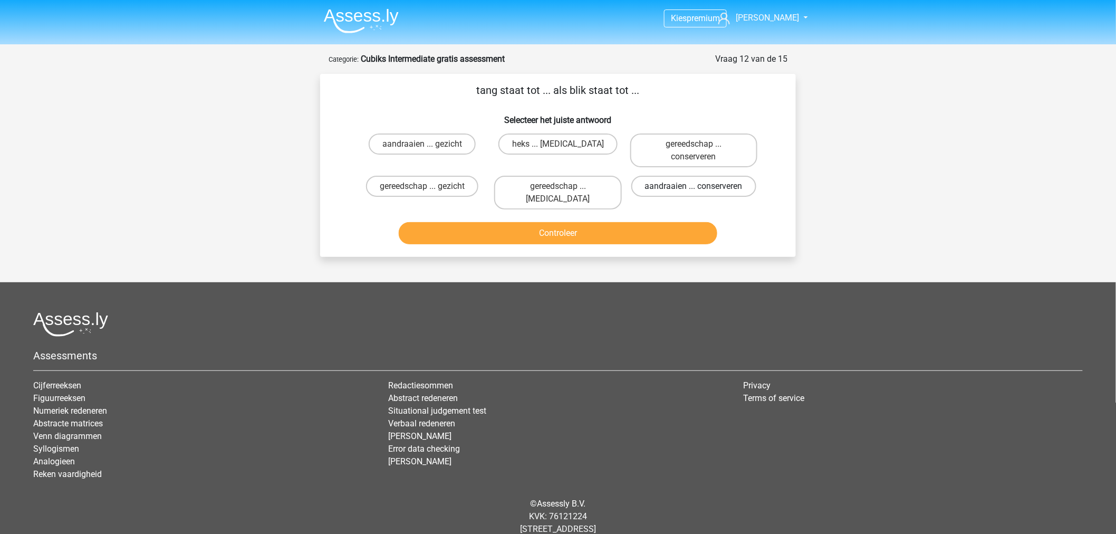
click at [677, 182] on label "aandraaien ... conserveren" at bounding box center [693, 186] width 125 height 21
click at [694, 186] on input "aandraaien ... conserveren" at bounding box center [697, 189] width 7 height 7
radio input "true"
click at [622, 224] on button "Controleer" at bounding box center [558, 233] width 319 height 22
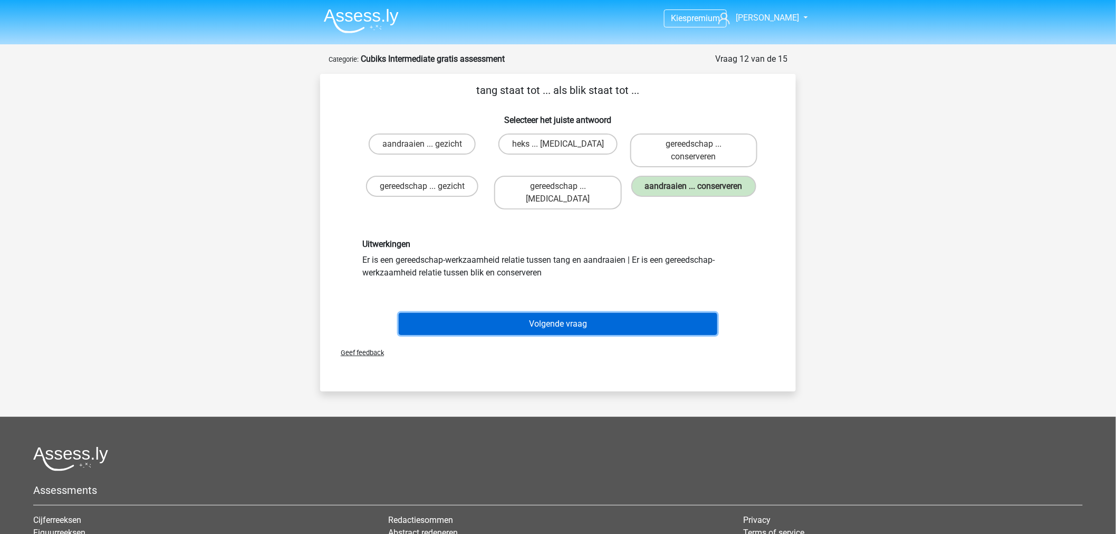
click at [582, 313] on button "Volgende vraag" at bounding box center [558, 324] width 319 height 22
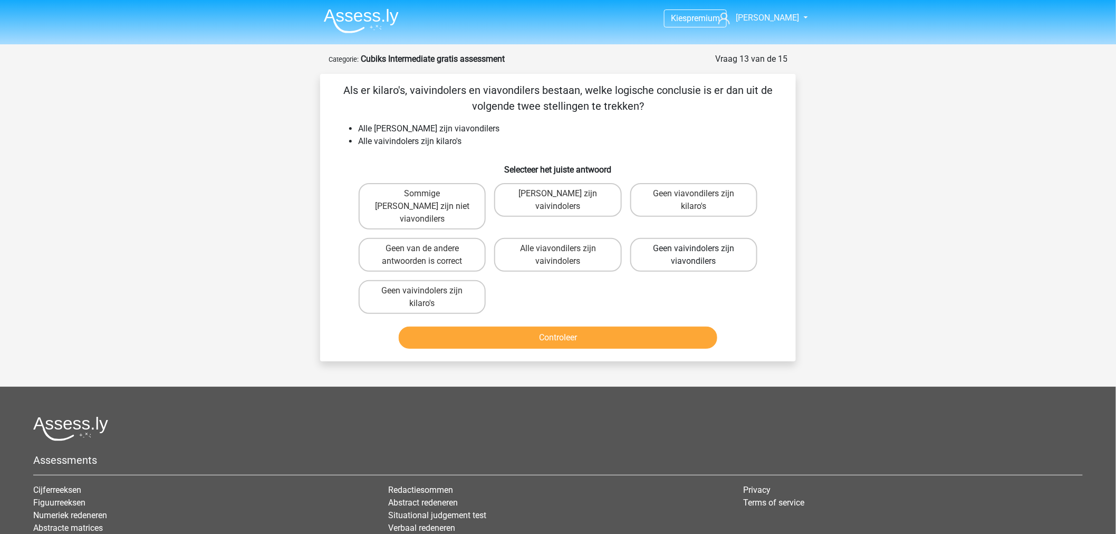
click at [670, 239] on label "Geen vaivindolers zijn viavondilers" at bounding box center [693, 255] width 127 height 34
click at [694, 248] on input "Geen vaivindolers zijn viavondilers" at bounding box center [697, 251] width 7 height 7
radio input "true"
click at [612, 326] on button "Controleer" at bounding box center [558, 337] width 319 height 22
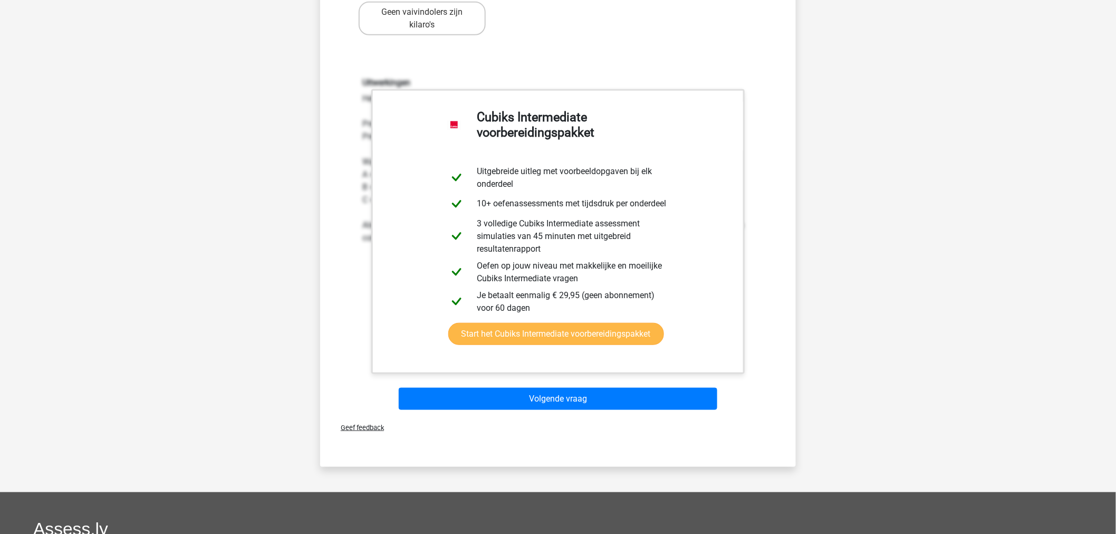
scroll to position [293, 0]
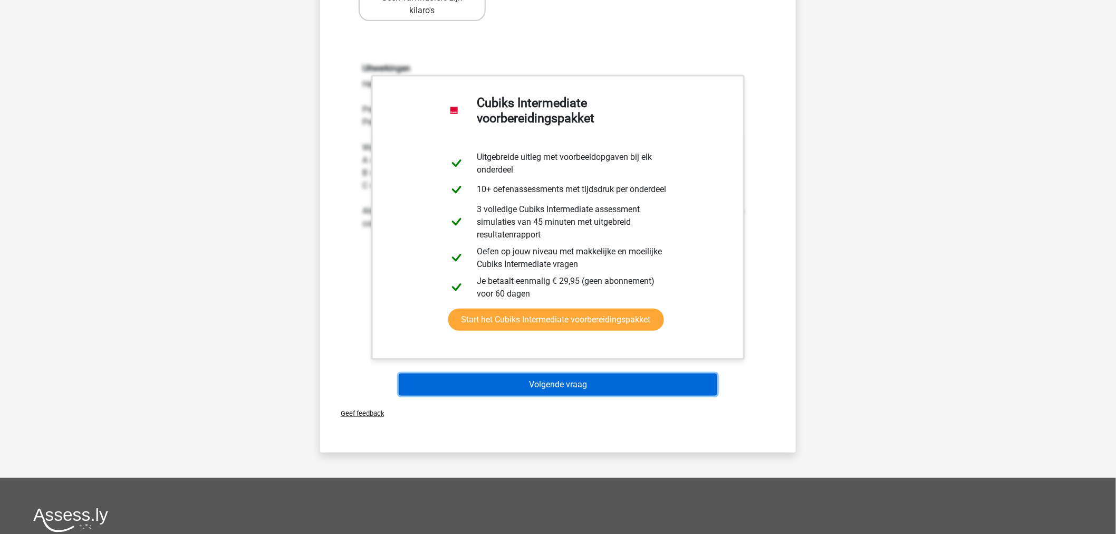
click at [555, 373] on button "Volgende vraag" at bounding box center [558, 384] width 319 height 22
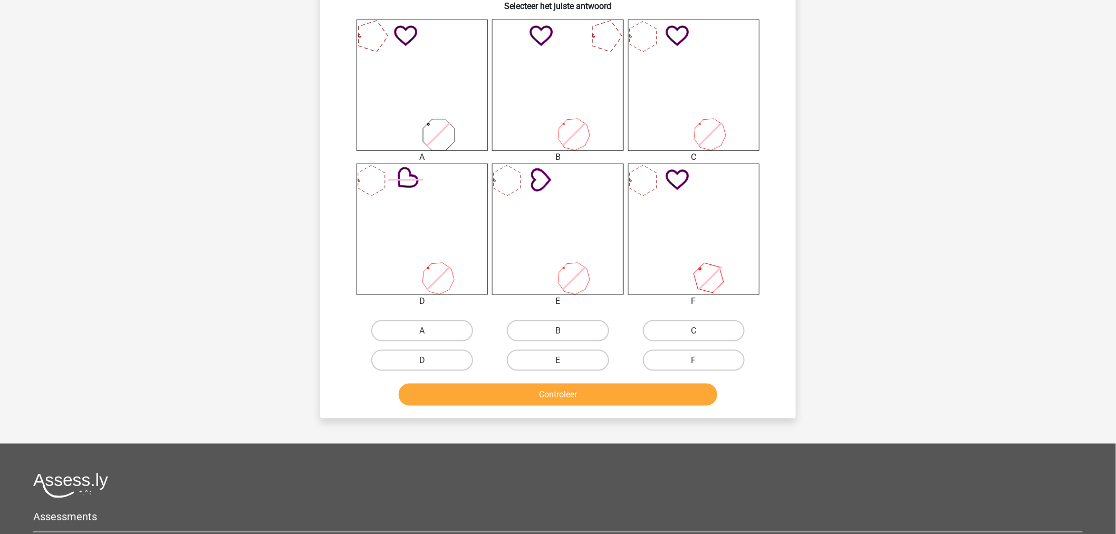
scroll to position [404, 0]
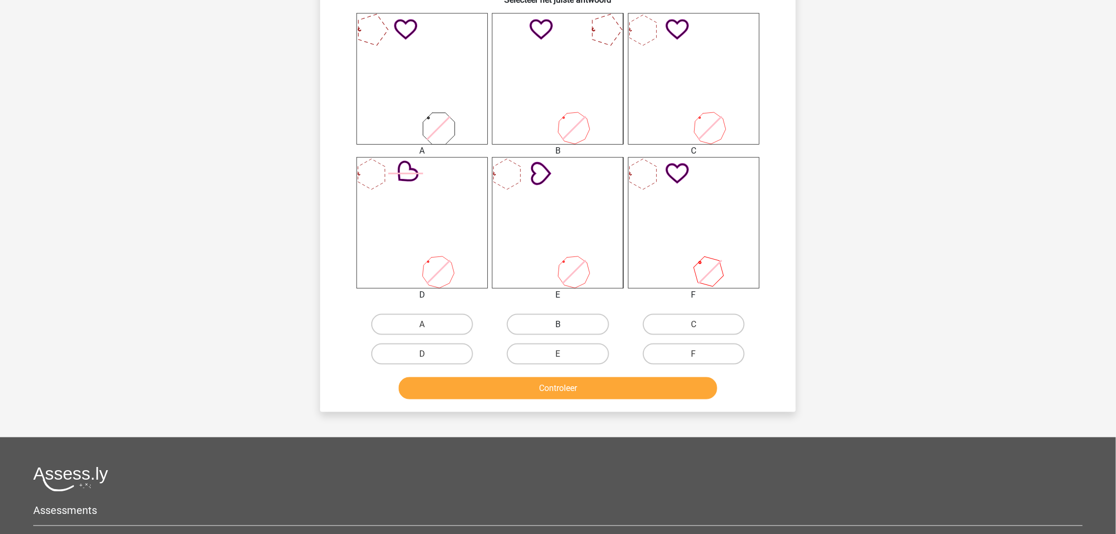
click at [567, 323] on label "B" at bounding box center [558, 324] width 102 height 21
click at [565, 324] on input "B" at bounding box center [561, 327] width 7 height 7
radio input "true"
click at [570, 386] on button "Controleer" at bounding box center [558, 388] width 319 height 22
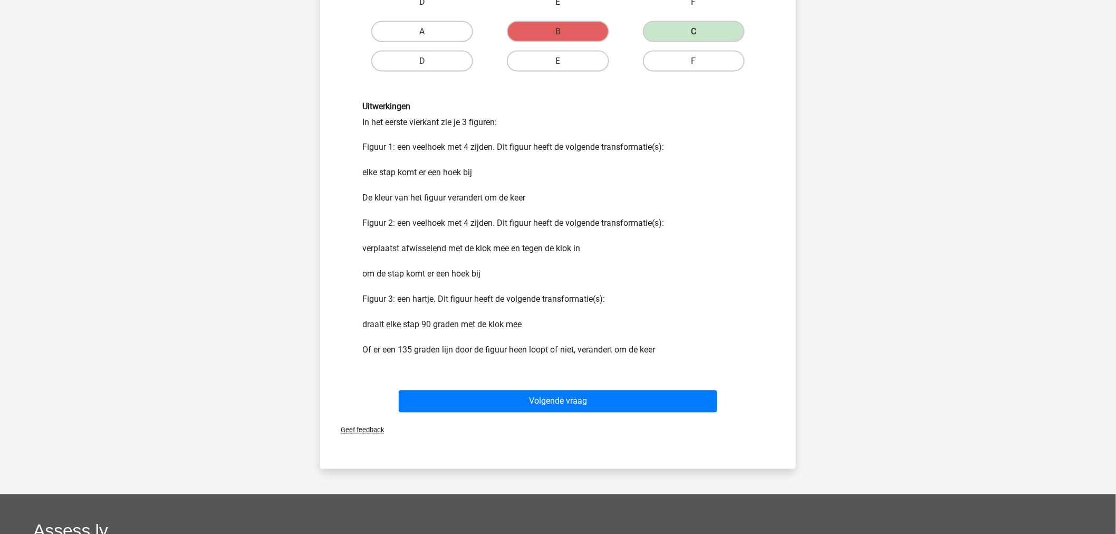
scroll to position [697, 0]
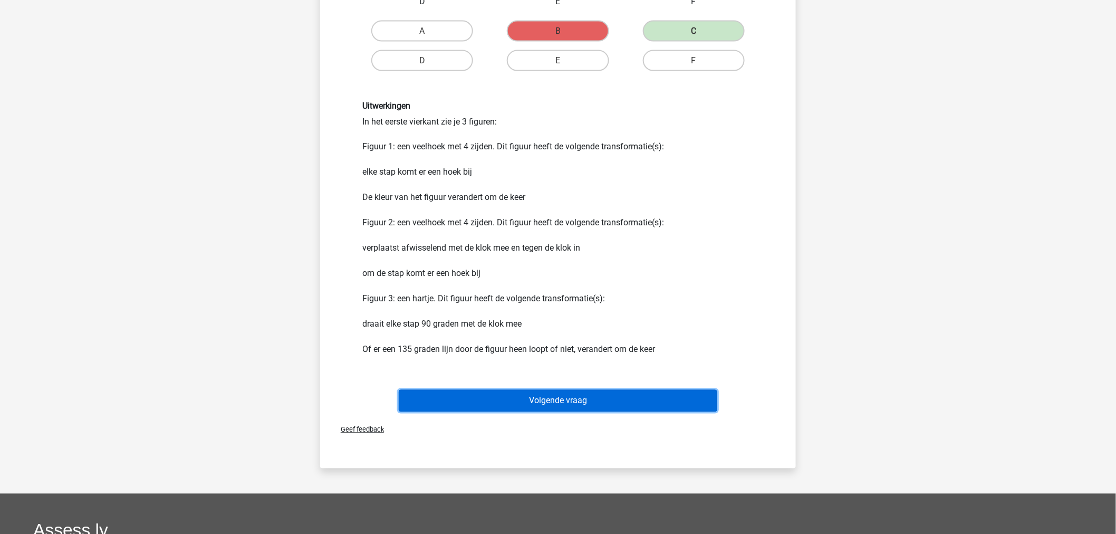
click at [566, 398] on button "Volgende vraag" at bounding box center [558, 401] width 319 height 22
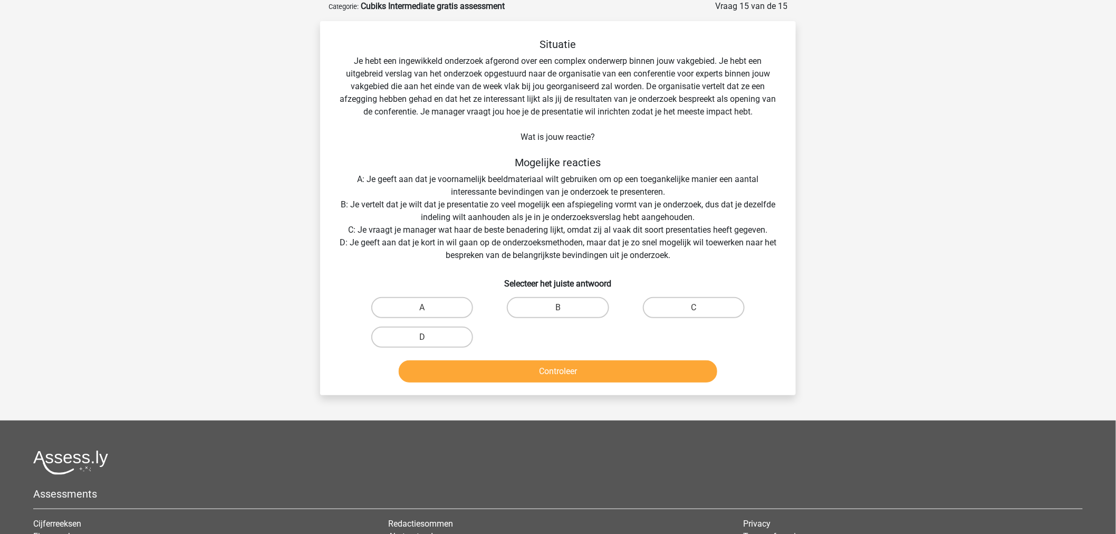
scroll to position [0, 0]
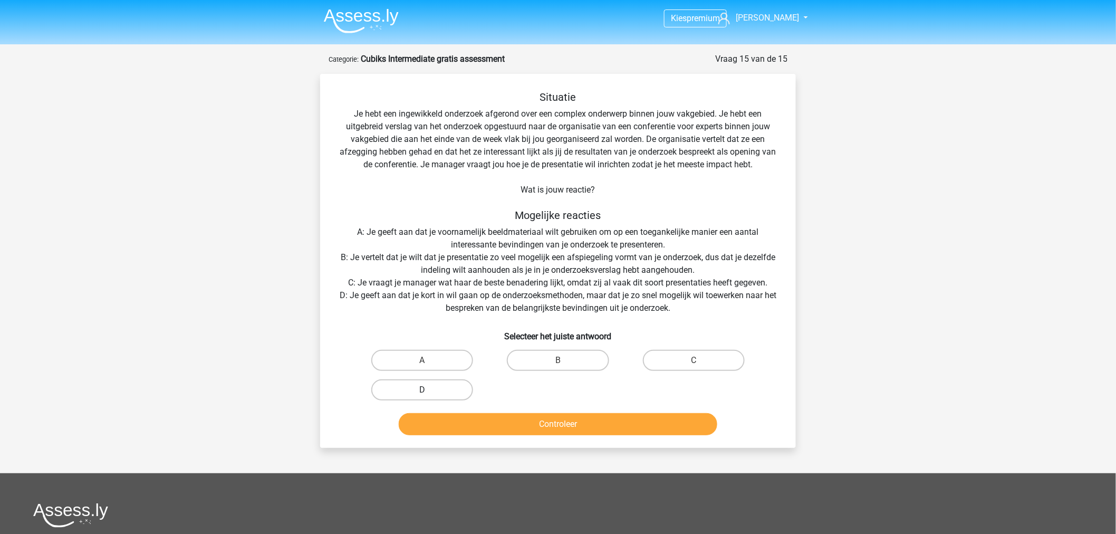
click at [418, 395] on label "D" at bounding box center [422, 389] width 102 height 21
click at [422, 395] on input "D" at bounding box center [425, 393] width 7 height 7
radio input "true"
click at [515, 418] on button "Controleer" at bounding box center [558, 424] width 319 height 22
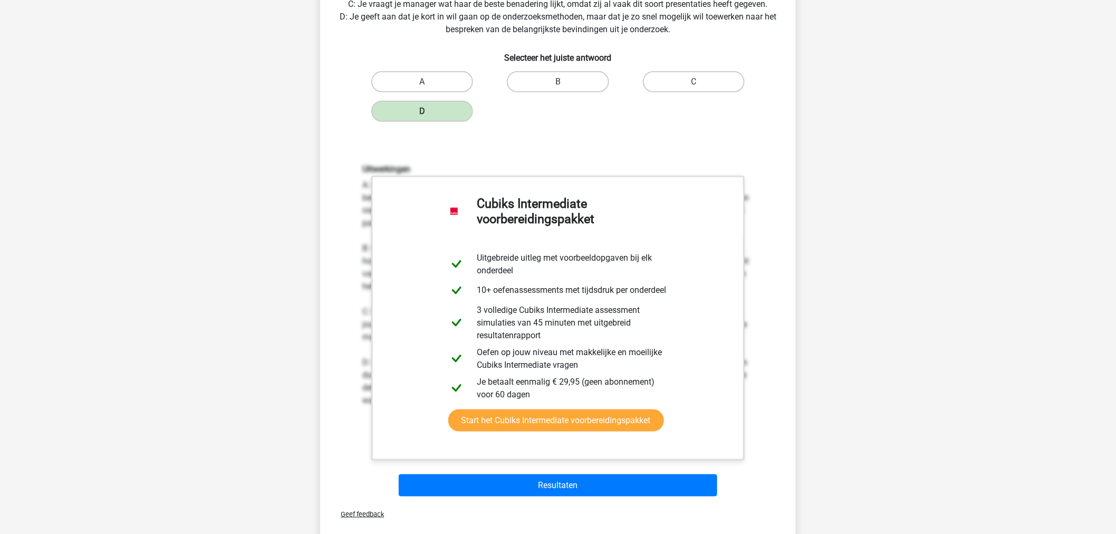
scroll to position [351, 0]
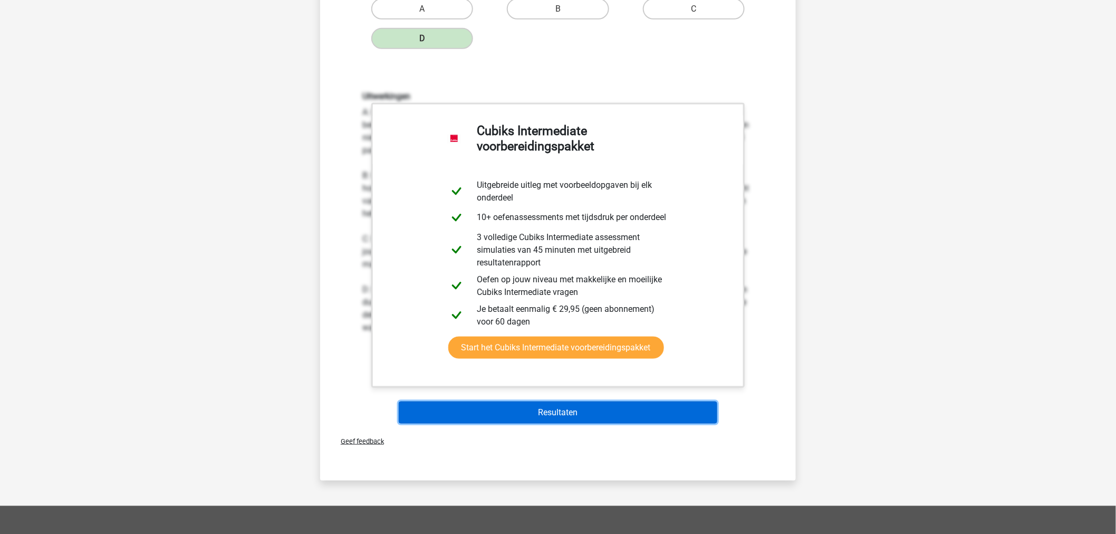
click at [534, 409] on button "Resultaten" at bounding box center [558, 412] width 319 height 22
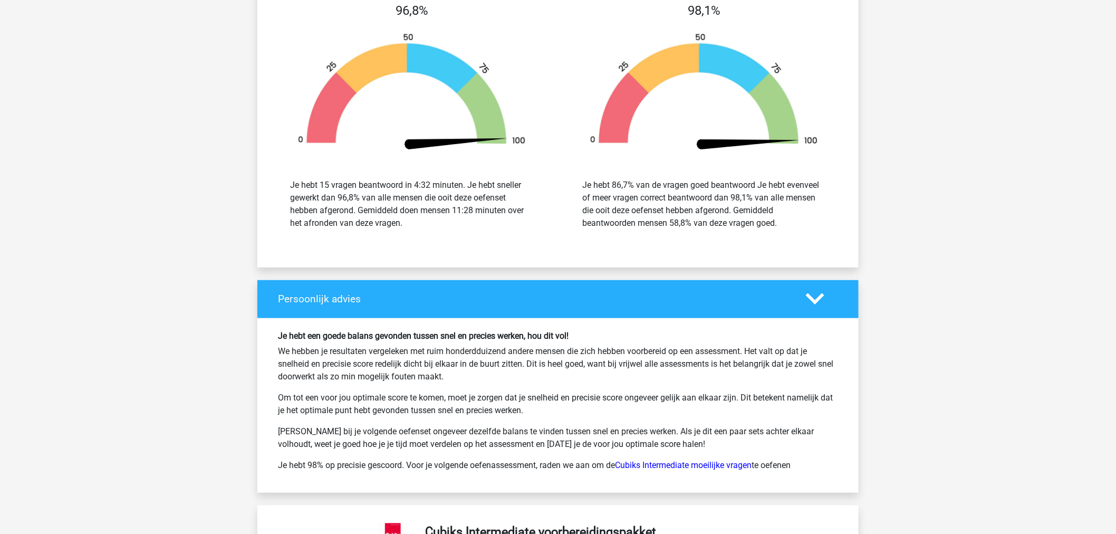
scroll to position [1875, 0]
